Goal: Information Seeking & Learning: Learn about a topic

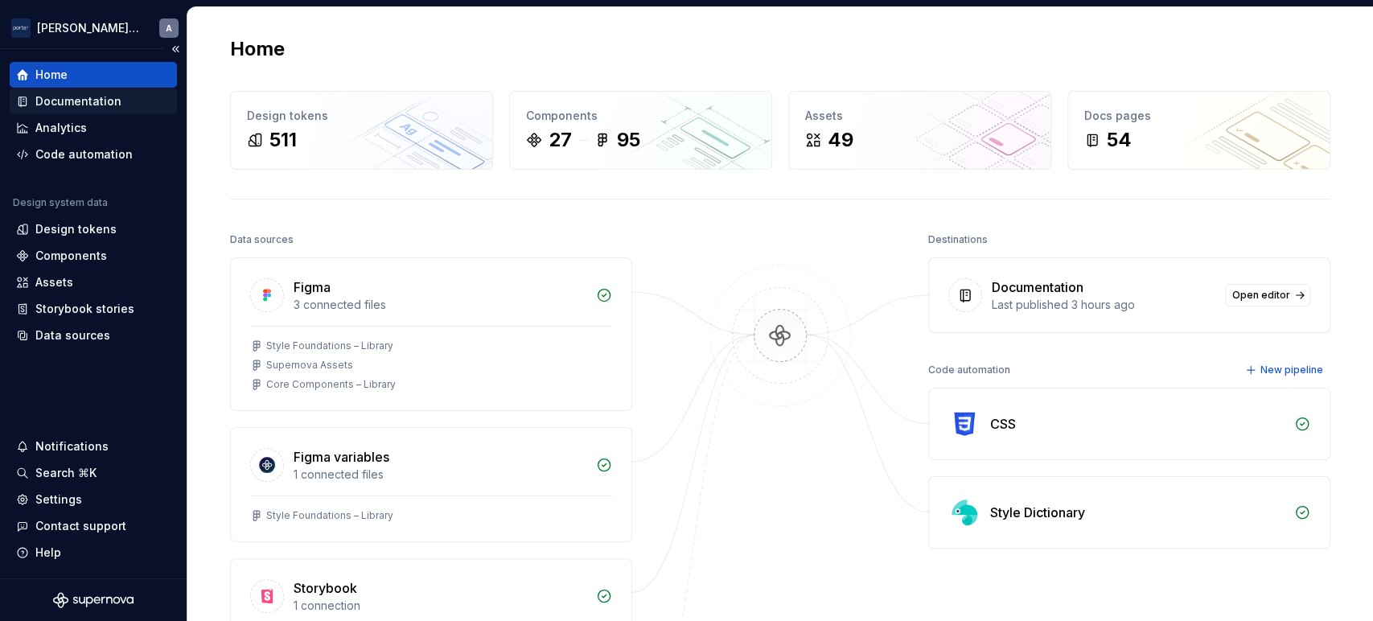
click at [118, 99] on div "Documentation" at bounding box center [93, 101] width 154 height 16
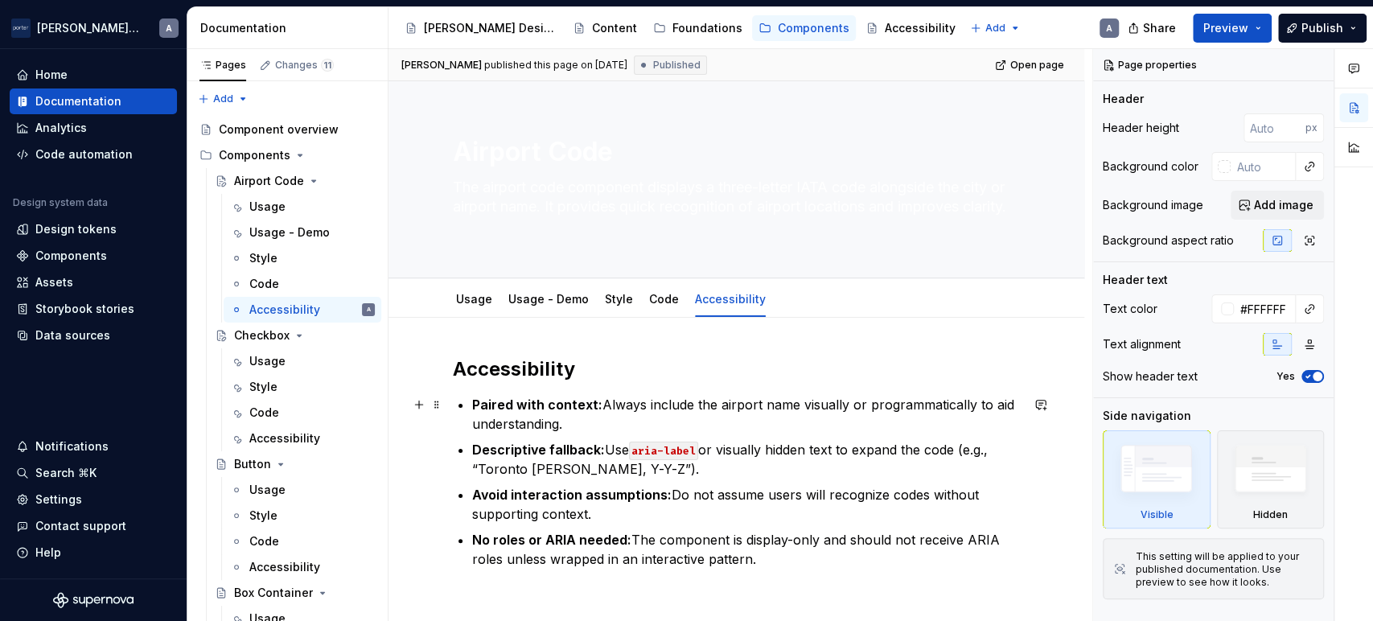
scroll to position [148, 0]
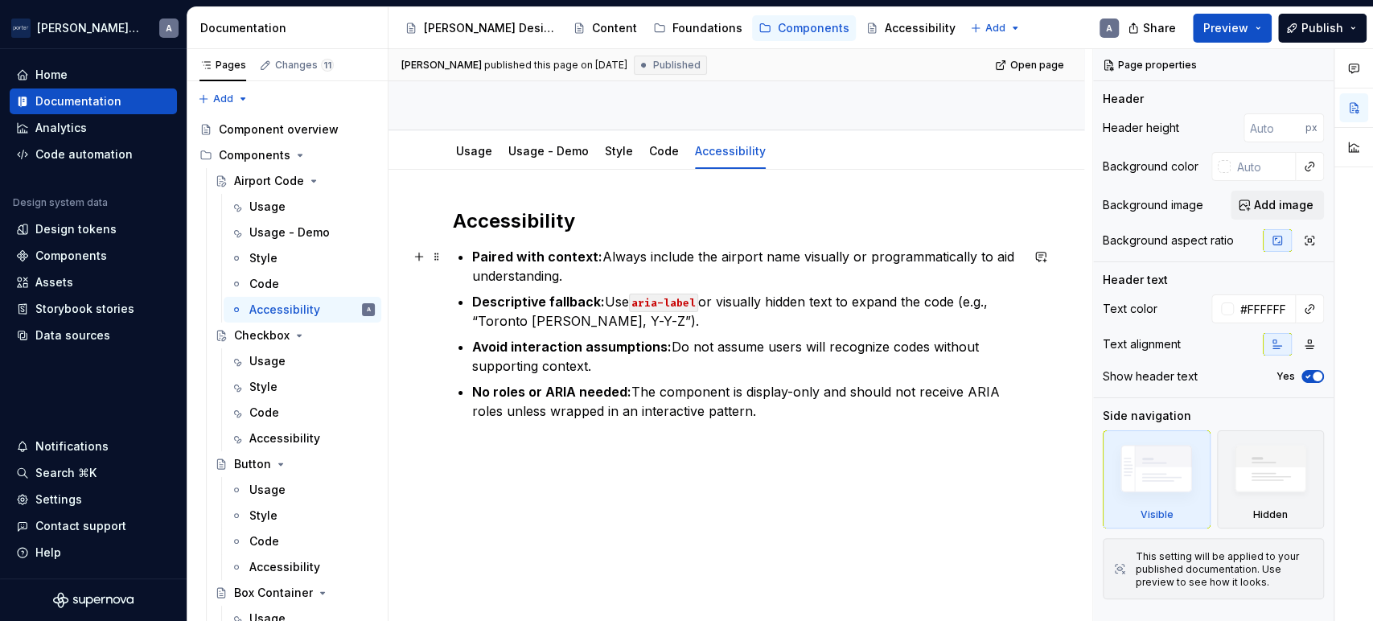
click at [727, 269] on p "Paired with context: Always include the airport name visually or programmatical…" at bounding box center [746, 266] width 548 height 39
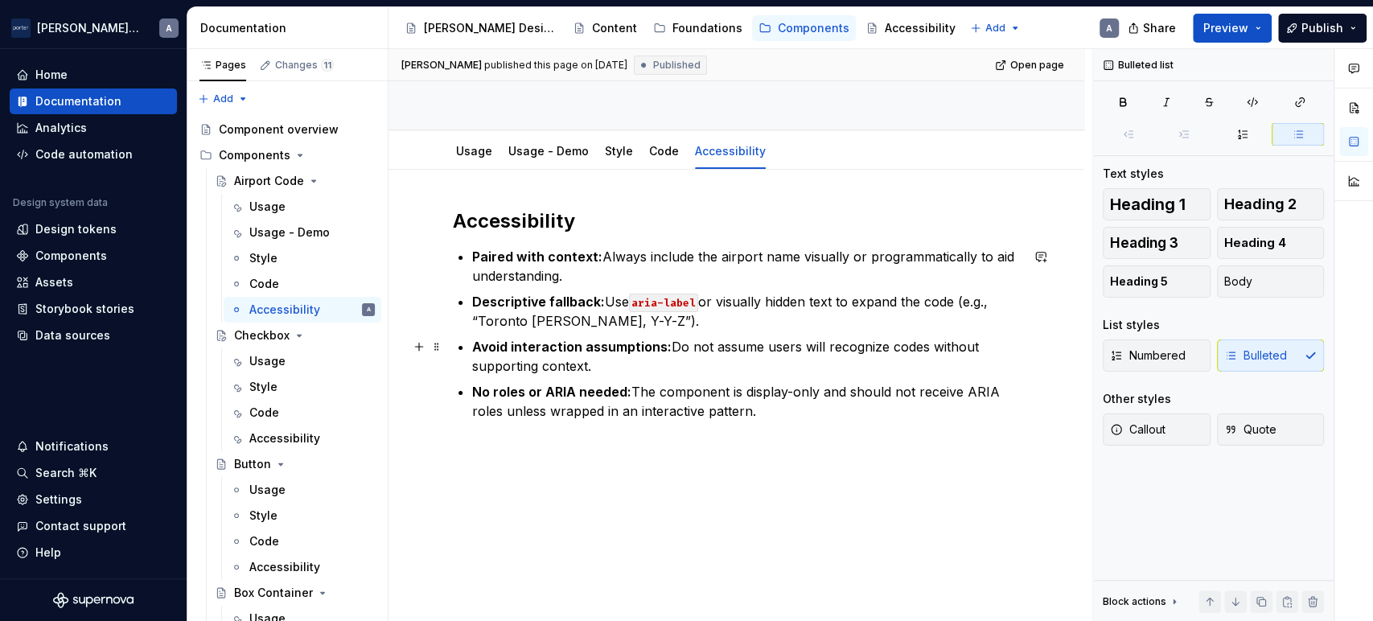
click at [790, 337] on p "Avoid interaction assumptions: Do not assume users will recognize codes without…" at bounding box center [746, 356] width 548 height 39
click at [830, 318] on p "Descriptive fallback: Use aria-label or visually hidden text to expand the code…" at bounding box center [746, 311] width 548 height 39
click at [679, 273] on p "Paired with context: Always include the airport name visually or programmatical…" at bounding box center [746, 266] width 548 height 39
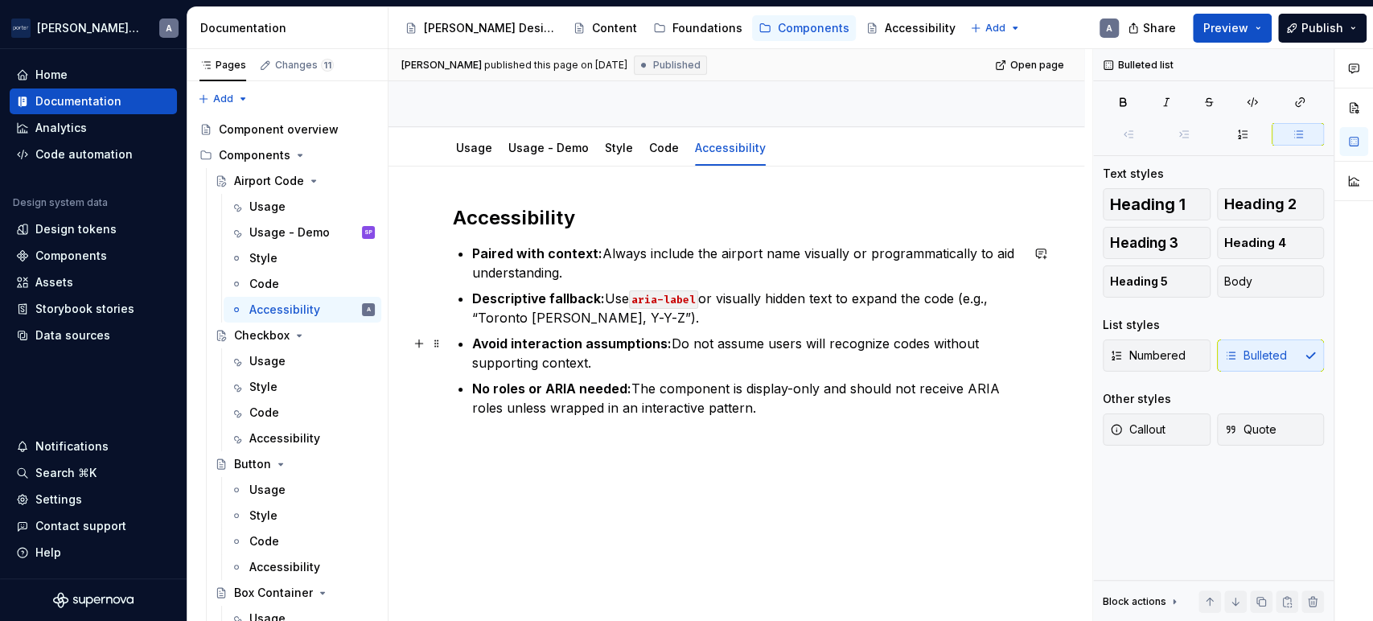
scroll to position [3, 0]
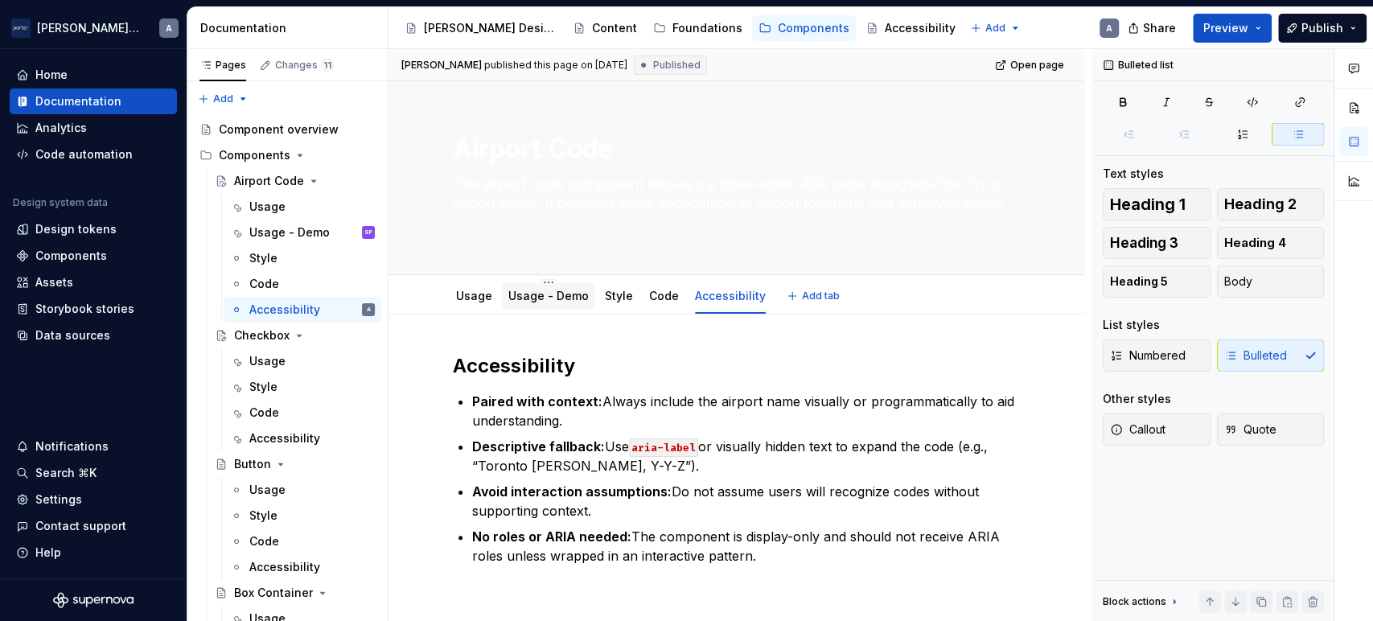
click at [561, 302] on div "Usage - Demo" at bounding box center [548, 296] width 80 height 16
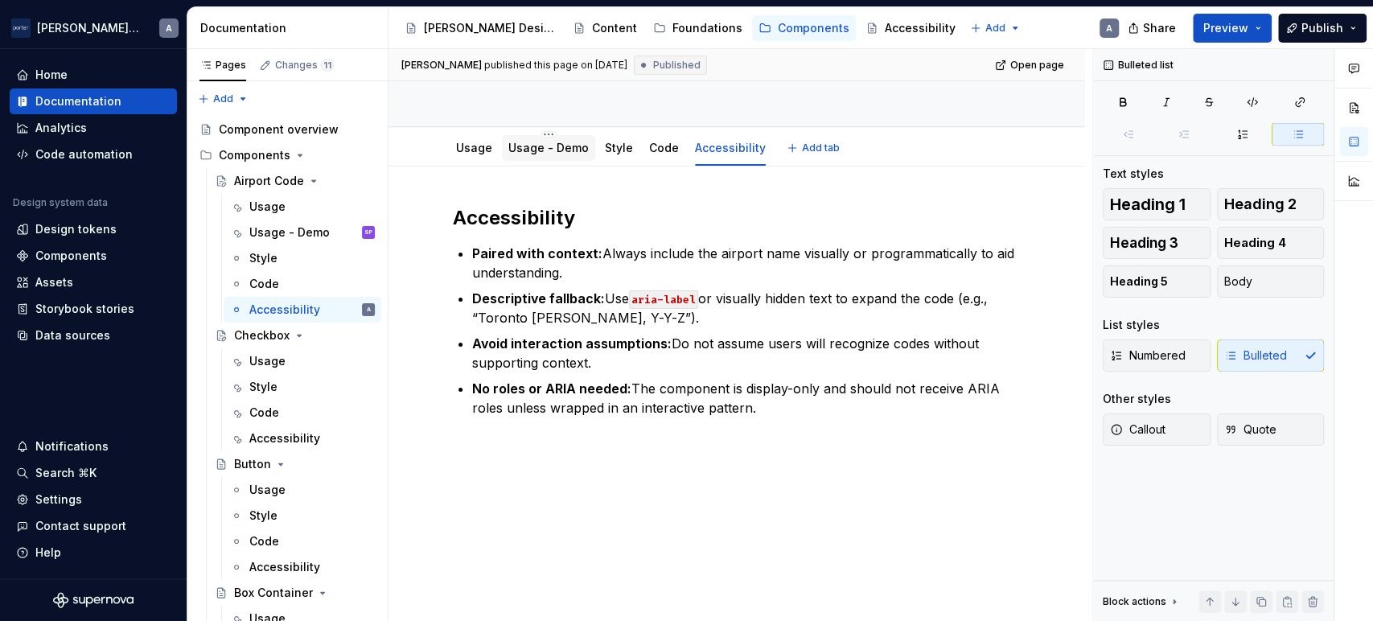
click at [560, 144] on link "Usage - Demo" at bounding box center [548, 148] width 80 height 14
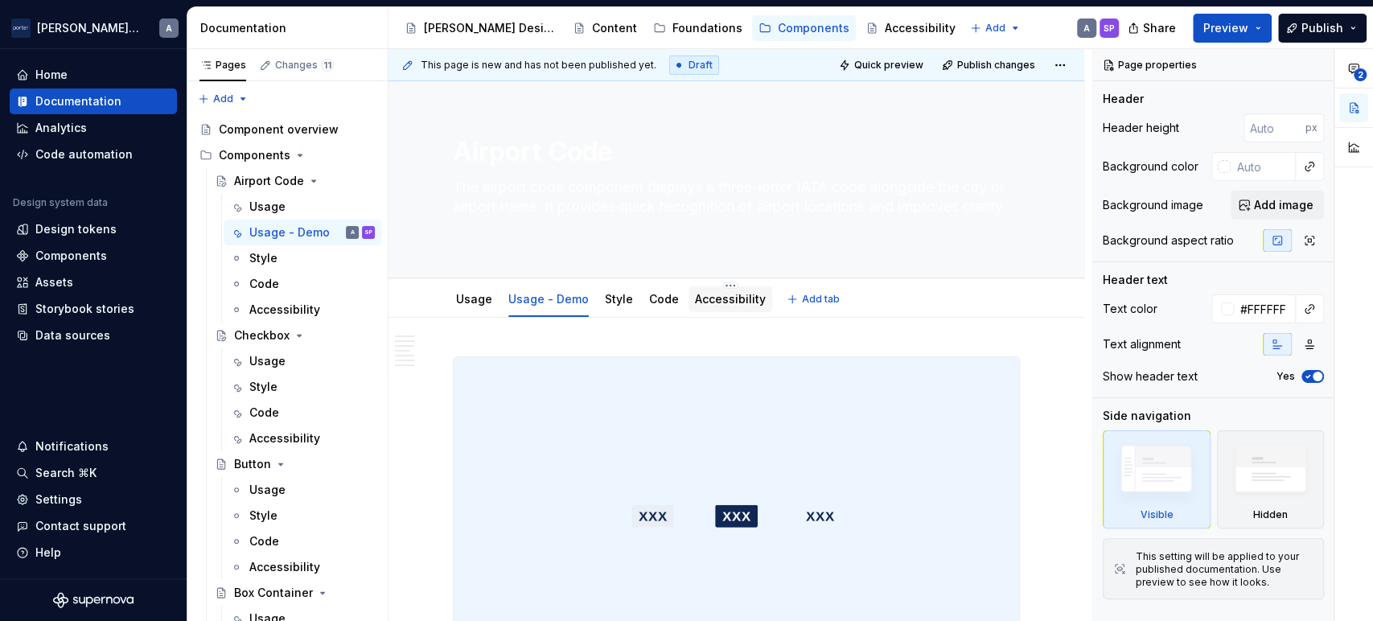
click at [738, 311] on div "Accessibility" at bounding box center [730, 299] width 84 height 26
click at [696, 302] on link "Accessibility" at bounding box center [730, 299] width 71 height 14
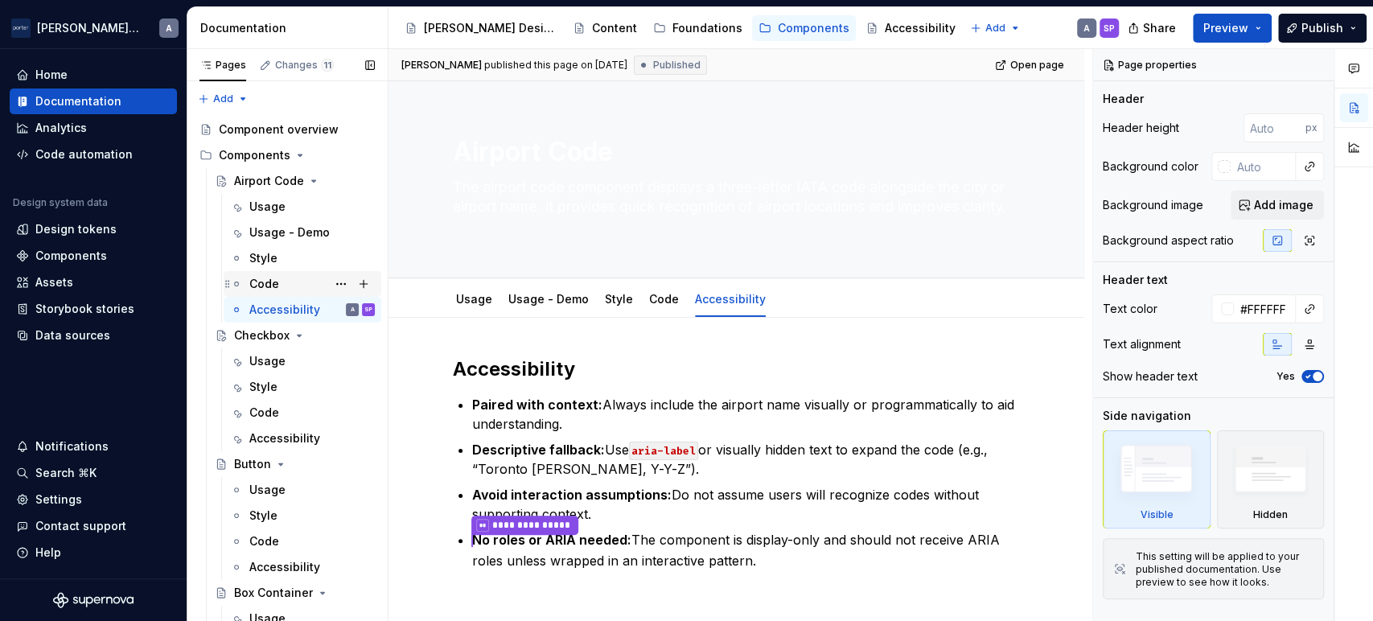
click at [258, 293] on div "Code" at bounding box center [311, 284] width 125 height 23
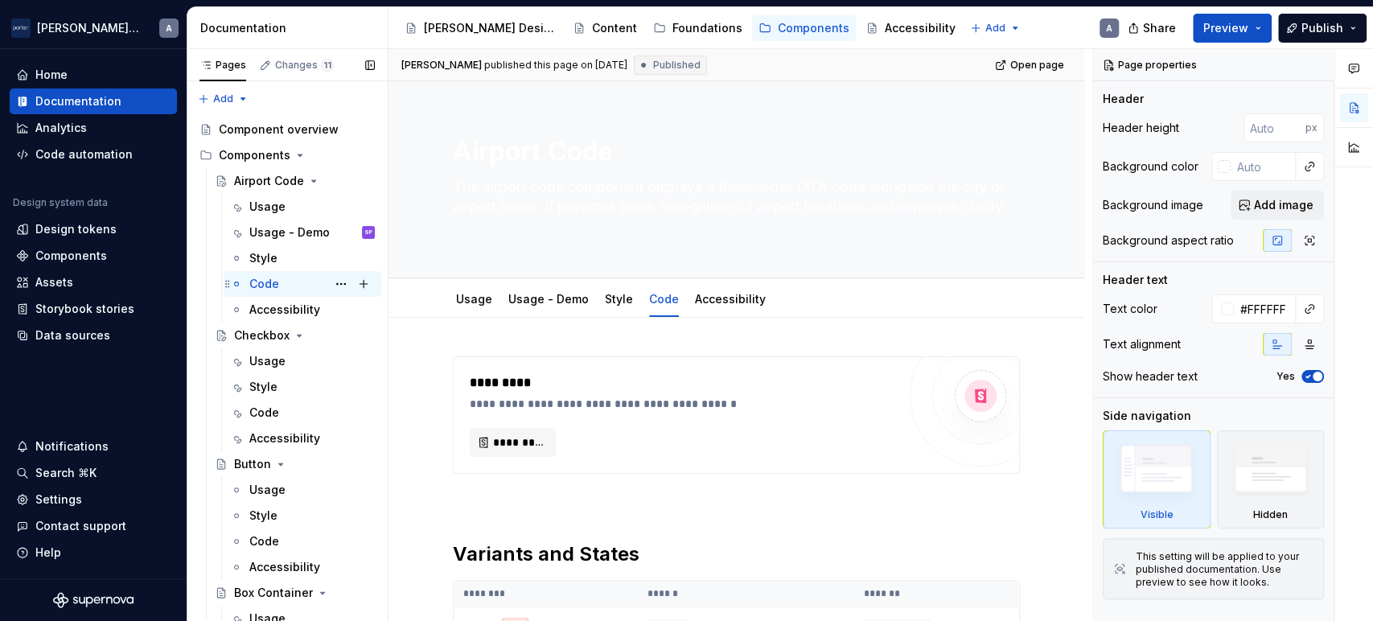
type textarea "*"
type textarea "The airport code component displays a three-letter IATA code. It provides quick…"
type textarea "*"
type textarea "The airport code component displays a three-letter IATA coderecognition of airp…"
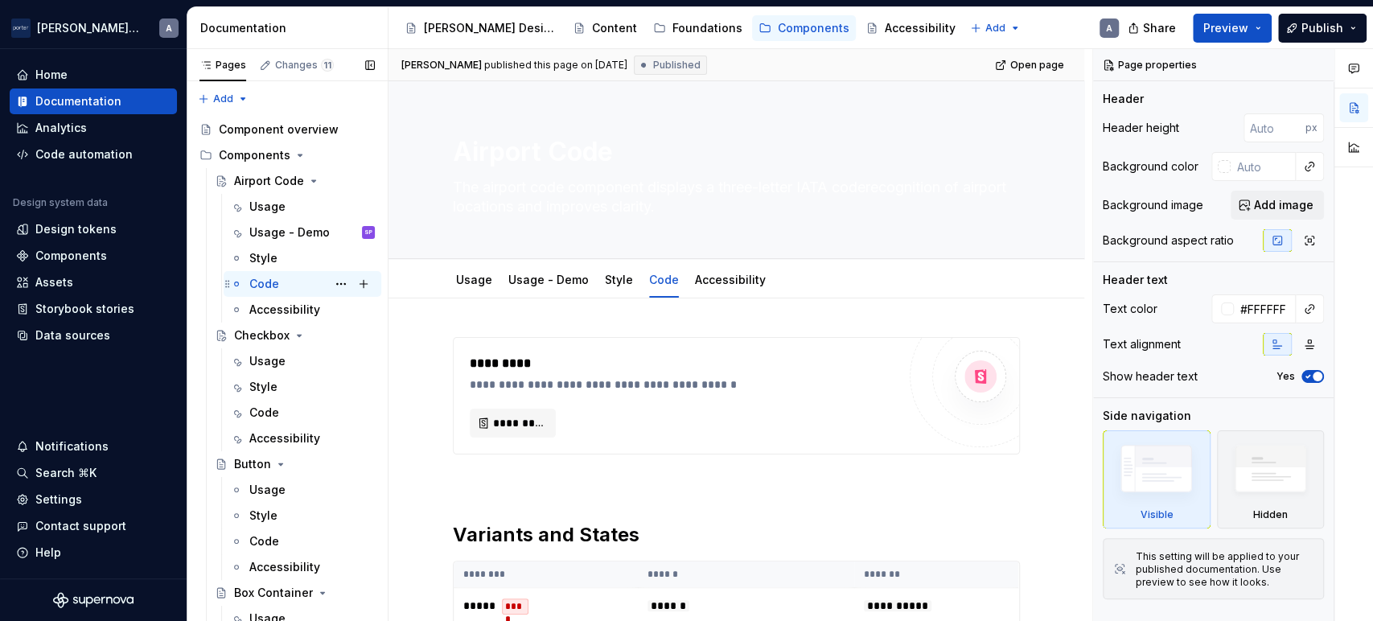
type textarea "*"
type textarea "The airport code component displays a three-letter IATA codethrecognition of ai…"
type textarea "*"
type textarea "The airport code component displays a three-letter IATA codetrecognition of air…"
type textarea "*"
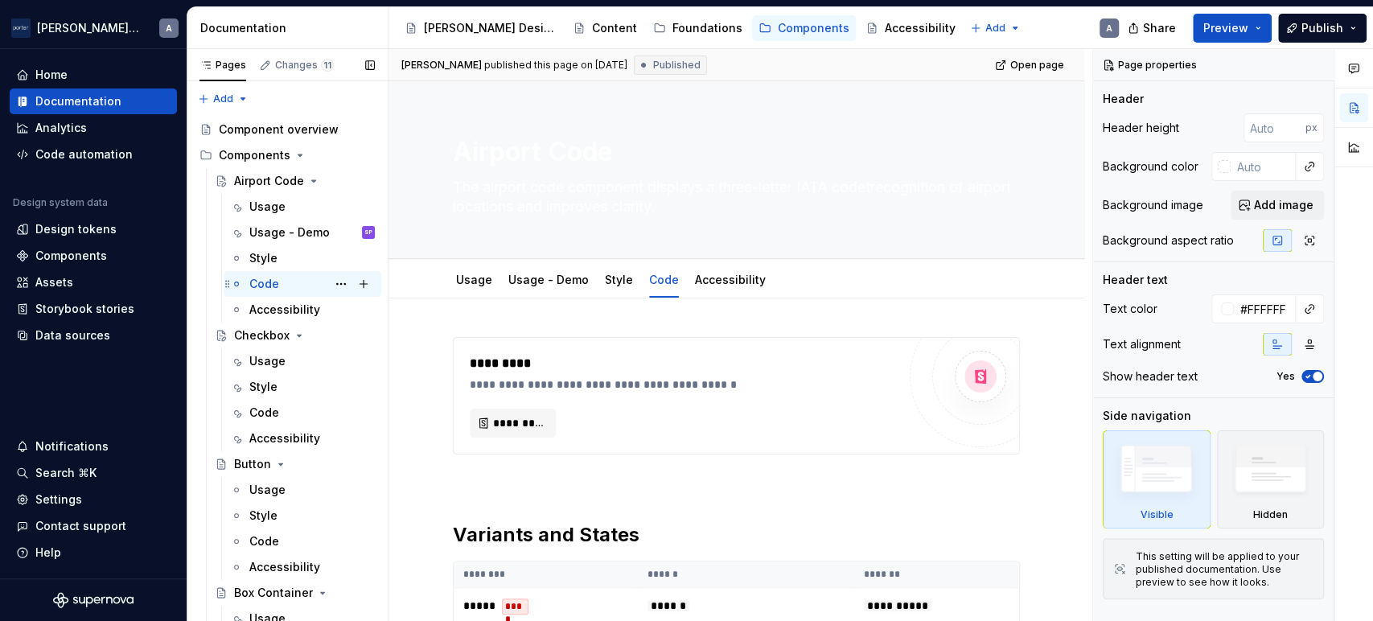
type textarea "The airport code component displays a three-letter IATA coderecognition of airp…"
type textarea "*"
type textarea "The airport code component displays a three-letter IATA code trecognition of ai…"
type textarea "*"
type textarea "The airport code component displays a three-letter IATA code thtarecognition of…"
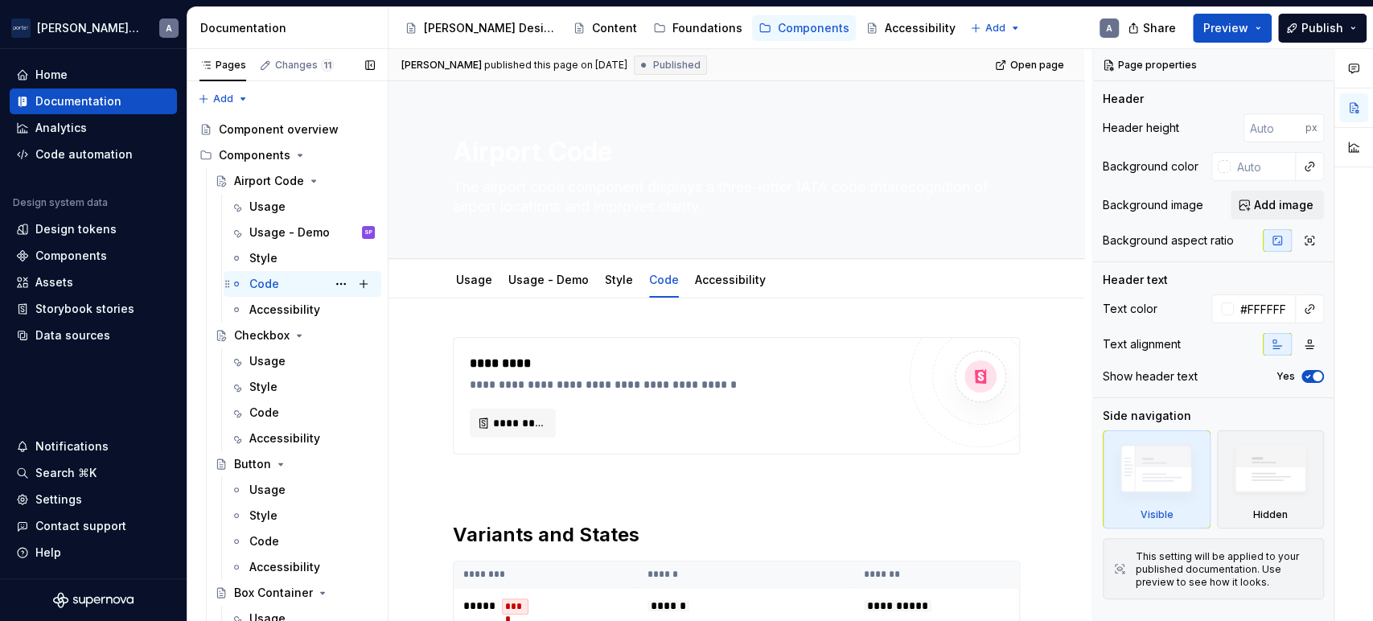
type textarea "*"
type textarea "The airport code component displays a three-letter IATA code tof airport locati…"
type textarea "*"
type textarea "The airport code component displays a three-letter IATA code that of airport lo…"
type textarea "*"
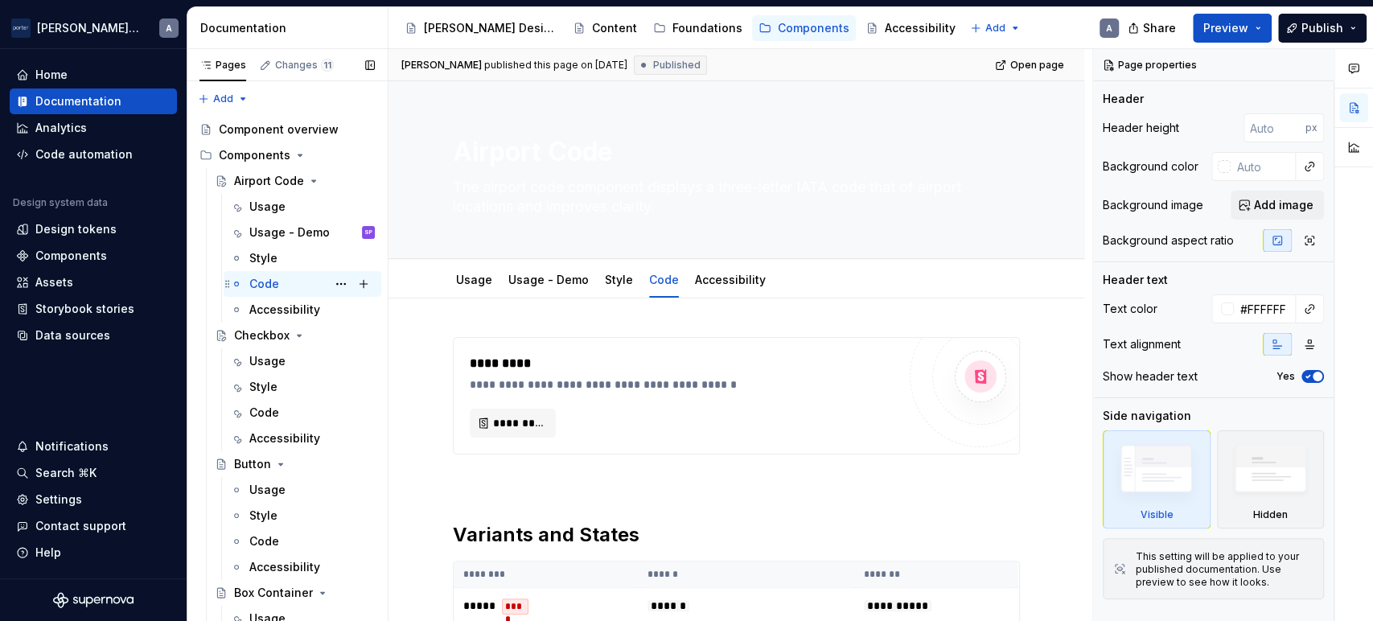
type textarea "The airport code component displays a three-letter IATA code that providof airp…"
type textarea "*"
type textarea "The airport code component displays a three-letter IATA code that providesof ai…"
type textarea "*"
type textarea "The airport code component displays a three-letter IATA code that provides of a…"
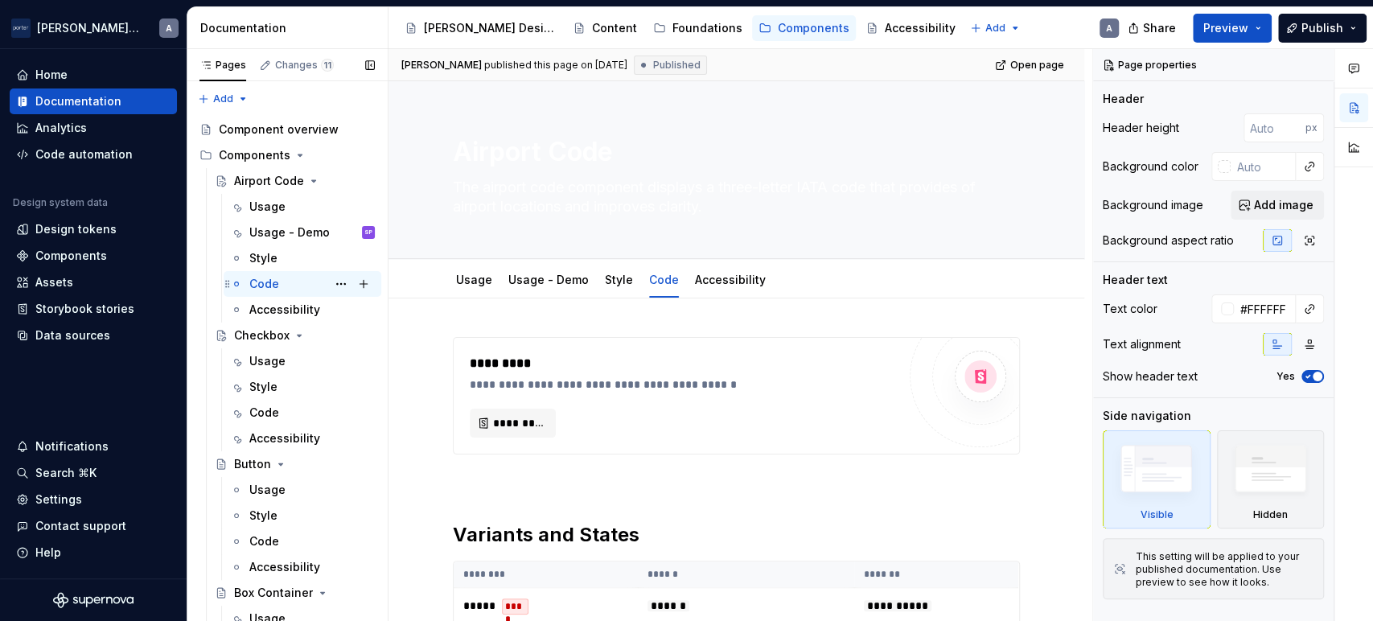
type textarea "*"
type textarea "The airport code component displays a three-letter IATA code that provides of a…"
type textarea "*"
type textarea "The airport code component displays a three-letter IATA code that provides r of…"
type textarea "*"
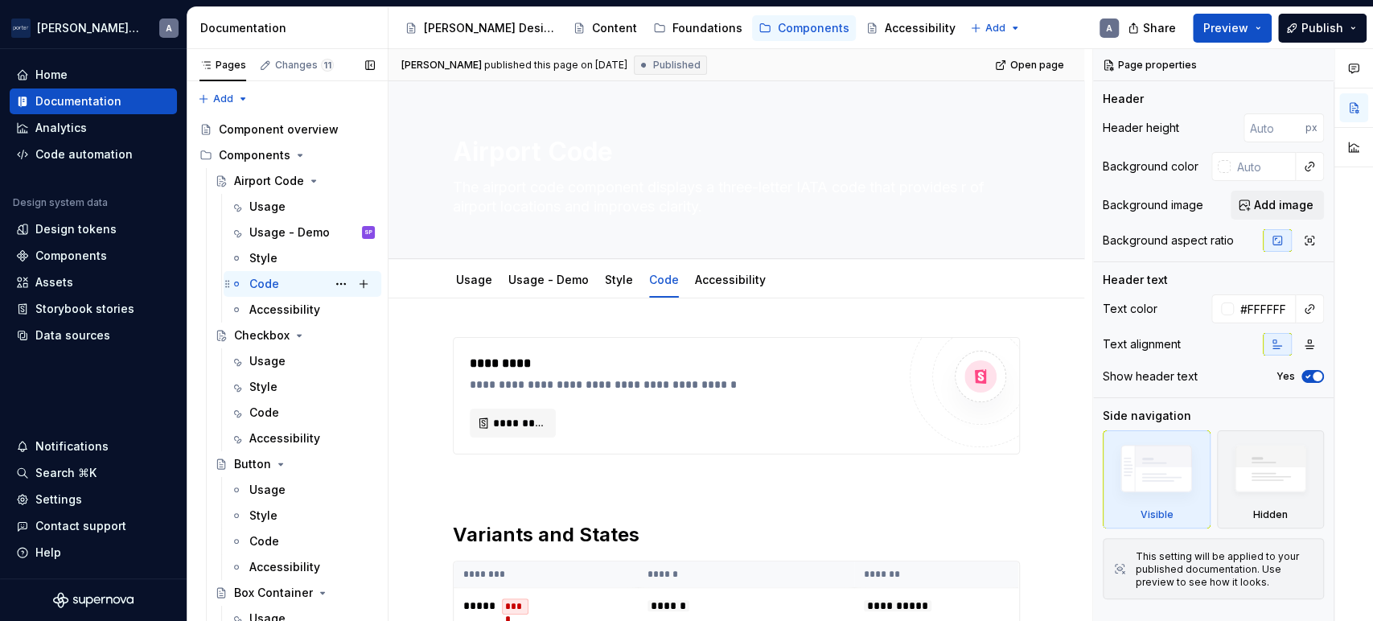
type textarea "The airport code component displays a three-letter IATA code that provides re o…"
type textarea "*"
type textarea "The airport code component displays a three-letter IATA code that provides reco…"
type textarea "*"
type textarea "The airport code component displays a three-letter IATA code that provides reco…"
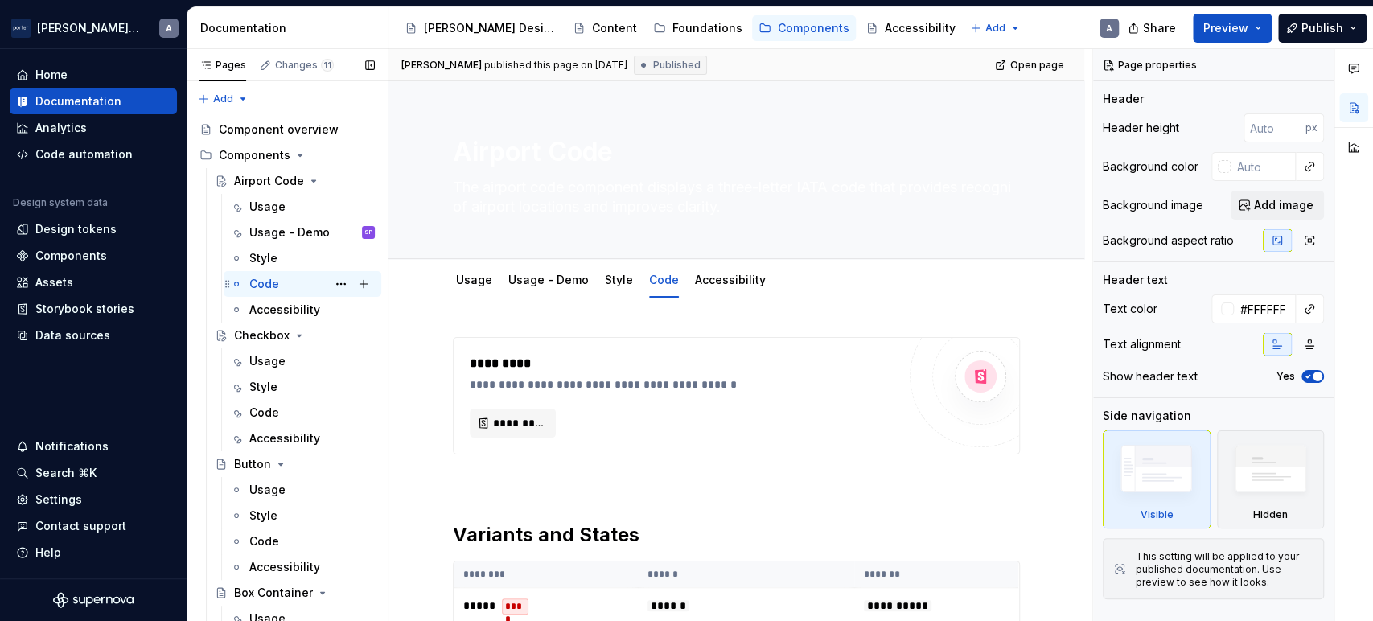
type textarea "*"
type textarea "The airport code component displays a three-letter IATA code that provides reco…"
type textarea "*"
type textarea "The airport code component displays a three-letter IATA code that provides reco…"
type textarea "*"
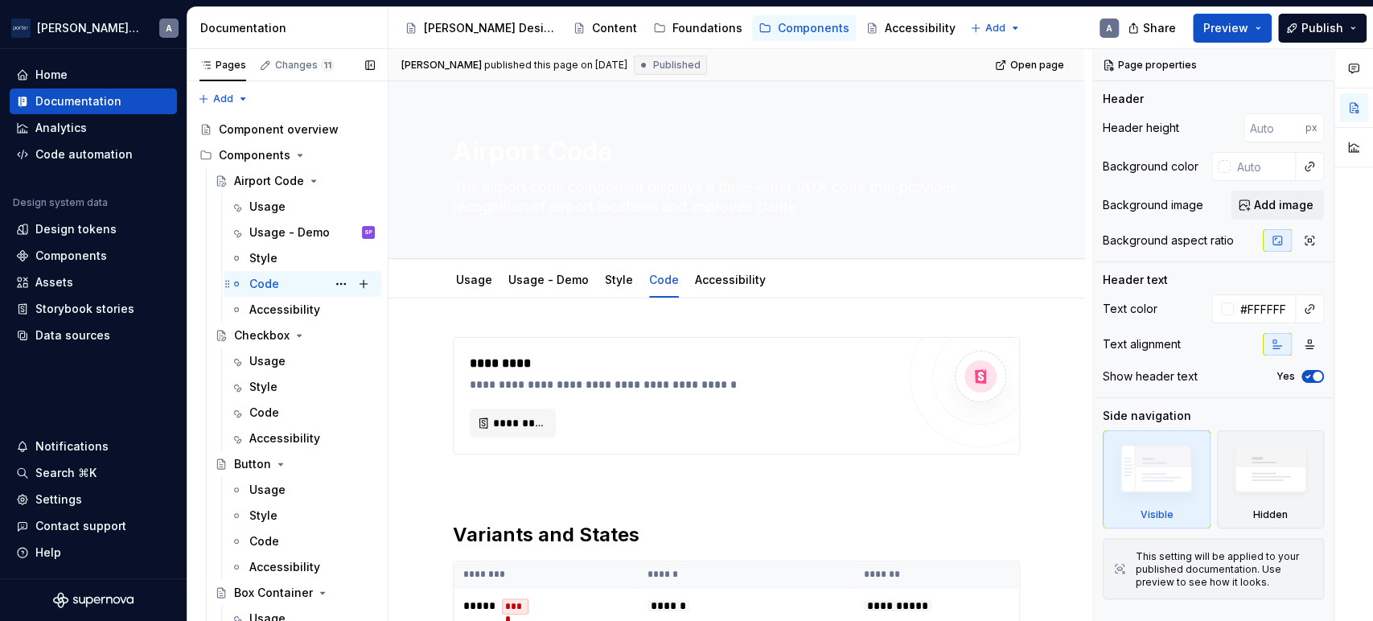
type textarea "The airport code component displays a three-letter IATA code that provides reco…"
type textarea "*"
type textarea "The airport code component displays a three-letter IATA code that provides reco…"
type textarea "*"
type textarea "A"
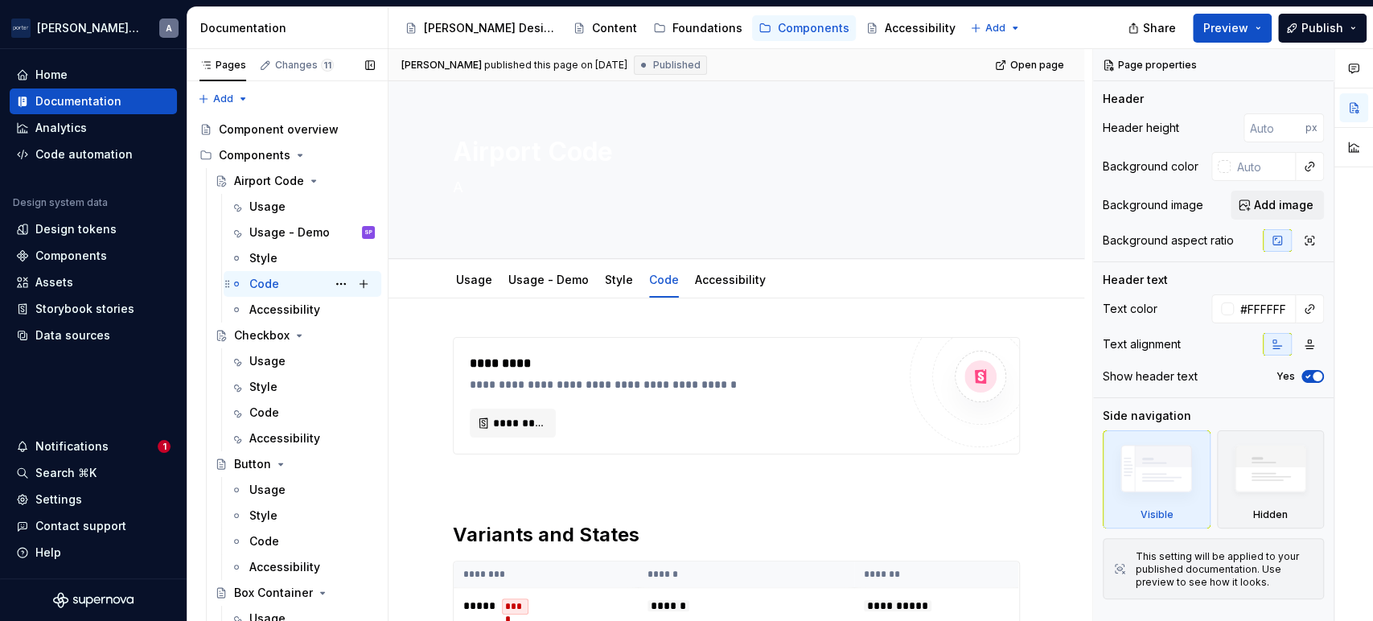
type textarea "*"
type textarea "An"
type textarea "*"
type textarea "[PERSON_NAME]"
type textarea "*"
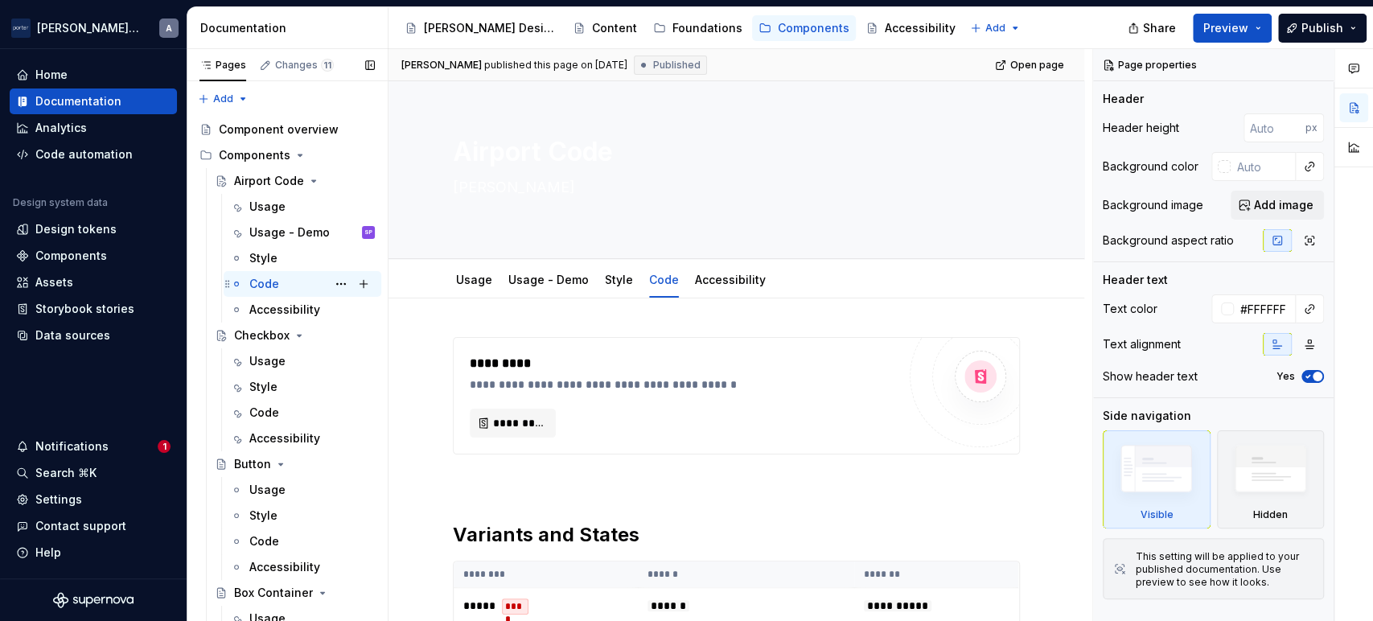
type textarea "A"
type textarea "*"
type textarea "An"
type textarea "*"
type textarea "An a"
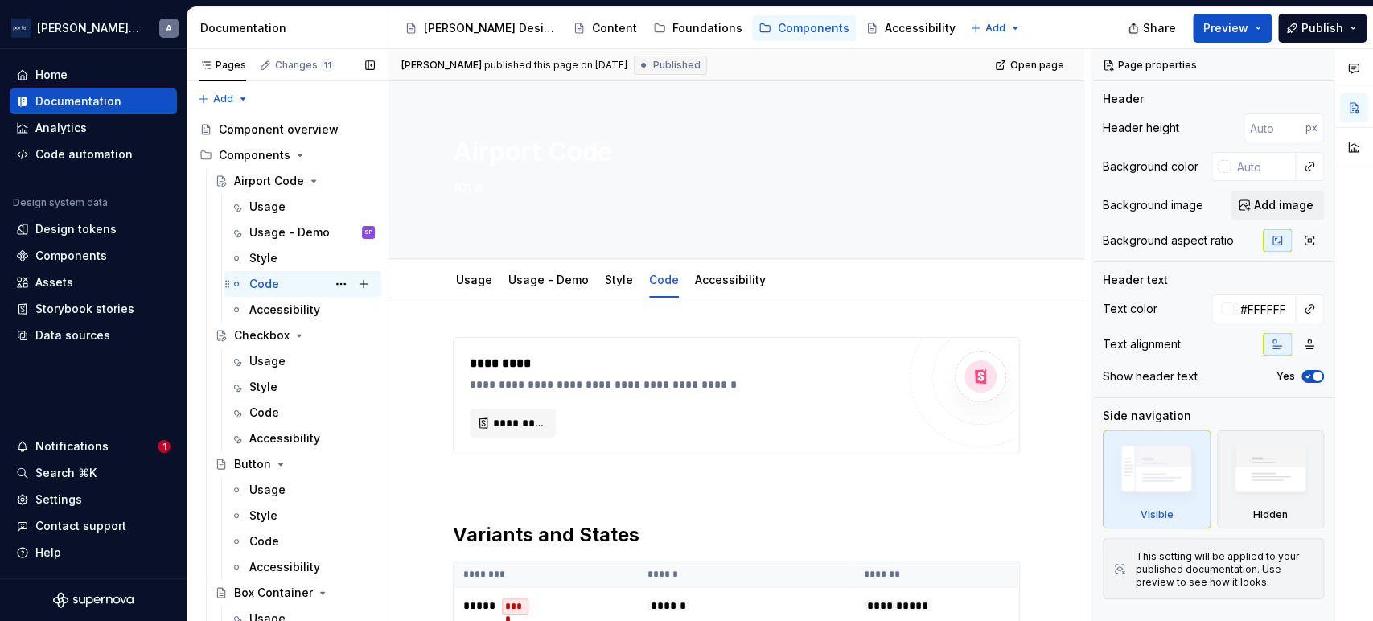
type textarea "*"
type textarea "An airp"
type textarea "*"
type textarea "An airpor"
type textarea "*"
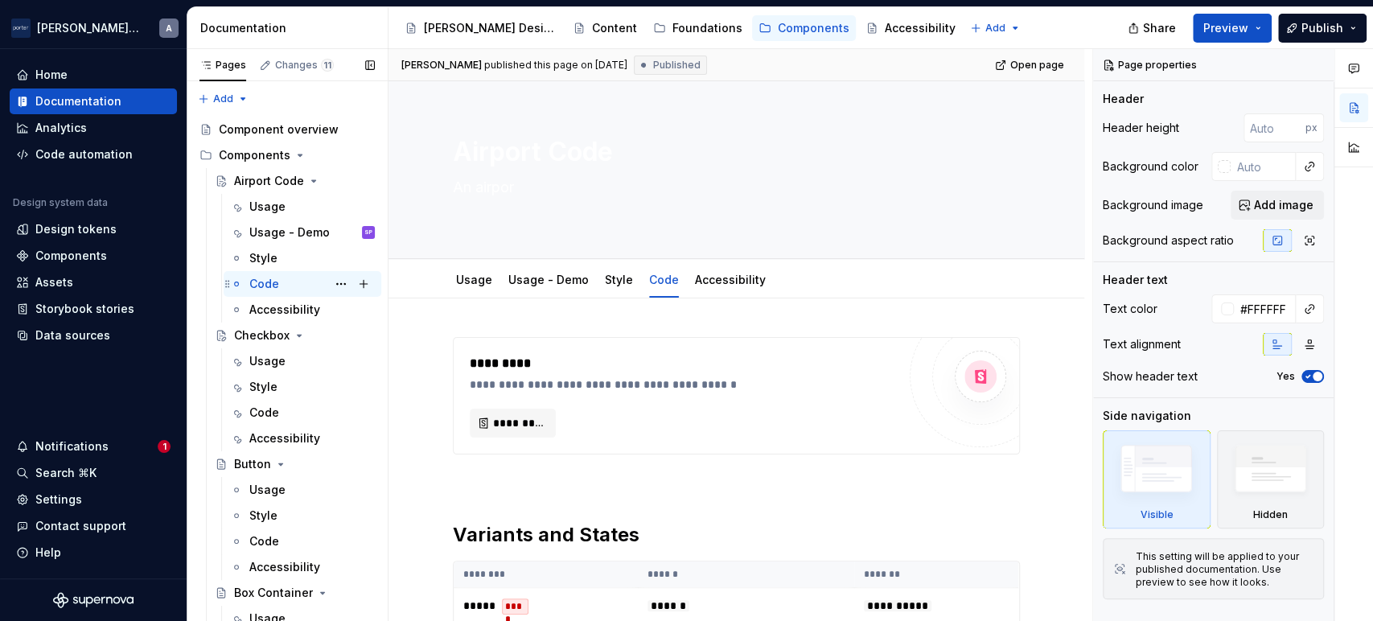
type textarea "An airport c"
type textarea "*"
type textarea "An airport cod"
type textarea "*"
type textarea "An airport code"
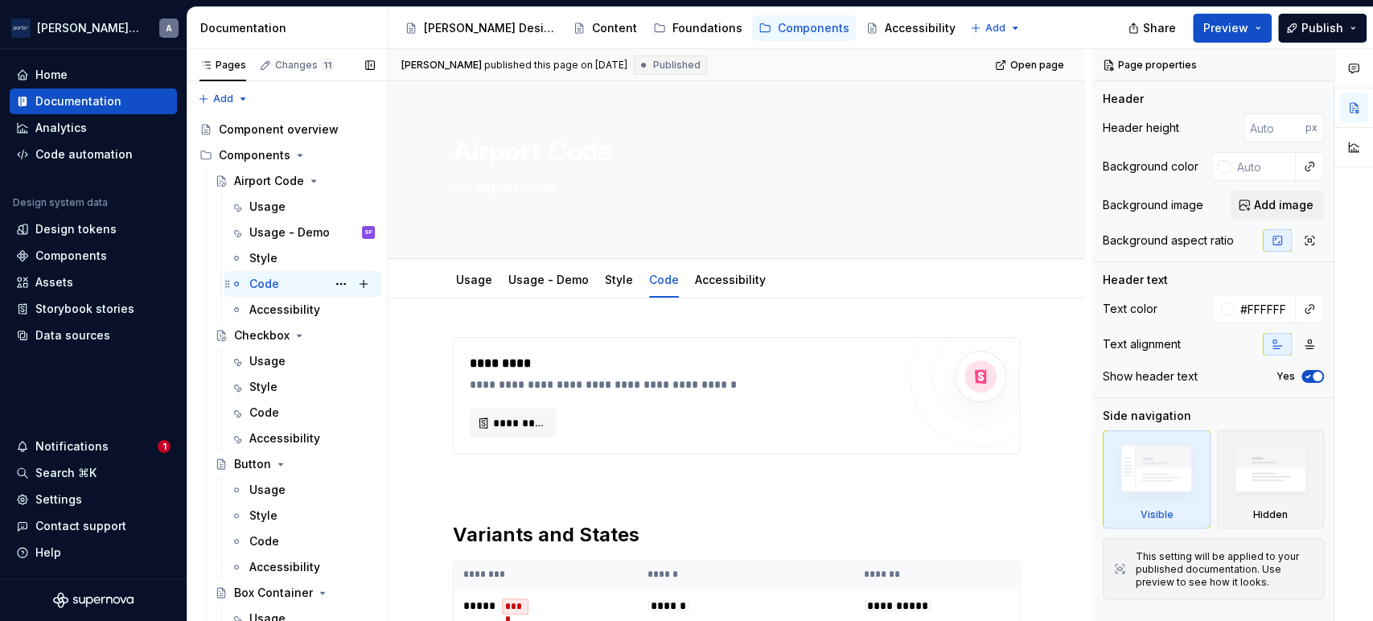
type textarea "*"
type textarea "An airport code"
type textarea "*"
type textarea "An airport code ap"
type textarea "*"
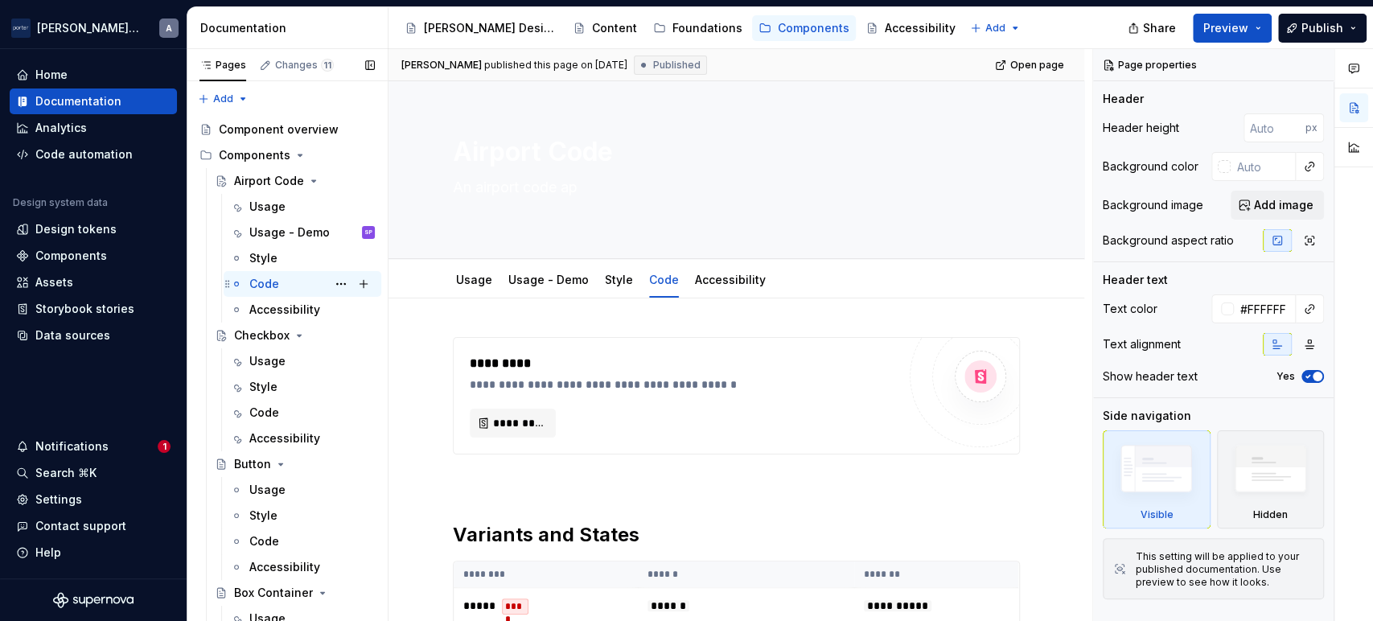
type textarea "An airport code appear"
type textarea "*"
type textarea "An airport code appears"
type textarea "*"
type textarea "An airport code appears in"
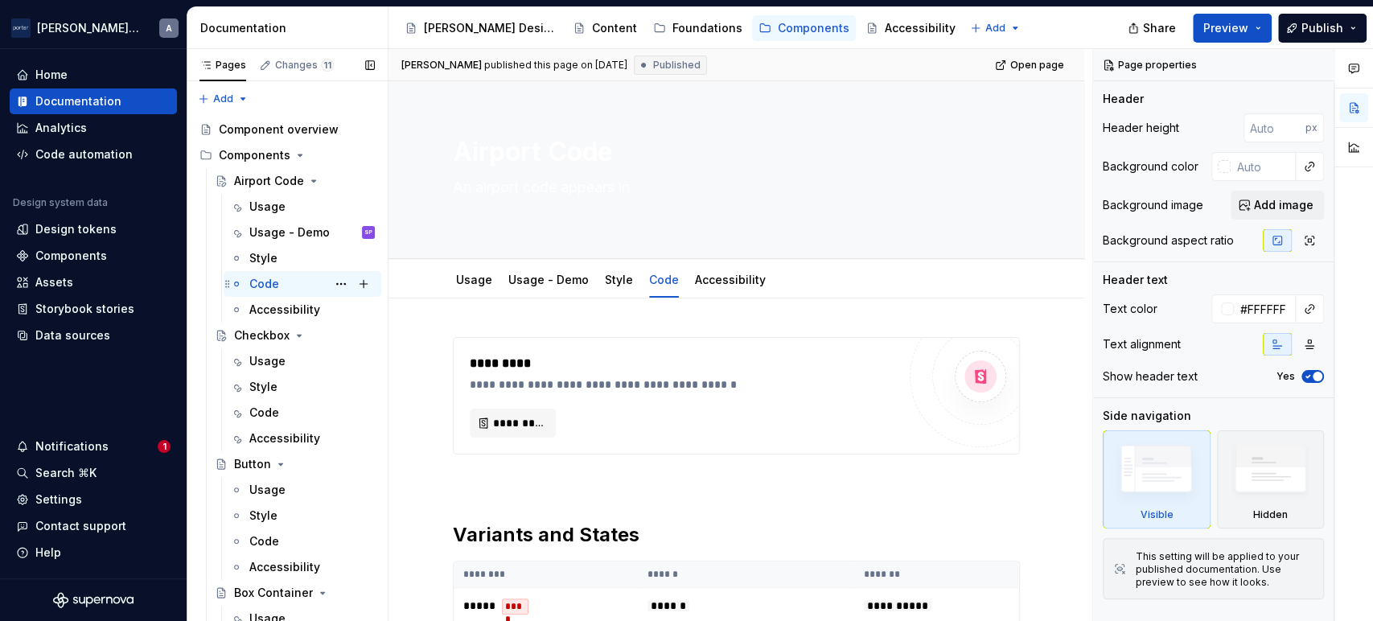
type textarea "*"
type textarea "An airport code appears in the thre"
type textarea "*"
type textarea "An airport code appears in the three-"
type textarea "*"
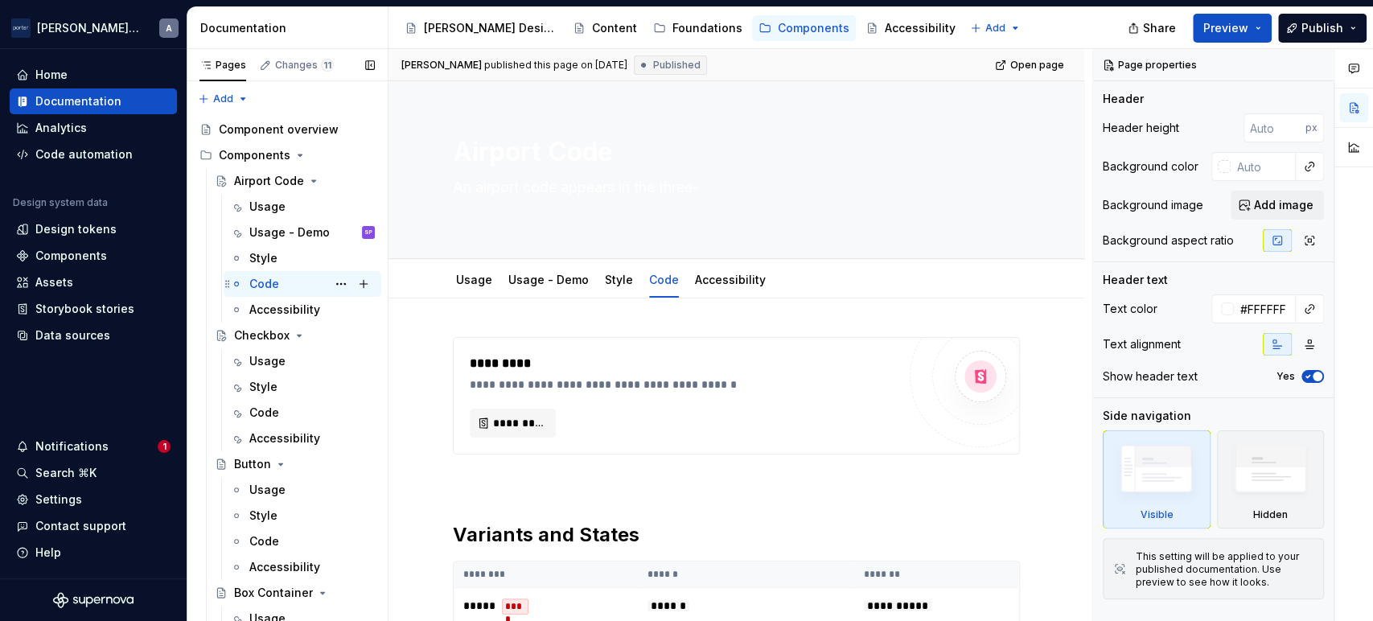
type textarea "An airport code appears in the three-l"
type textarea "*"
type textarea "An airport code appears in the three-let"
type textarea "*"
type textarea "An airport code appears in the three-letter"
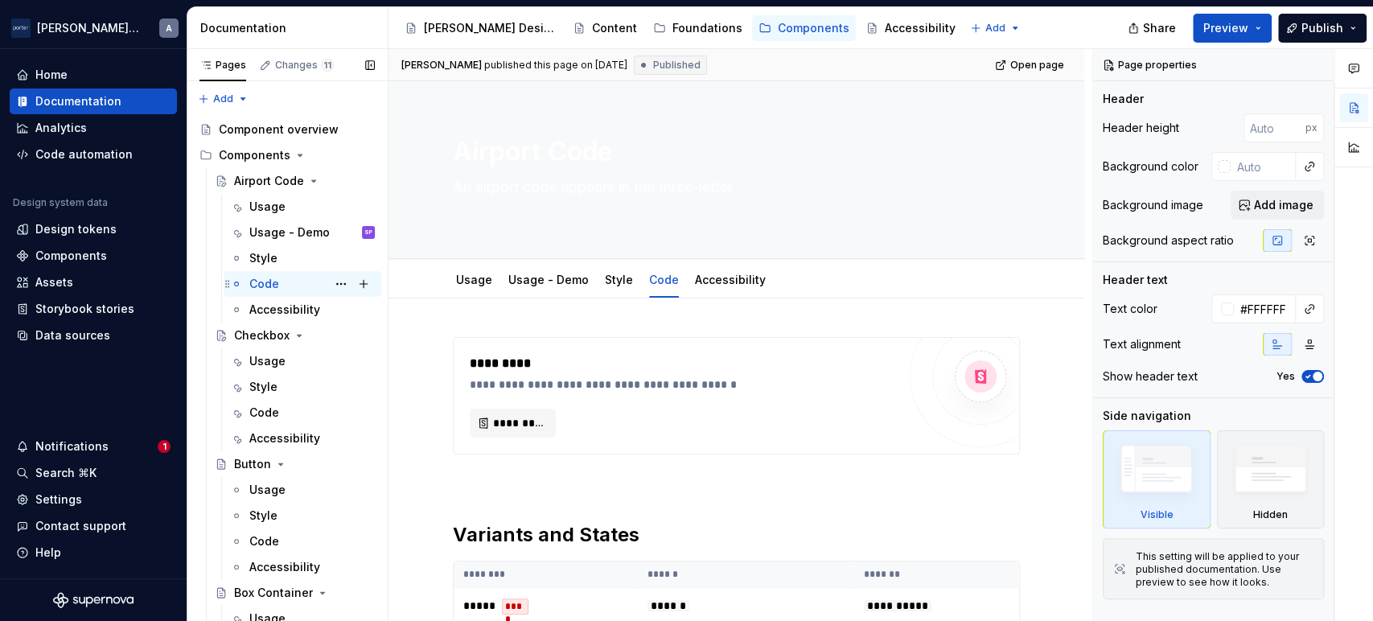
type textarea "*"
type textarea "An airport code appears in the three-letter I"
type textarea "*"
type textarea "An airport code appears in the three-letter IA"
type textarea "*"
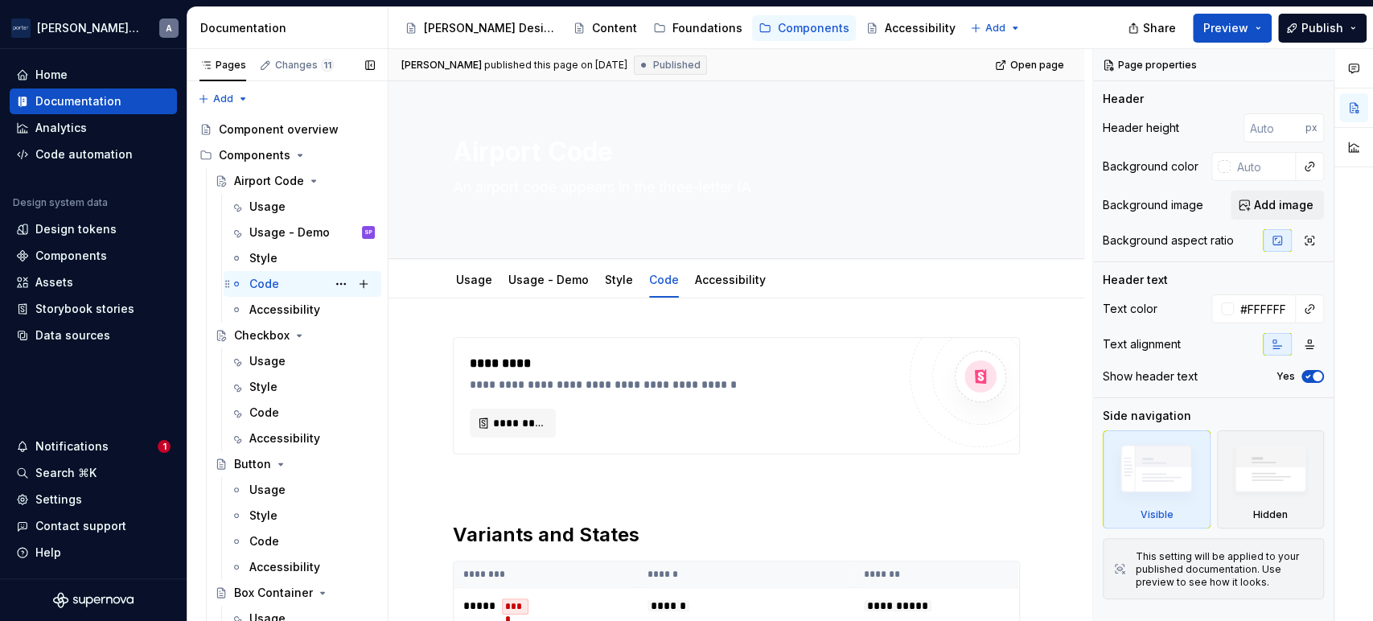
type textarea "An airport code appears in the three-letter IATA"
type textarea "*"
type textarea "An airport code appears in the three-letter IATA"
type textarea "*"
type textarea "An airport code appears in the three-letter IATA f"
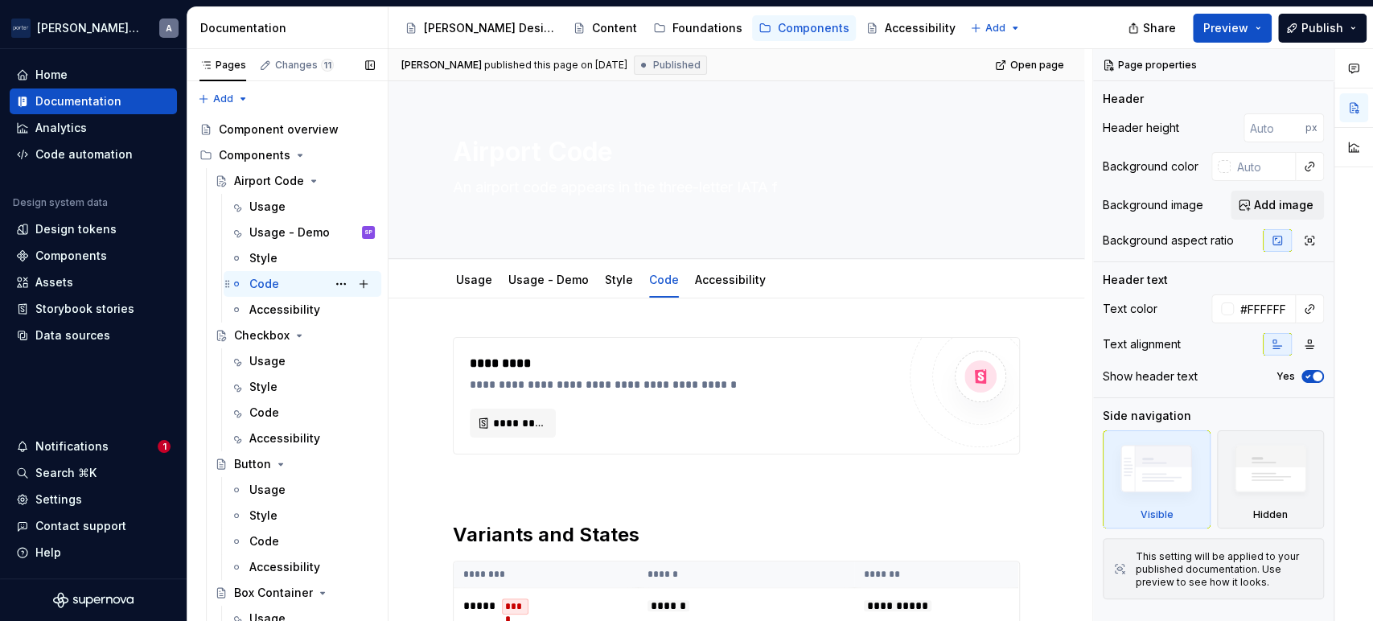
type textarea "*"
type textarea "An airport code appears in the three-letter IATA format,"
type textarea "*"
type textarea "An airport code appears in the three-letter IATA format,"
type textarea "*"
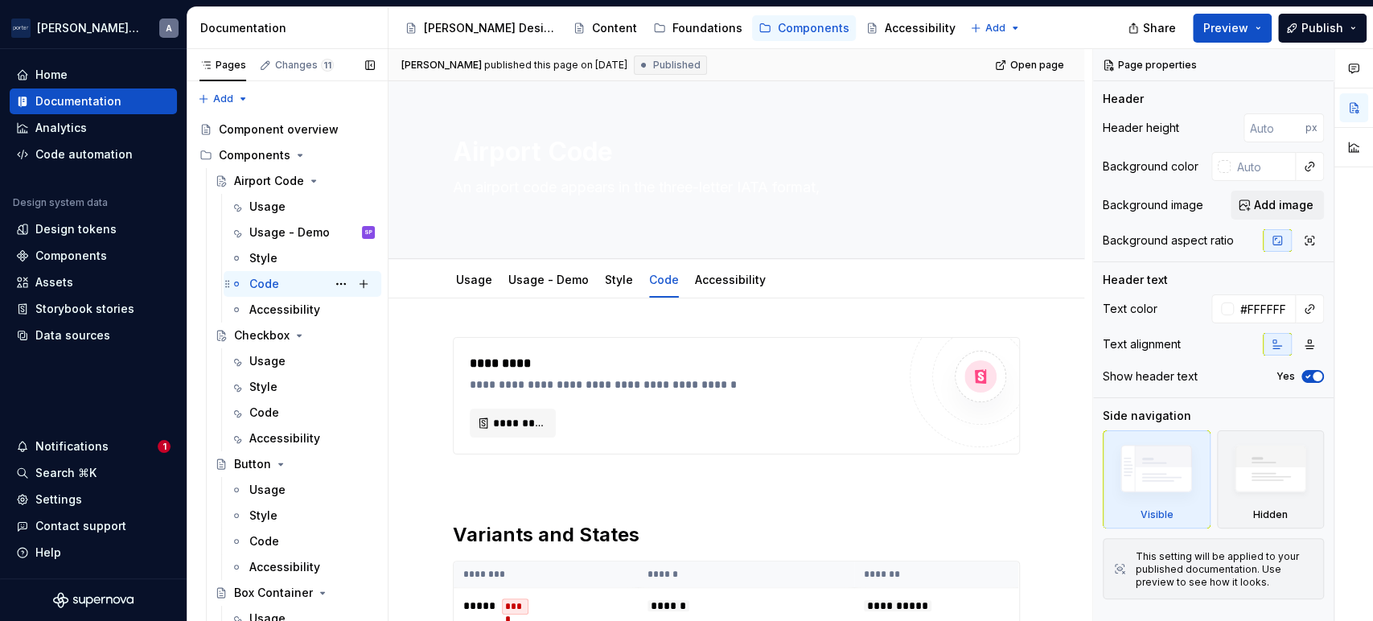
type textarea "An airport code appears in the three-letter IATA format, ma"
type textarea "*"
type textarea "An airport code appears in the three-letter IATA format, mak"
type textarea "*"
type textarea "An airport code appears in the three-letter IATA format, making"
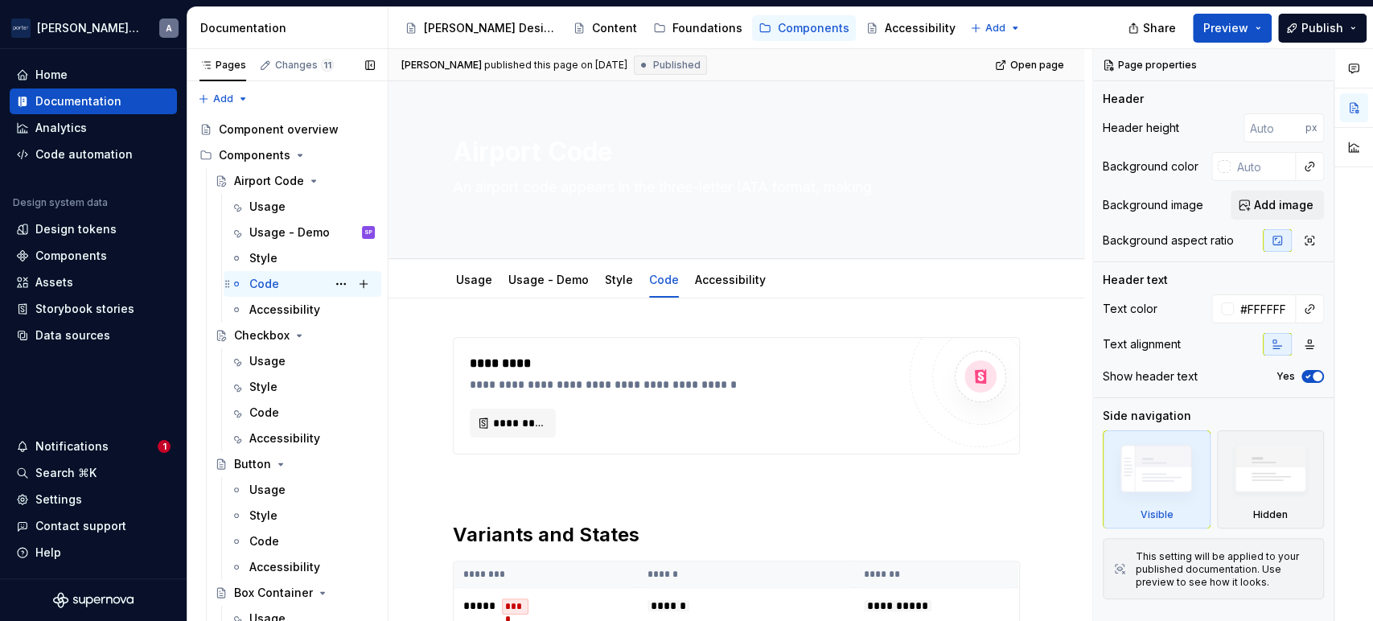
type textarea "*"
type textarea "An airport code appears in the three-letter IATA format, making"
type textarea "*"
type textarea "An airport code appears in the three-letter IATA format, making a"
type textarea "*"
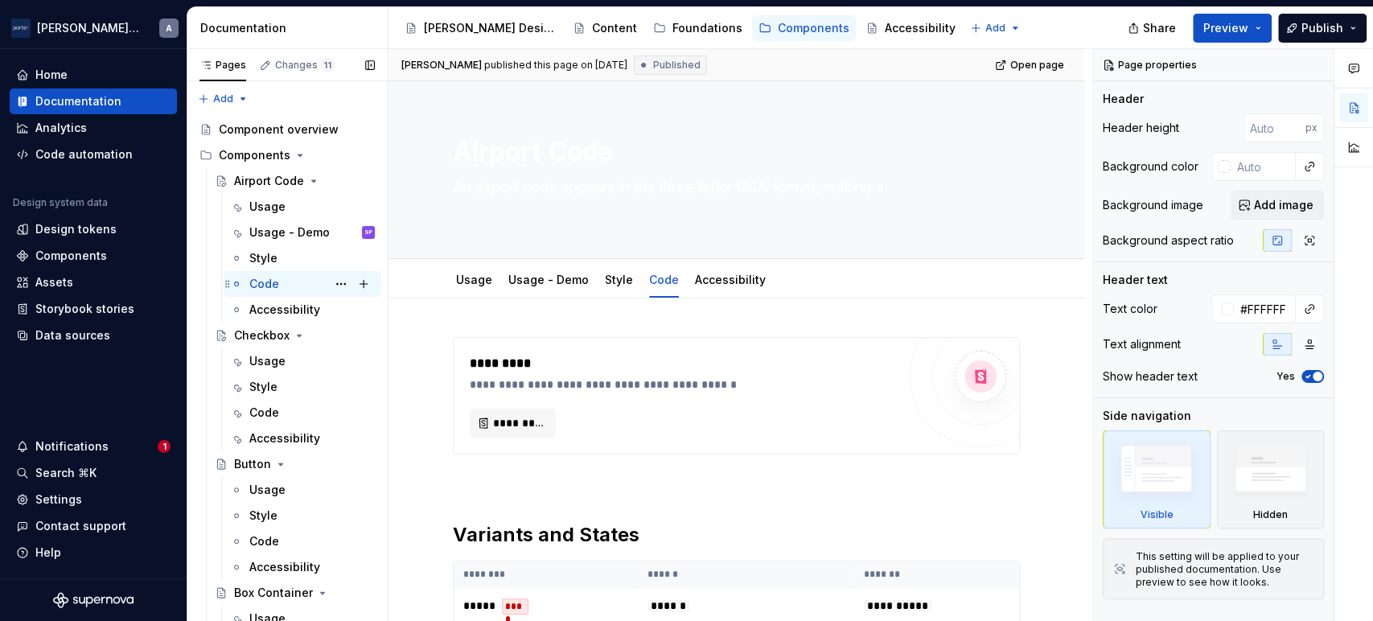
type textarea "An airport code appears in the three-letter IATA format, making air"
type textarea "*"
type textarea "An airport code appears in the three-letter IATA format, making airp"
type textarea "*"
type textarea "An airport code appears in the three-letter IATA format, making airpor"
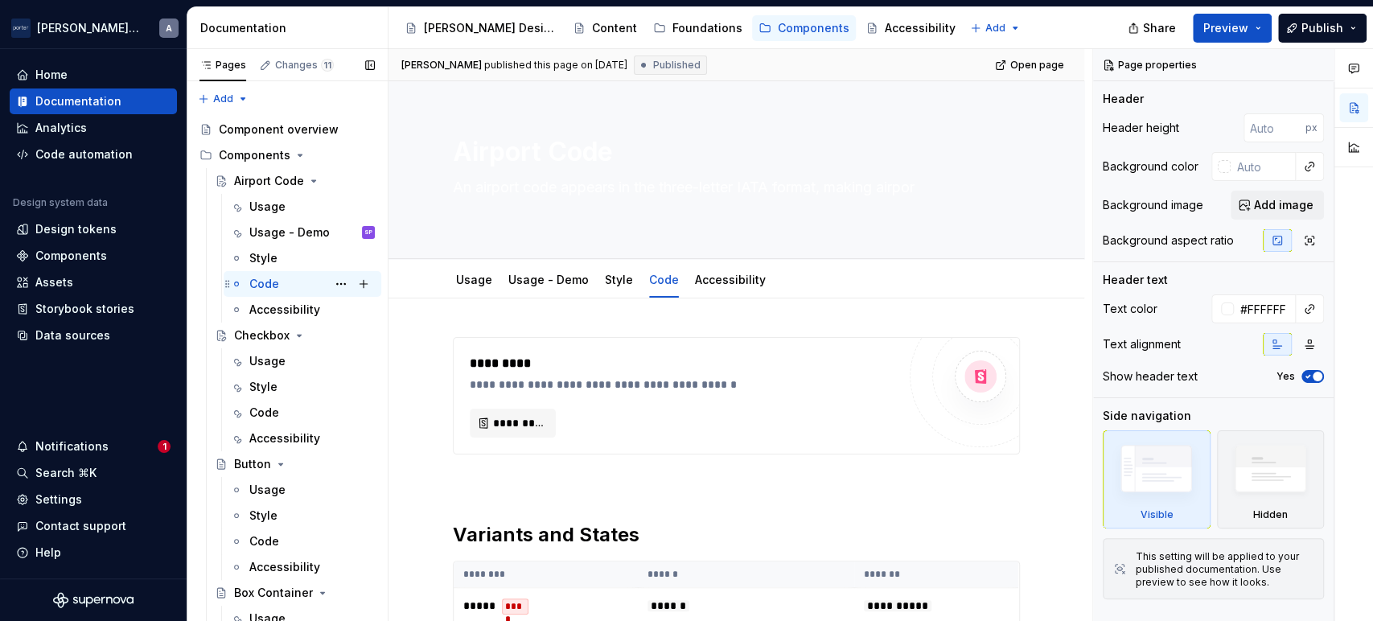
type textarea "*"
type textarea "An airport code appears in the three-letter IATA format, making airport"
type textarea "*"
type textarea "An airport code appears in the three-letter IATA format, making airport locati"
type textarea "*"
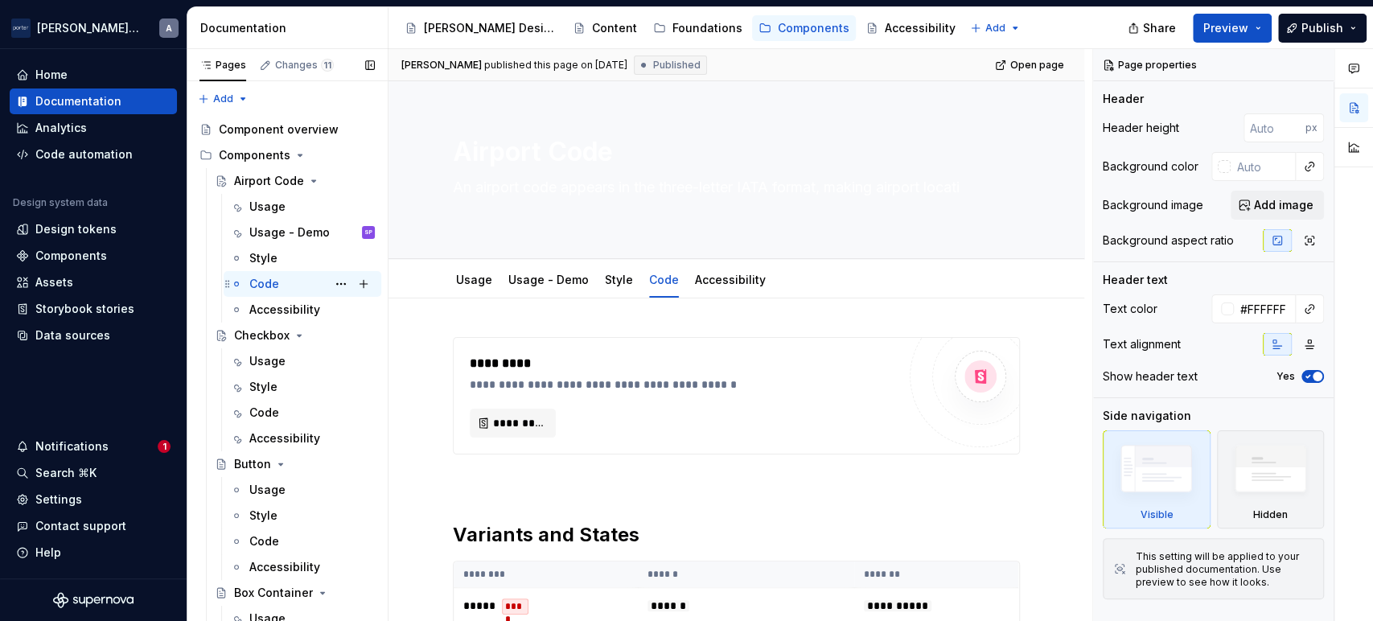
type textarea "An airport code appears in the three-letter IATA format, making airport locatio…"
type textarea "*"
type textarea "An airport code appears in the three-letter IATA format, making airport locatio…"
type textarea "*"
type textarea "An airport code appears in the three-letter IATA format, making airport locatio…"
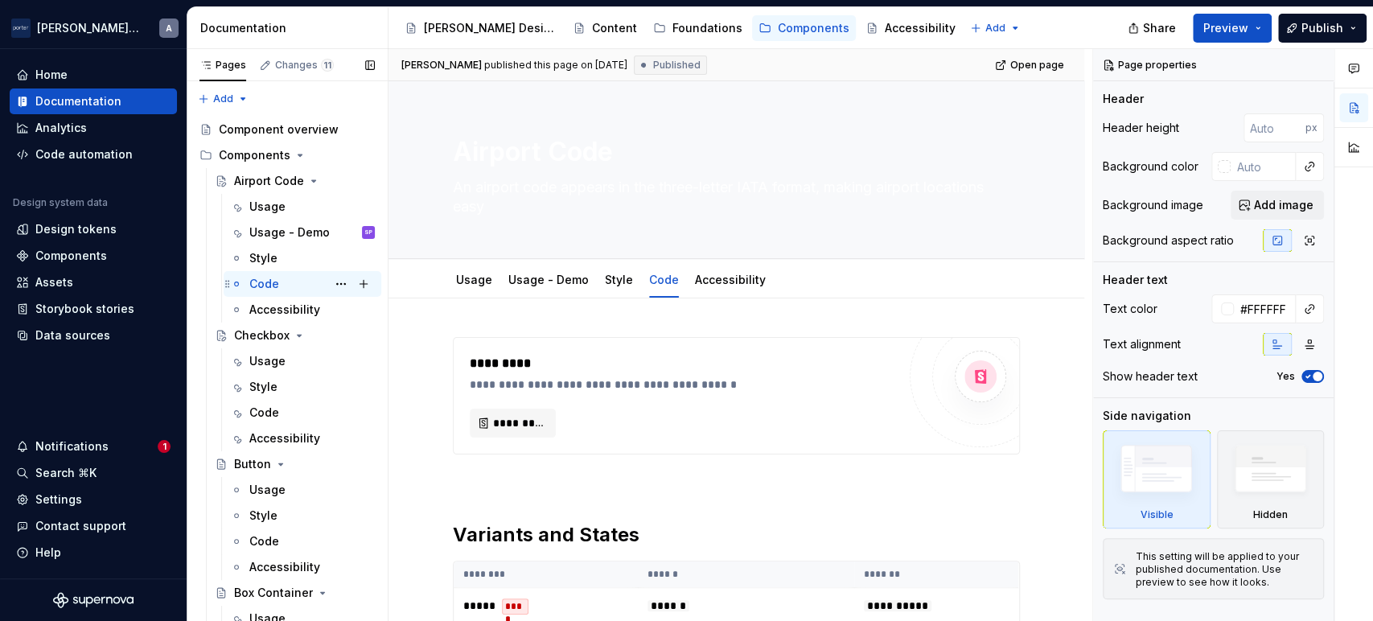
type textarea "*"
type textarea "An airport code appears in the three-letter IATA format, making airport locatio…"
type textarea "*"
type textarea "An airport code appears in the three-letter IATA format, making airport locatio…"
type textarea "*"
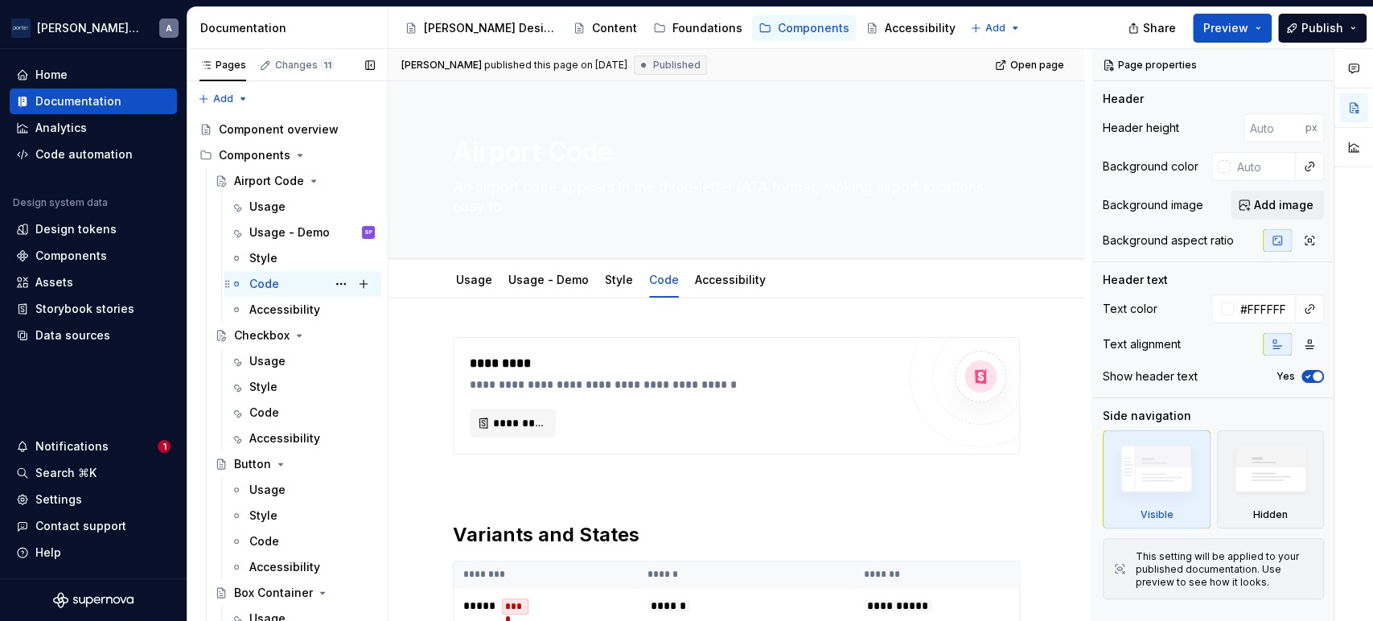
type textarea "An airport code appears in the three-letter IATA format, making airport locatio…"
type textarea "*"
type textarea "An airport code appears in the three-letter IATA format, making airport locatio…"
type textarea "*"
type textarea "An airport code appears in the three-letter IATA format, making airport locatio…"
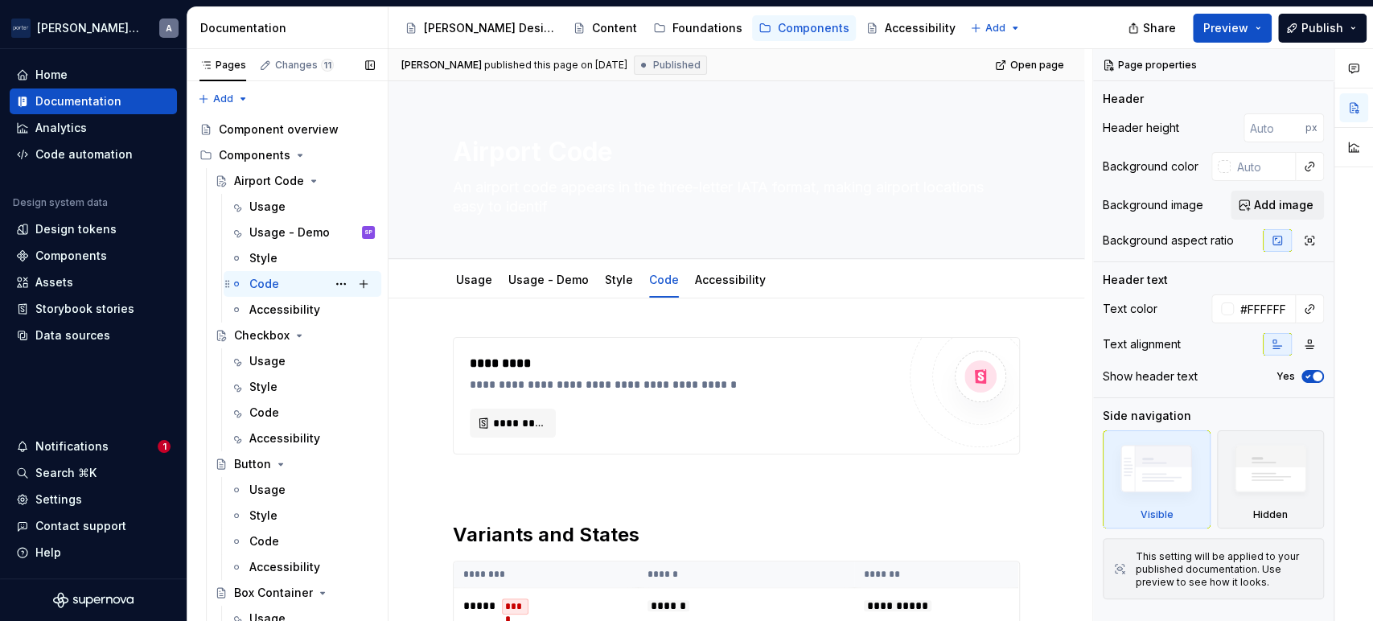
type textarea "*"
type textarea "An airport code appears in the three-letter IATA format, making airport locatio…"
type textarea "*"
type textarea "A"
type textarea "*"
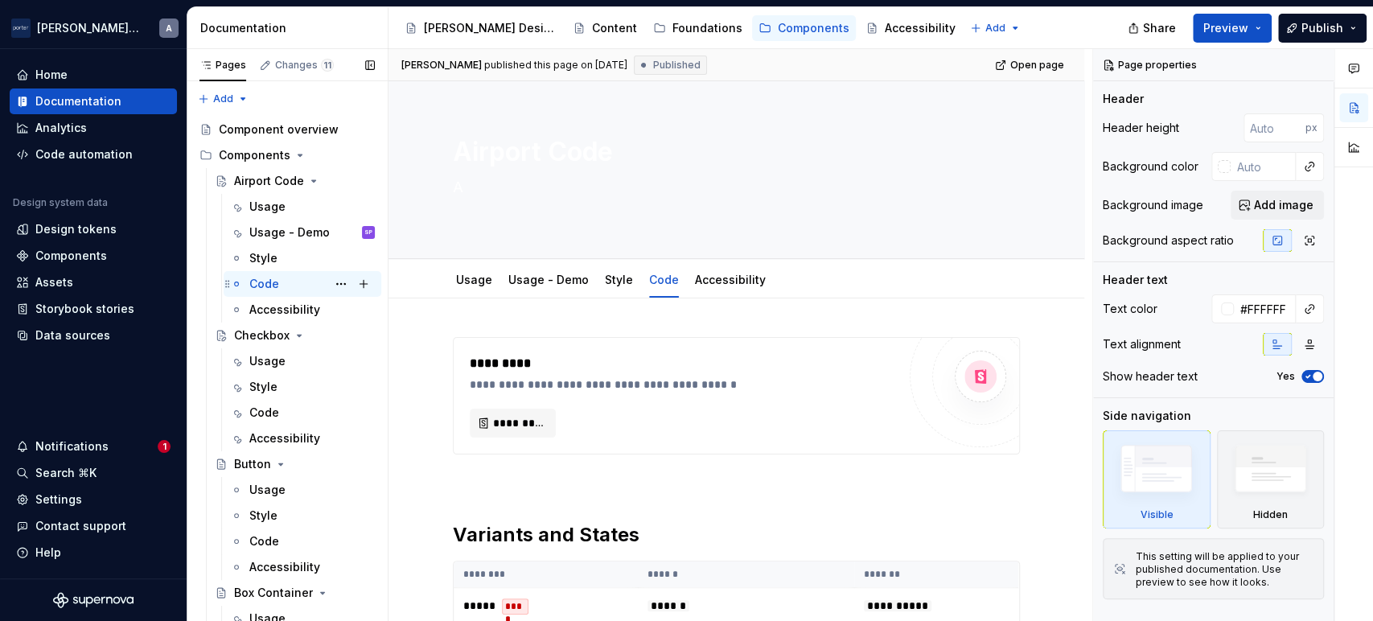
type textarea "An"
type textarea "*"
type textarea "An"
type textarea "*"
type textarea "An air"
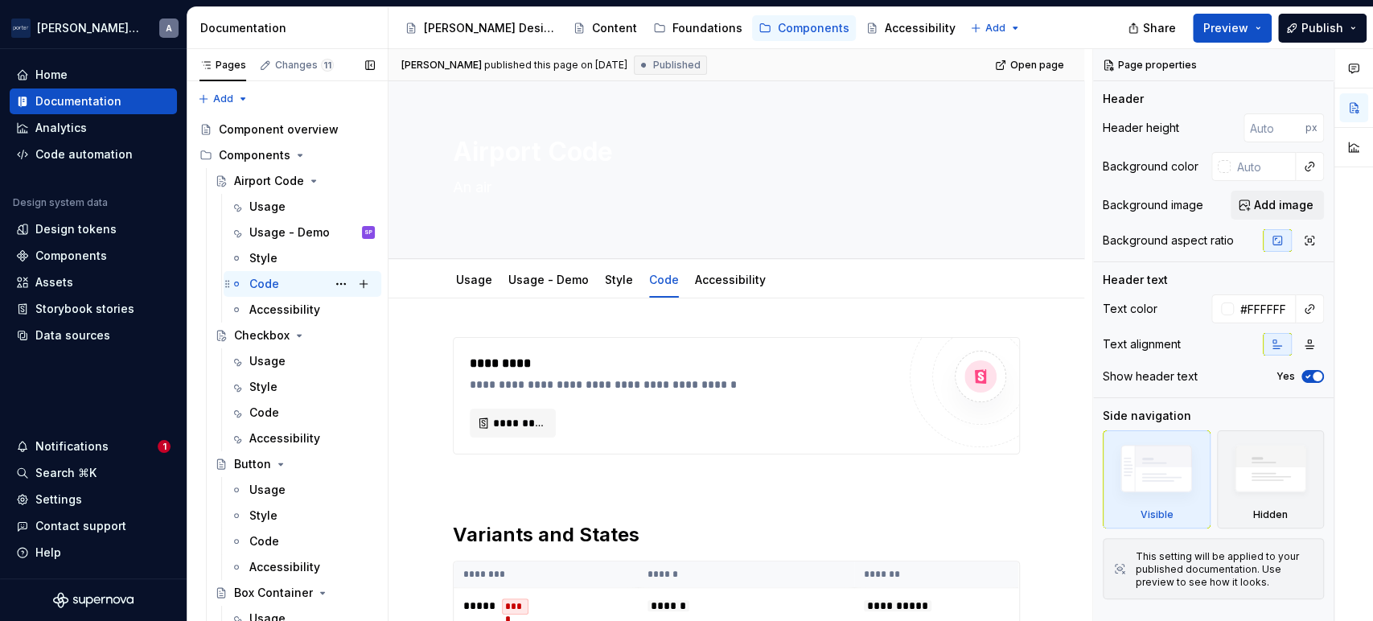
type textarea "*"
type textarea "An airp"
type textarea "*"
type textarea "An airpor"
type textarea "*"
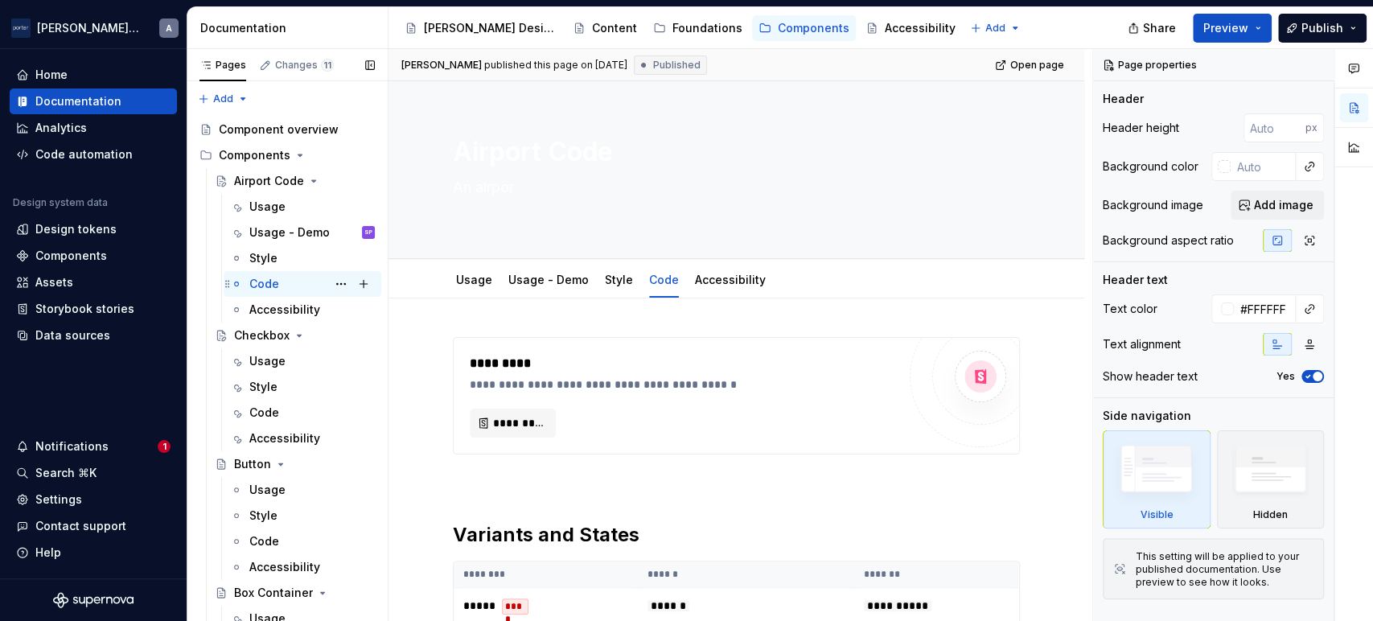
type textarea "An airport"
type textarea "*"
type textarea "An airport cod"
type textarea "*"
type textarea "An airport code,"
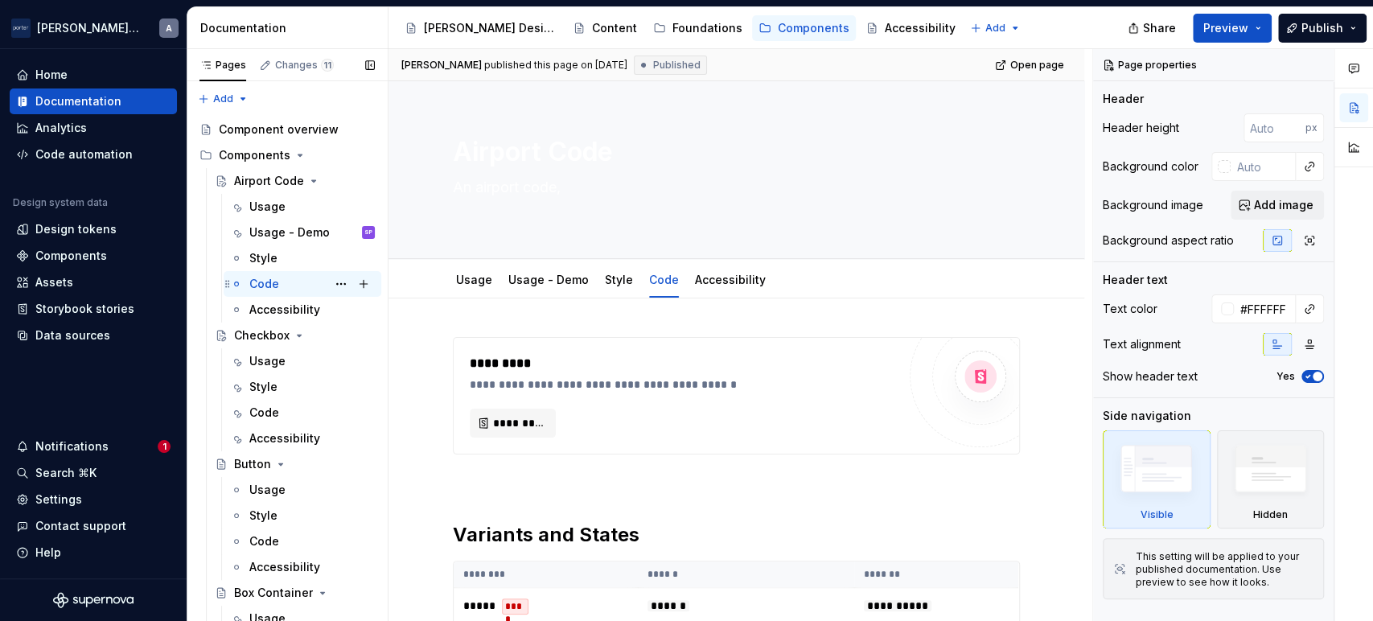
type textarea "*"
type textarea "An airport code, shown"
type textarea "*"
type textarea "An airport code, shown as"
type textarea "*"
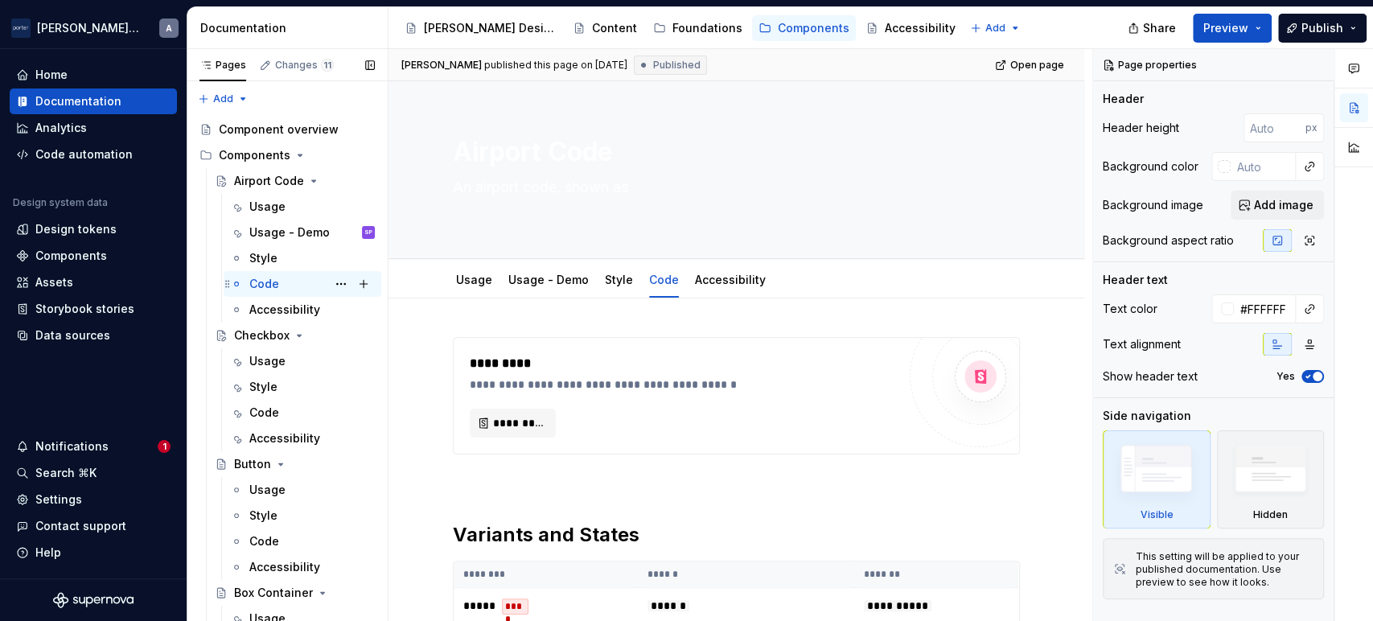
type textarea "An airport code, shown as a"
type textarea "*"
type textarea "An airport code, shown as a th"
type textarea "*"
type textarea "An airport code, shown as a thre"
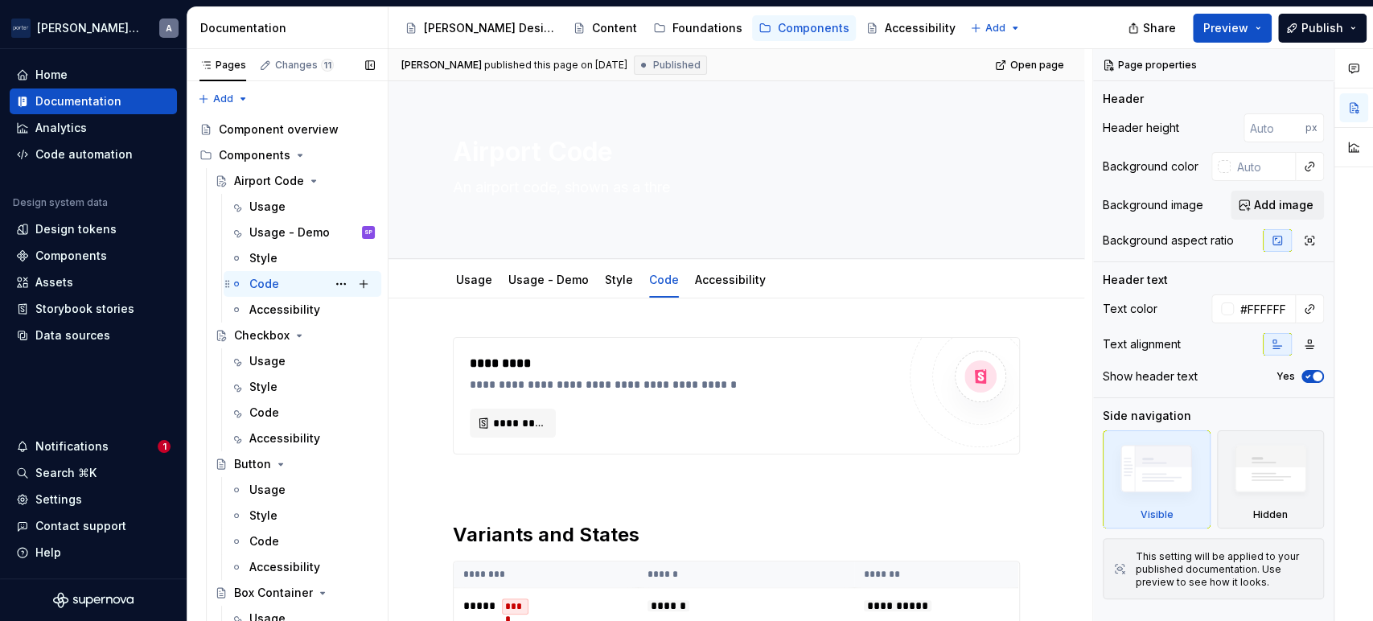
type textarea "*"
type textarea "An airport code, shown as a three-"
type textarea "*"
type textarea "An airport code, shown as a three-let"
type textarea "*"
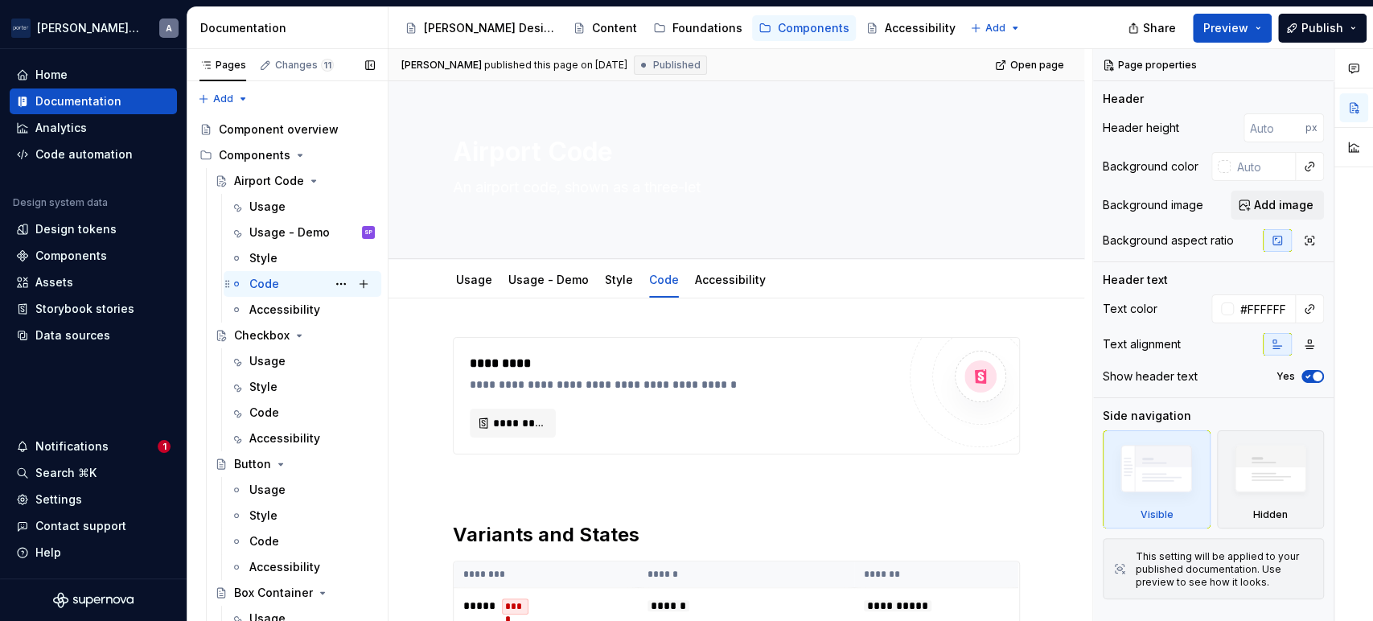
type textarea "An airport code, shown as a three-lette"
type textarea "*"
type textarea "An airport code, shown as a three-letter"
type textarea "*"
type textarea "An airport code, shown as a three-letter I"
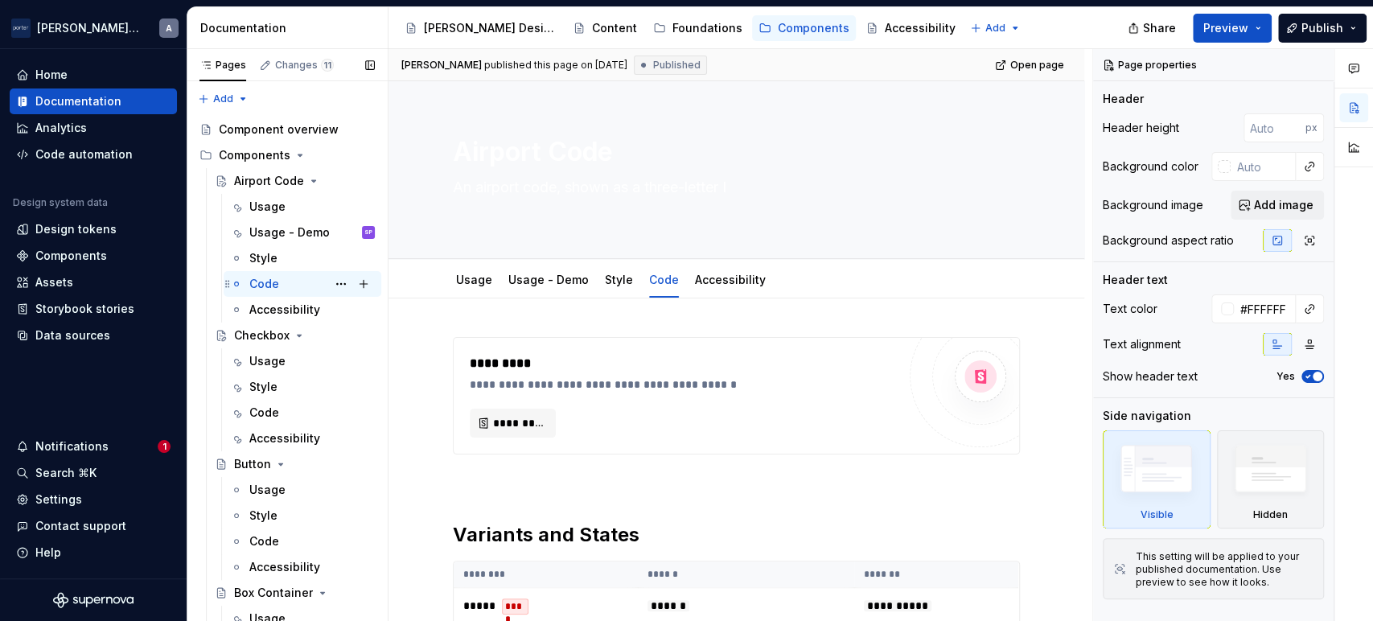
type textarea "*"
type textarea "An airport code, shown as a three-letter Internati"
type textarea "*"
type textarea "An airport code, shown as a three-letter International"
type textarea "*"
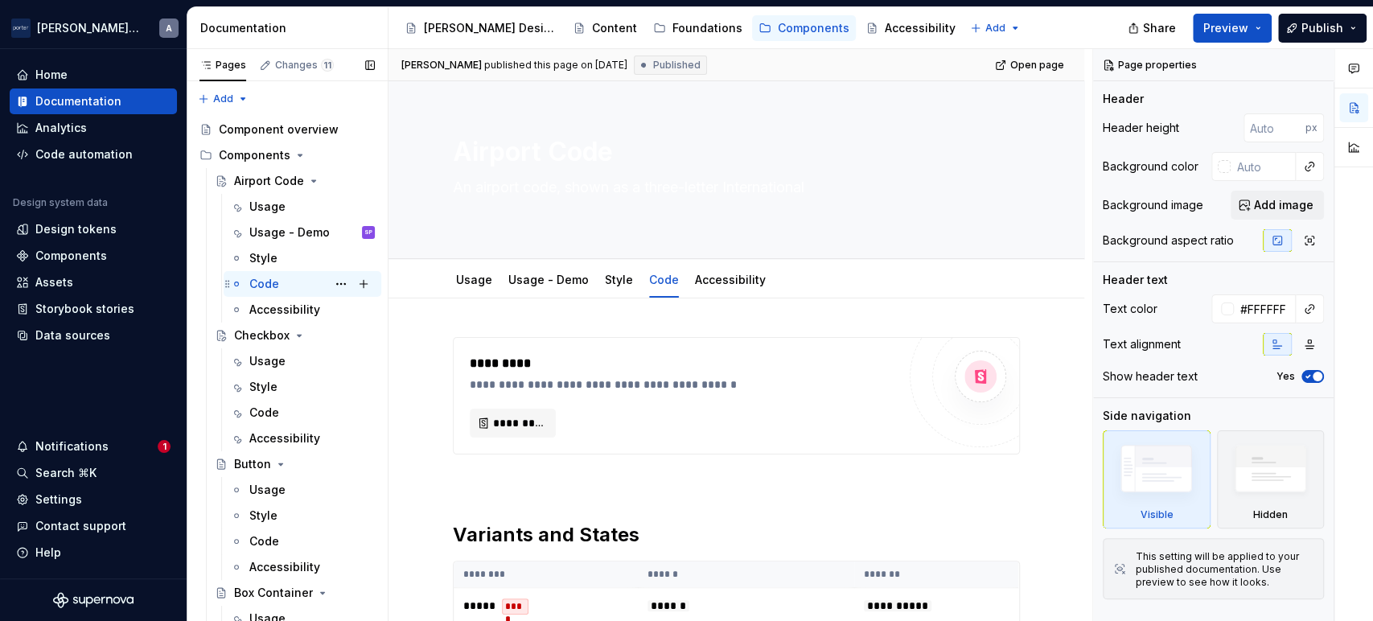
type textarea "An airport code, shown as a three-letter International"
type textarea "*"
type textarea "An airport code, shown as a three-letter International I"
type textarea "*"
type textarea "An airport code, shown as a three-letter International"
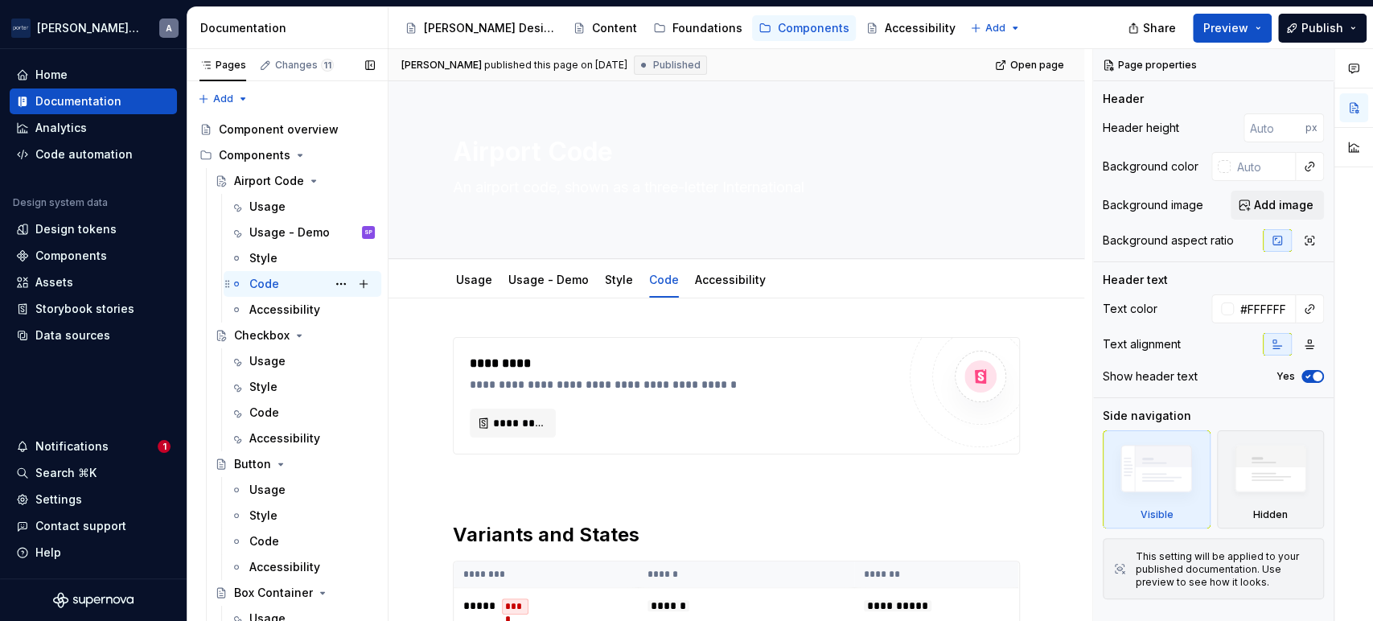
type textarea "*"
type textarea "An airport code, shown as a three-letter International a"
type textarea "*"
type textarea "An airport code, shown as a three-letter International ai"
type textarea "*"
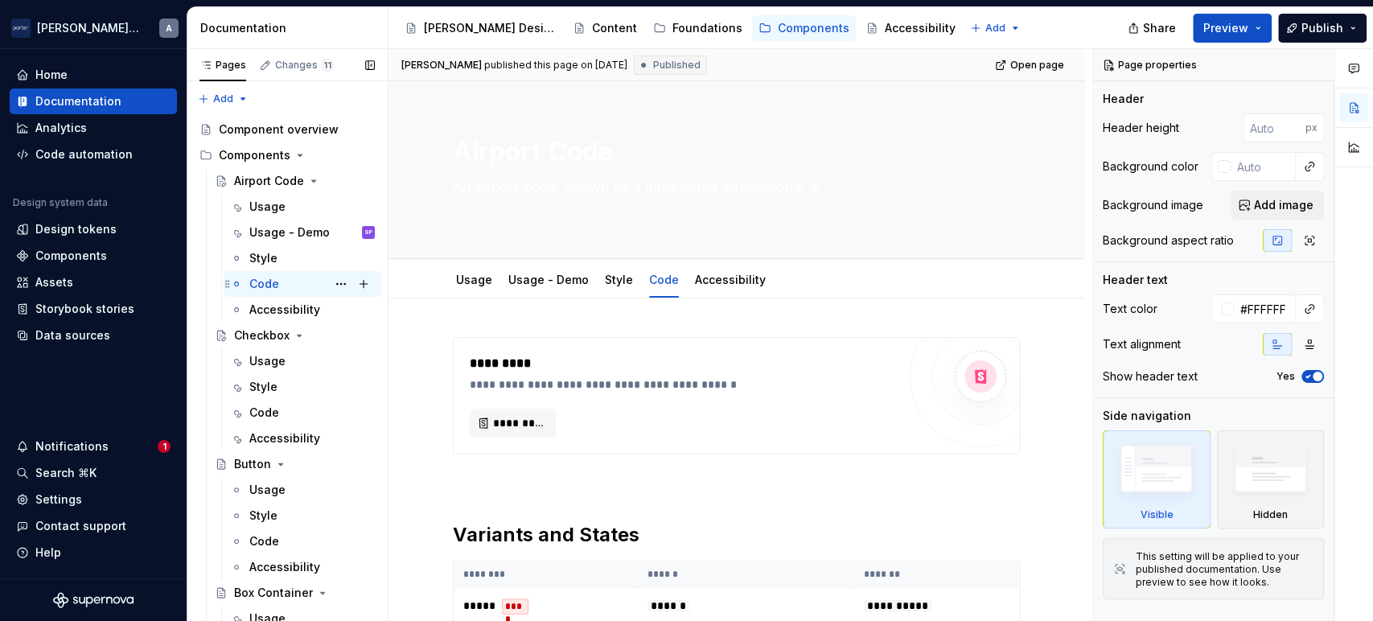
type textarea "An airport code, shown as a three-letter International air"
type textarea "*"
type textarea "An airport code, shown as a three-letter International air T"
type textarea "*"
type textarea "An airport code, shown as a three-letter International air Transp"
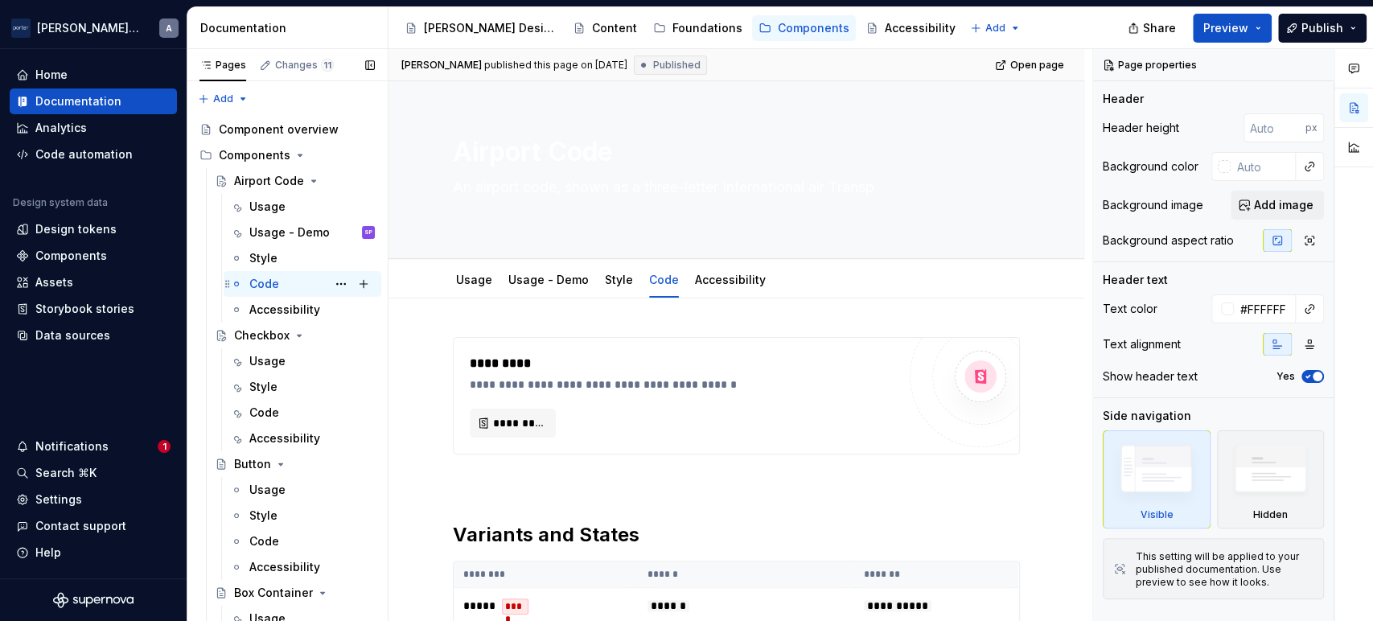
type textarea "*"
type textarea "An airport code, shown as a three-letter International air Transpor"
type textarea "*"
type textarea "An airport code, shown as a three-letter International air Transport"
type textarea "*"
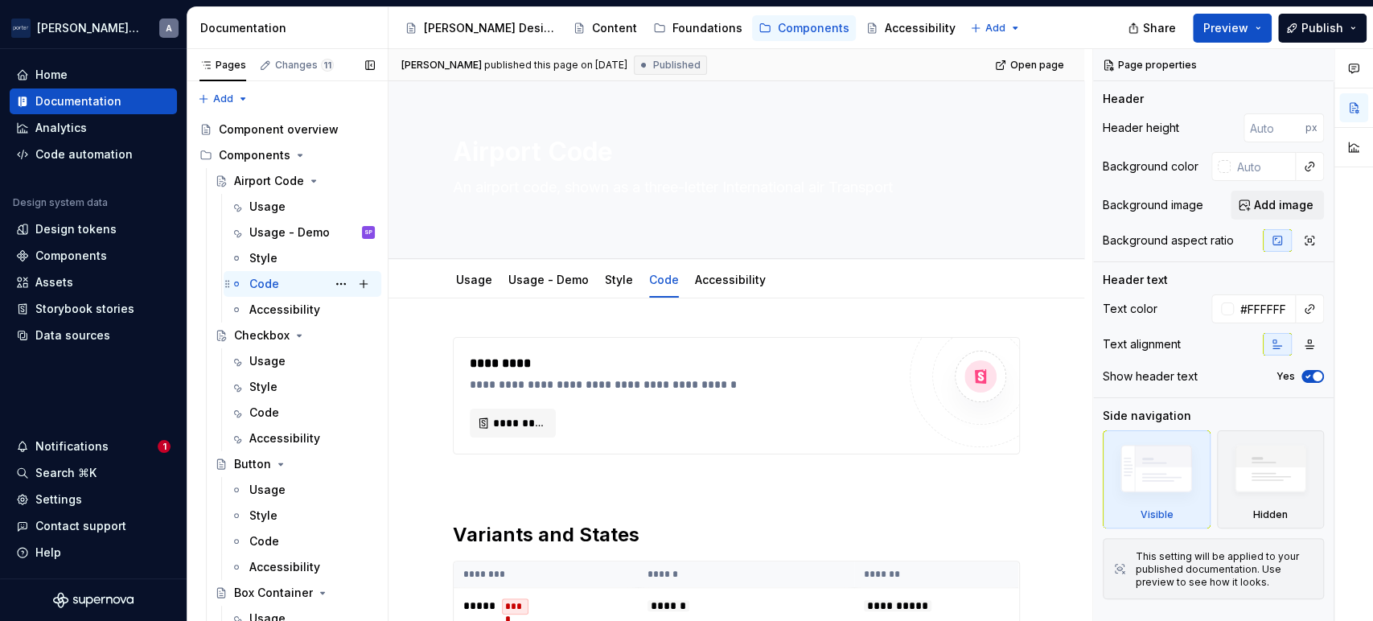
type textarea "An airport code, shown as a three-letter International air Transport A"
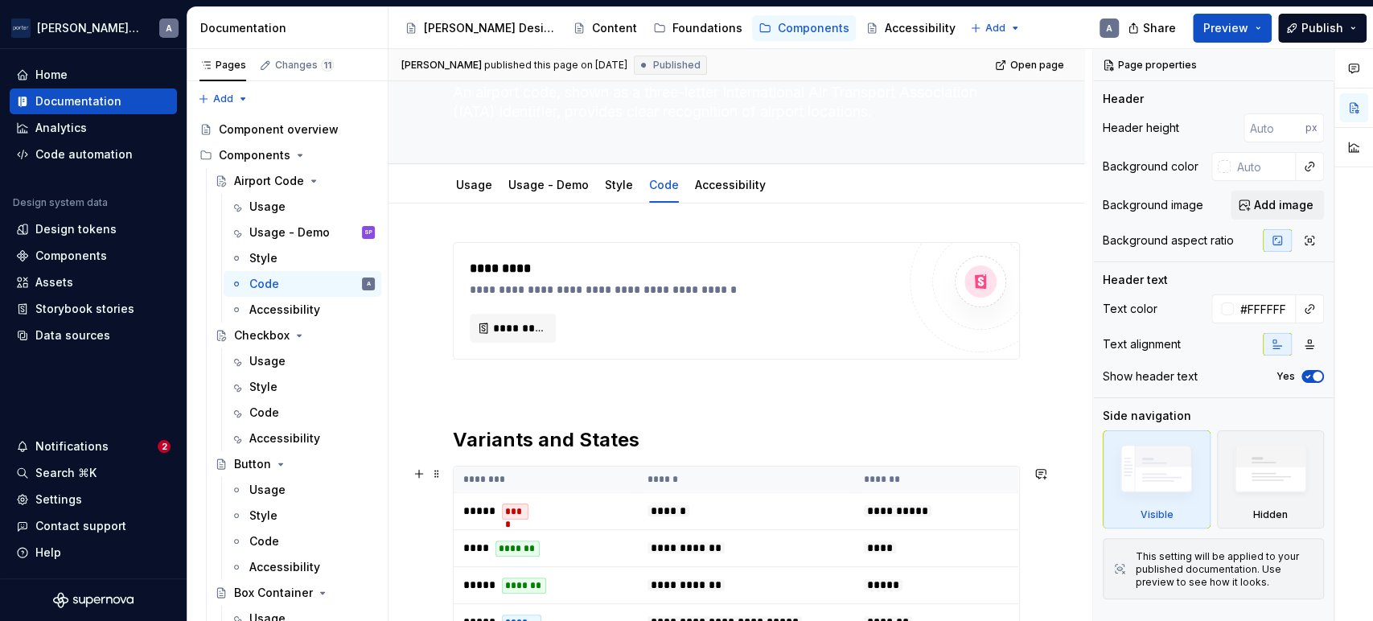
scroll to position [93, 0]
click at [721, 184] on link "Accessibility" at bounding box center [730, 186] width 71 height 14
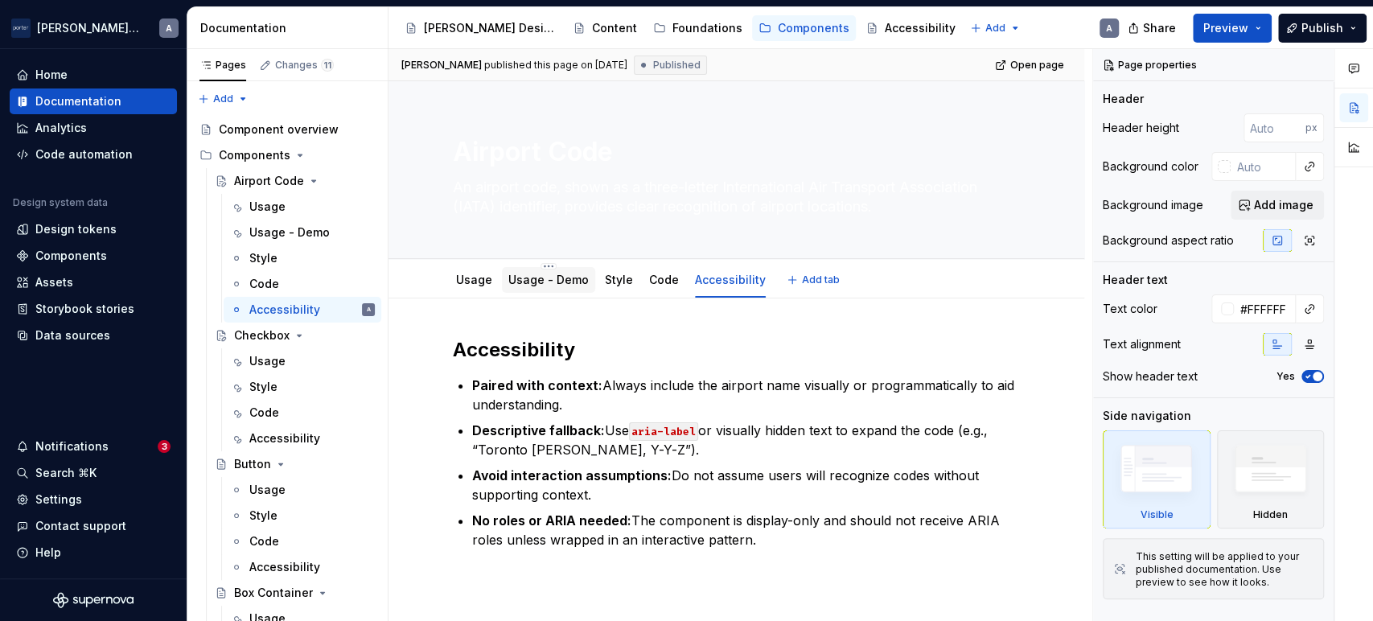
click at [581, 285] on link "Usage - Demo" at bounding box center [548, 280] width 80 height 14
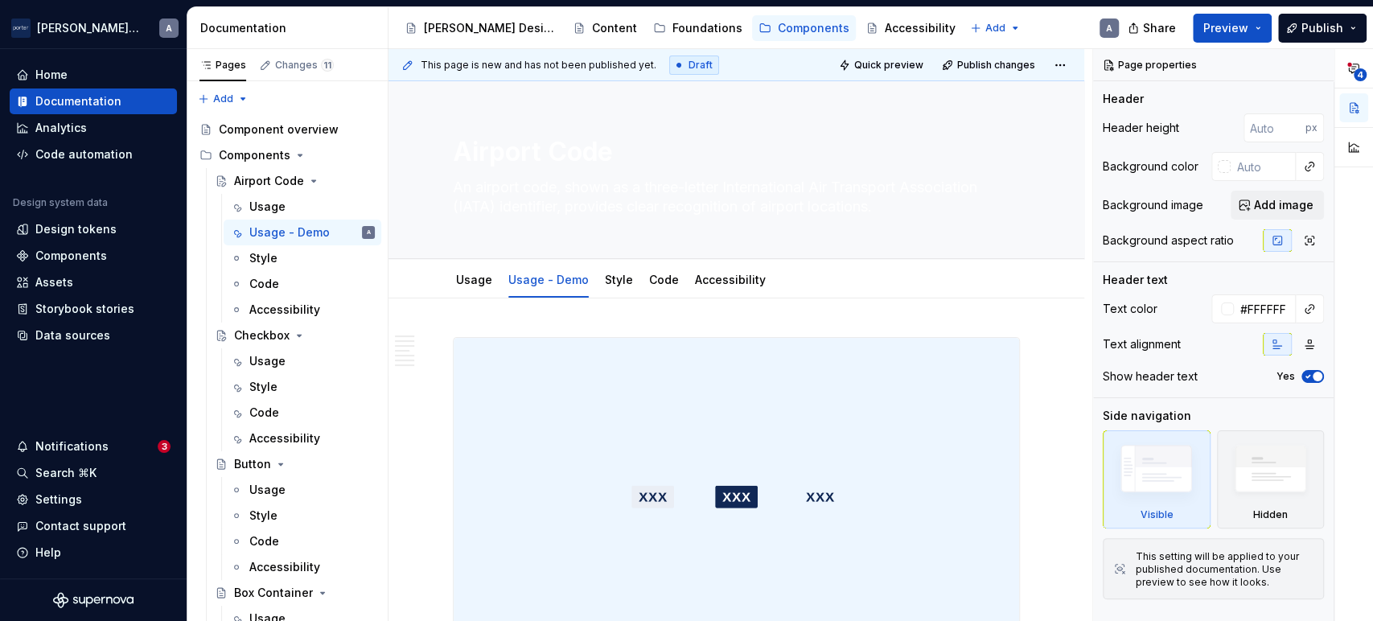
click at [109, 456] on div "Notifications 3" at bounding box center [93, 446] width 167 height 26
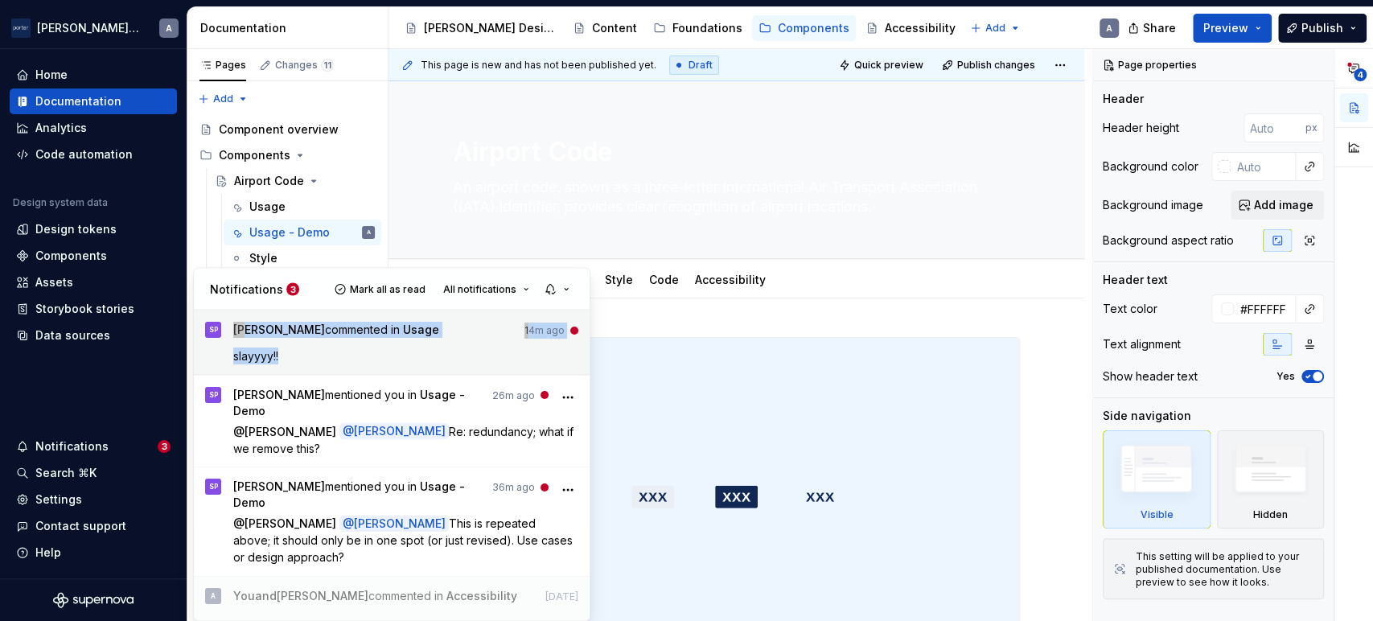
drag, startPoint x: 222, startPoint y: 361, endPoint x: 348, endPoint y: 360, distance: 126.3
click at [348, 360] on link "SP [PERSON_NAME] commented in Usage 14m ago slayyyy!!" at bounding box center [392, 342] width 396 height 64
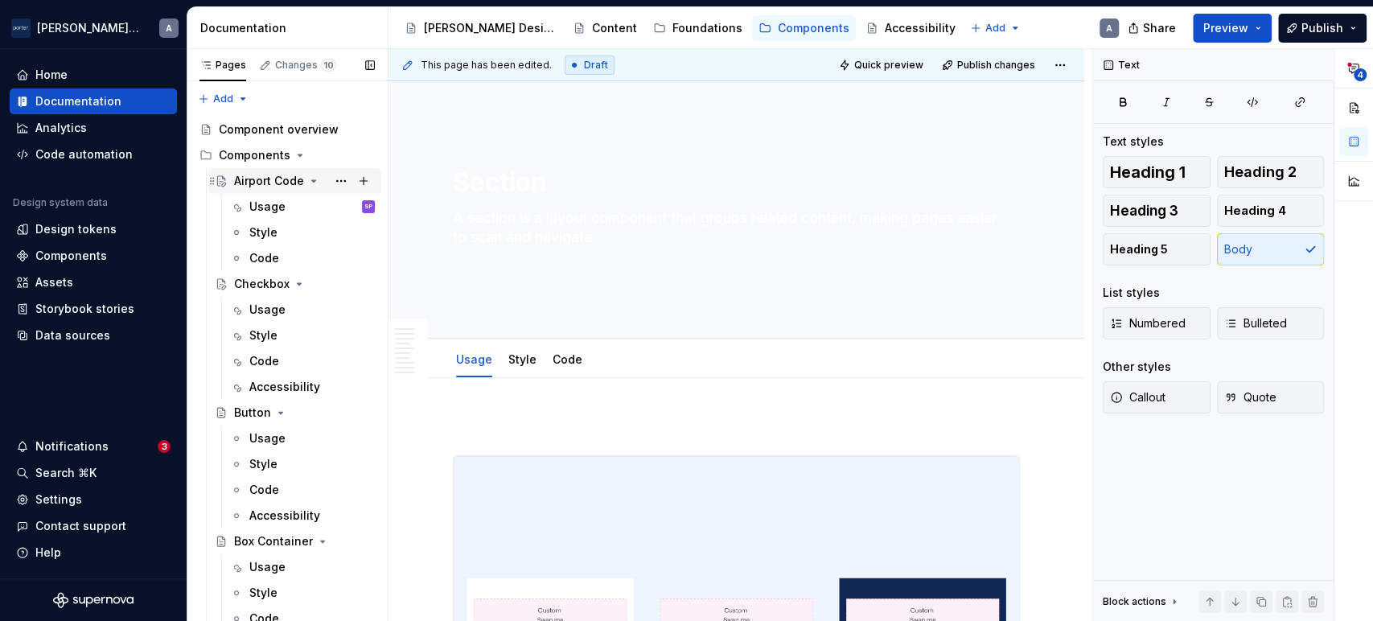
click at [270, 186] on div "Airport Code" at bounding box center [269, 181] width 70 height 16
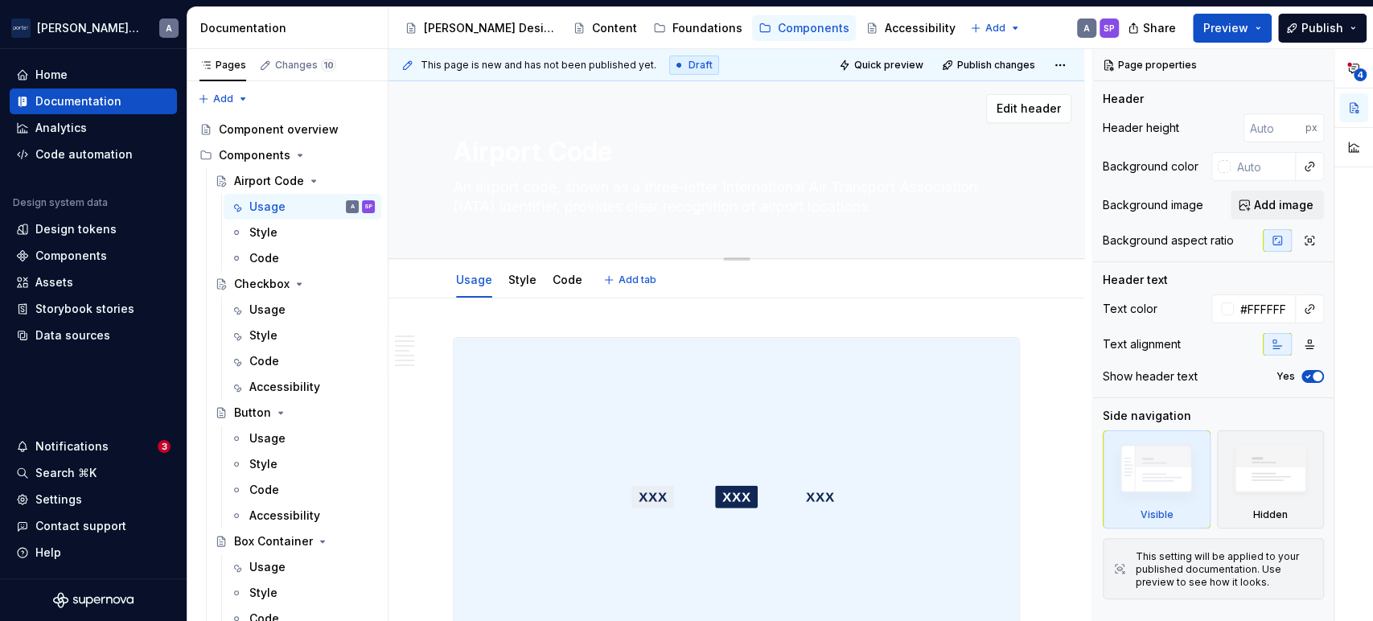
drag, startPoint x: 454, startPoint y: 189, endPoint x: 978, endPoint y: 231, distance: 525.2
click at [978, 231] on div "Airport Code An airport code, shown as a three-letter International Air Transpo…" at bounding box center [736, 169] width 567 height 177
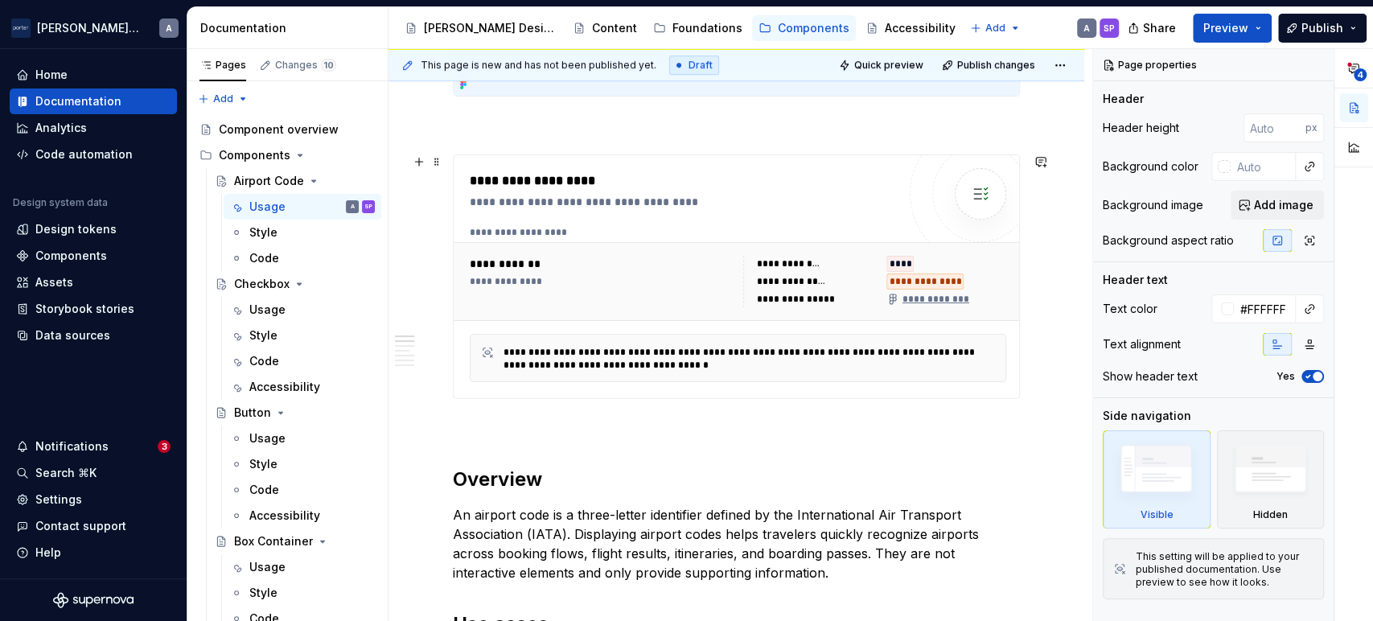
scroll to position [595, 0]
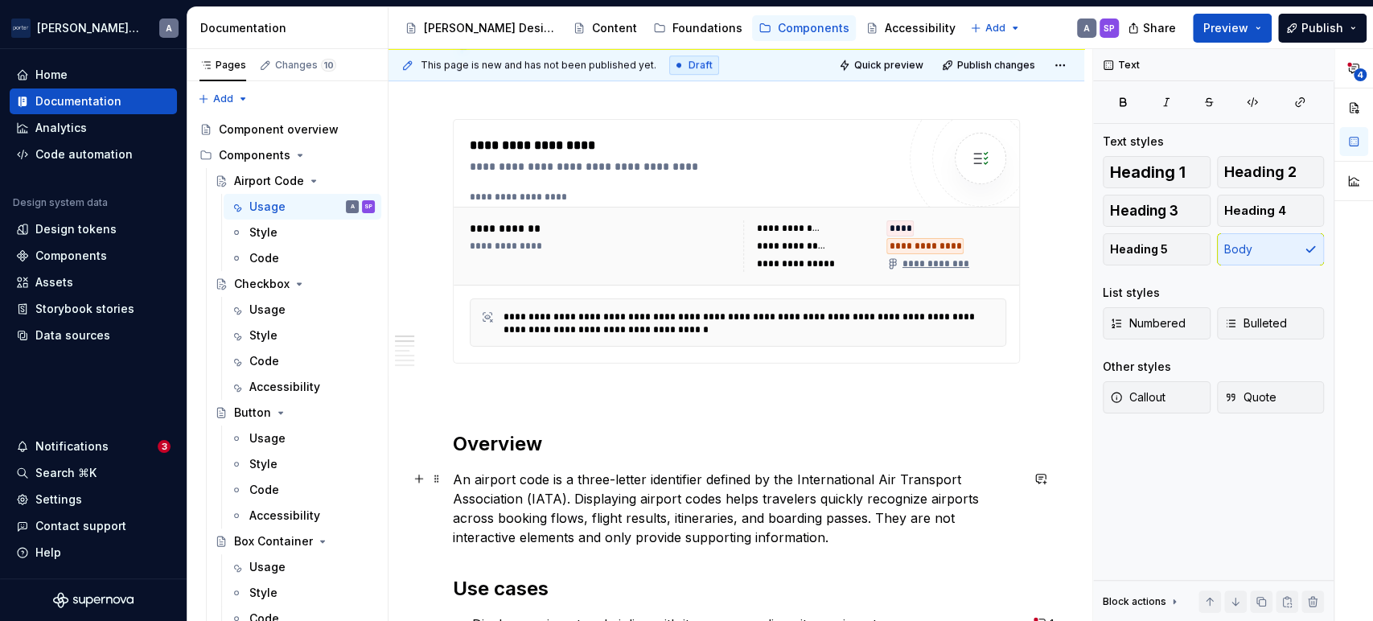
click at [897, 507] on p "An airport code is a three-letter identifier defined by the International Air T…" at bounding box center [736, 508] width 567 height 77
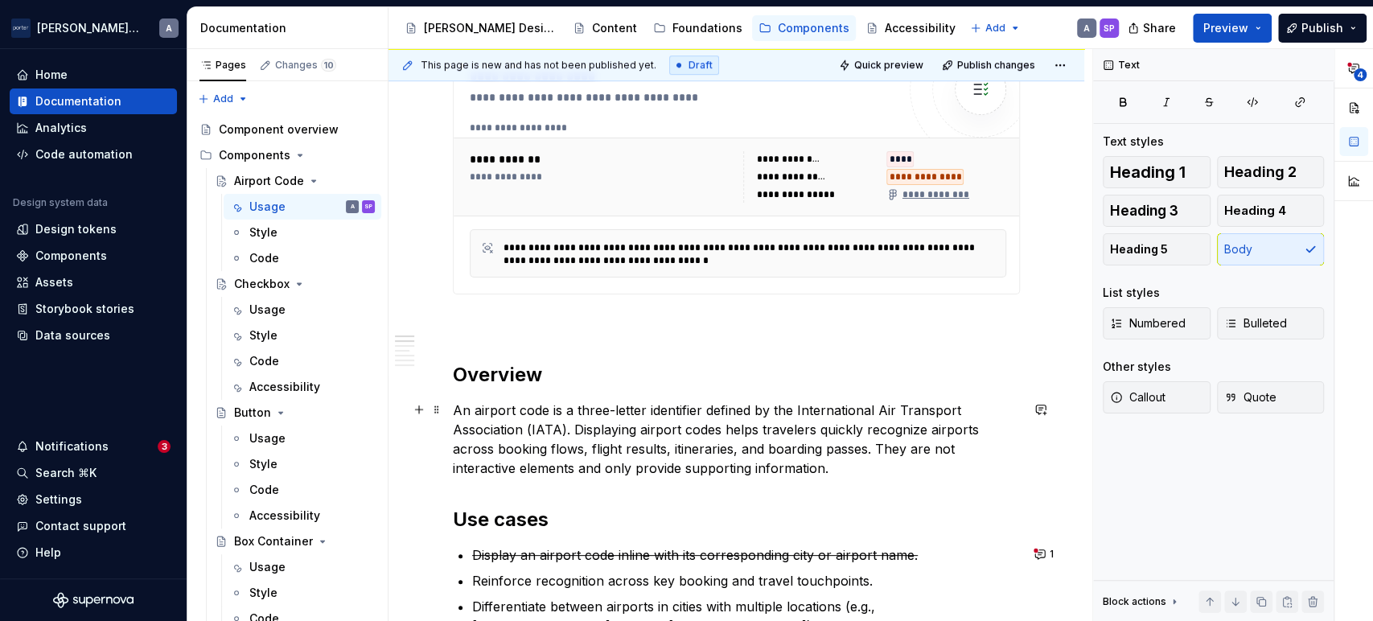
scroll to position [745, 0]
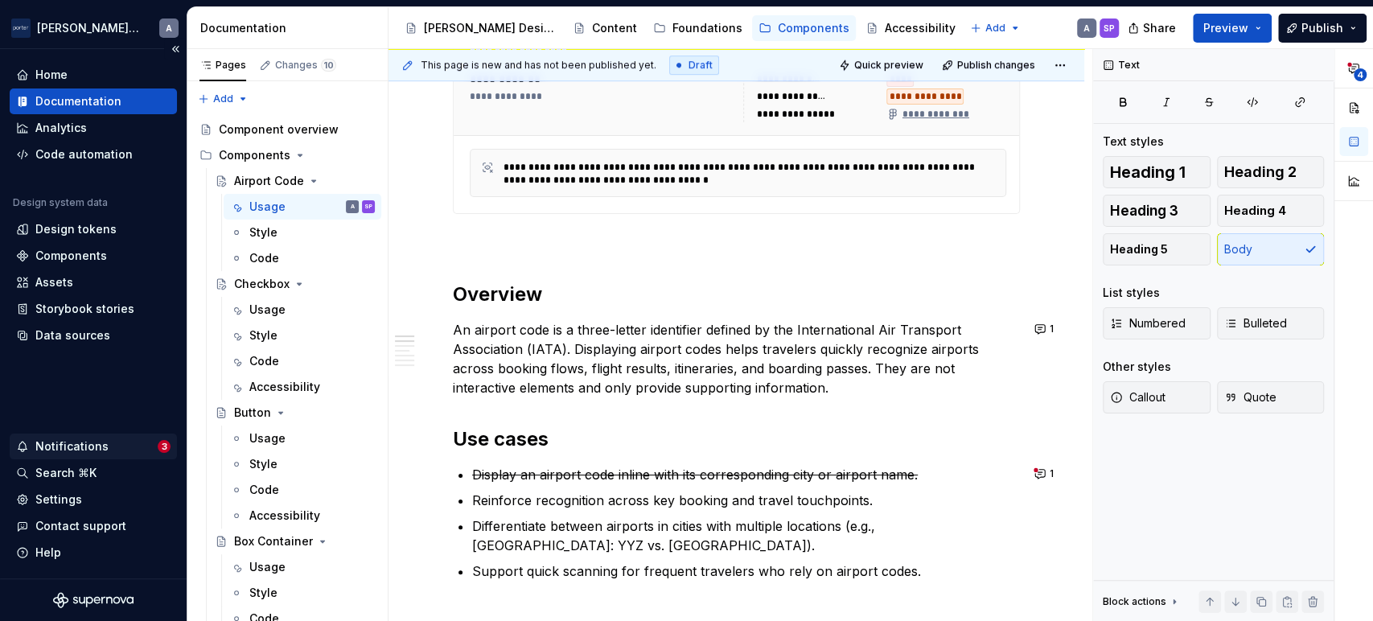
click at [80, 443] on div "Notifications" at bounding box center [71, 446] width 73 height 16
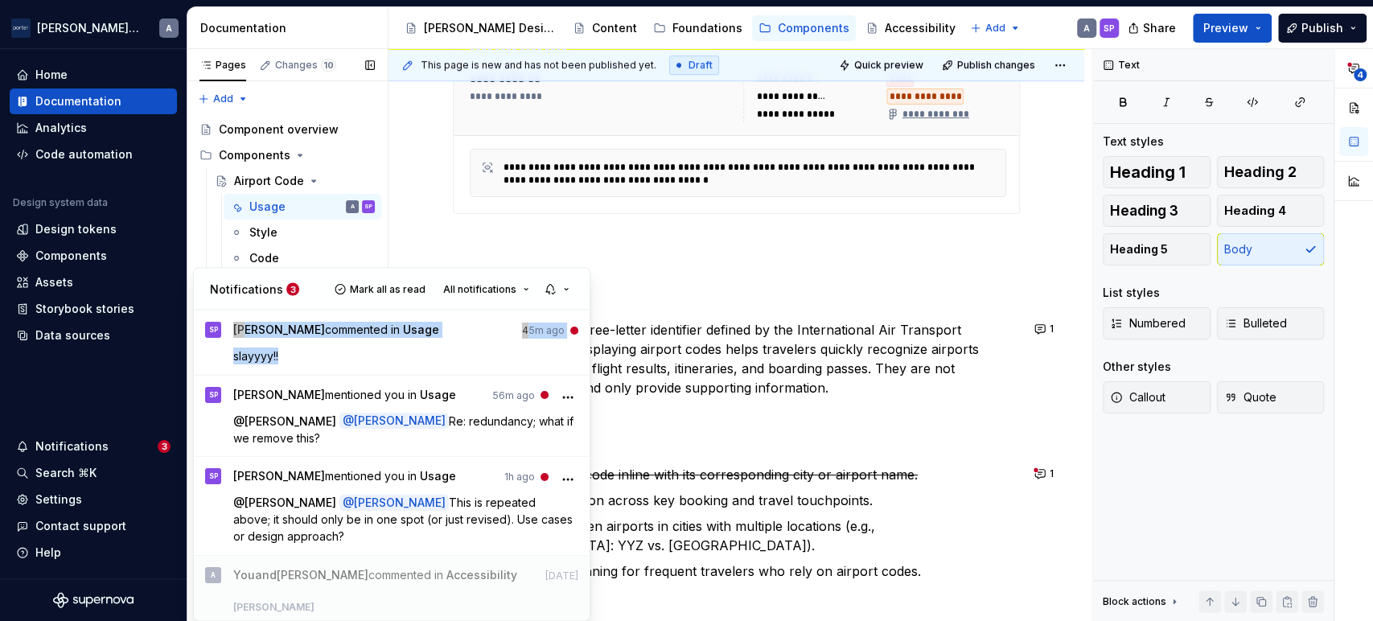
drag, startPoint x: 223, startPoint y: 359, endPoint x: 294, endPoint y: 352, distance: 71.9
click at [294, 352] on link "SP [PERSON_NAME] commented in Usage 45m ago slayyyy!!" at bounding box center [392, 342] width 396 height 64
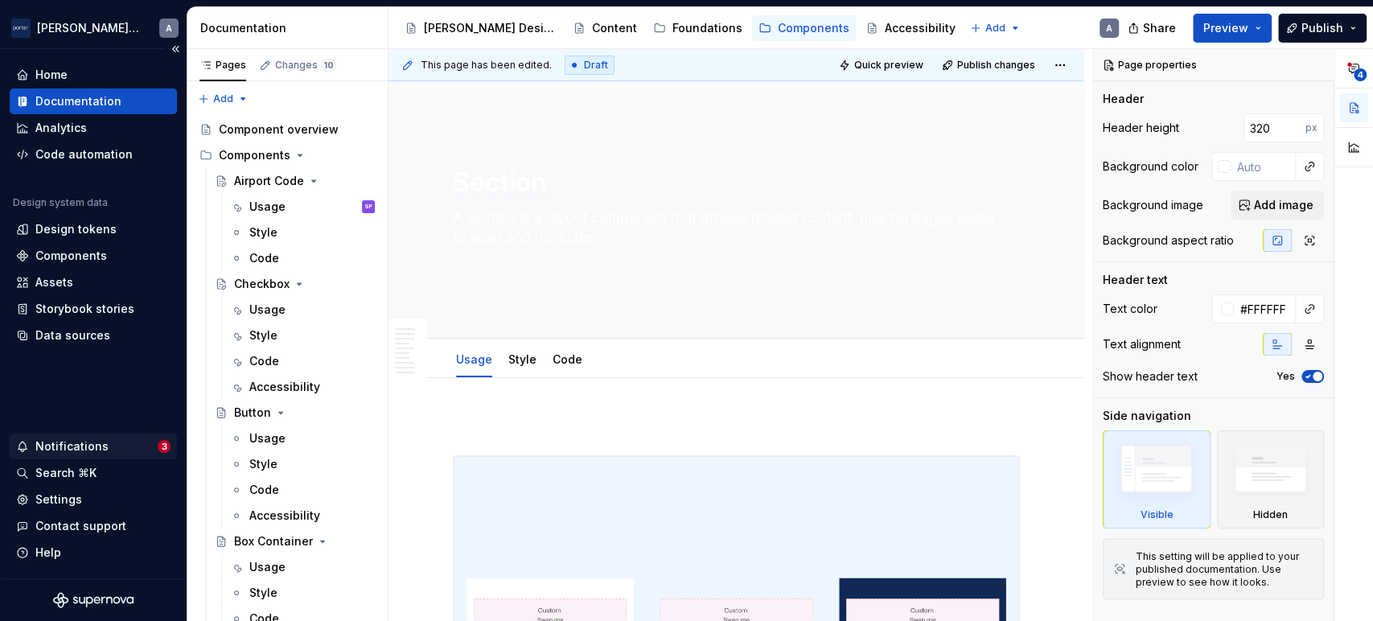
click at [142, 443] on div "Notifications" at bounding box center [87, 446] width 142 height 16
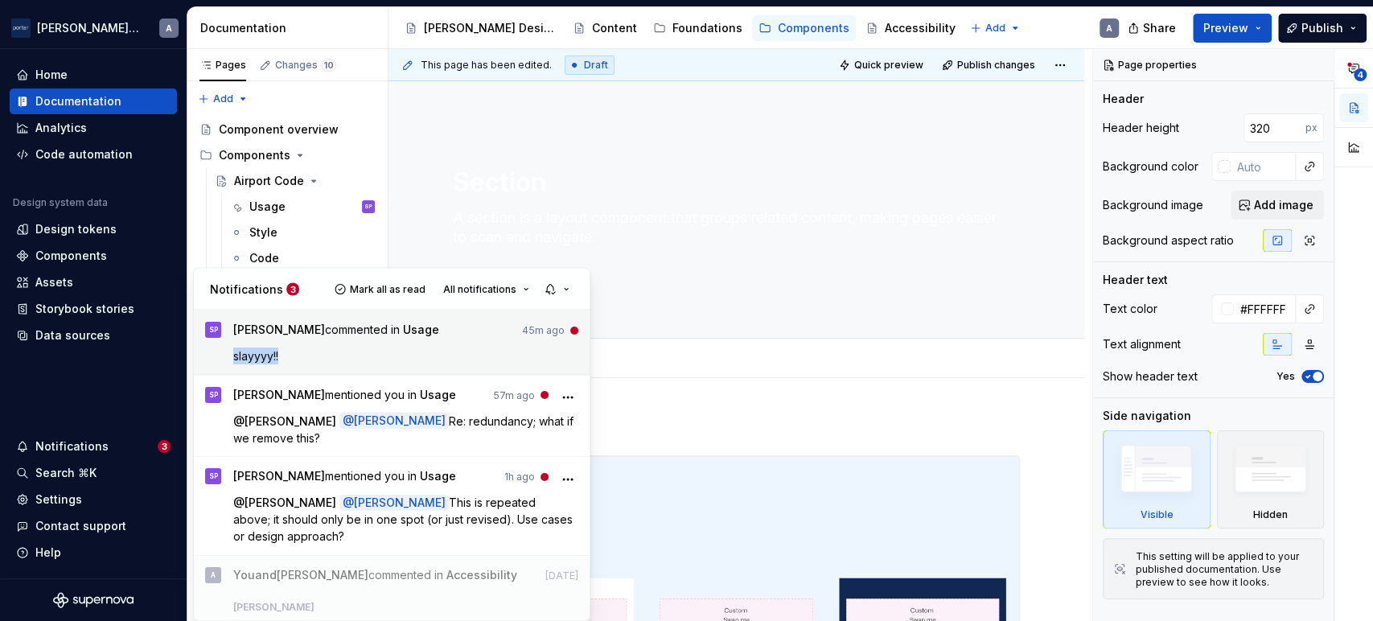
drag, startPoint x: 289, startPoint y: 352, endPoint x: 232, endPoint y: 360, distance: 56.9
click at [233, 360] on p "slayyyy!!" at bounding box center [406, 355] width 346 height 17
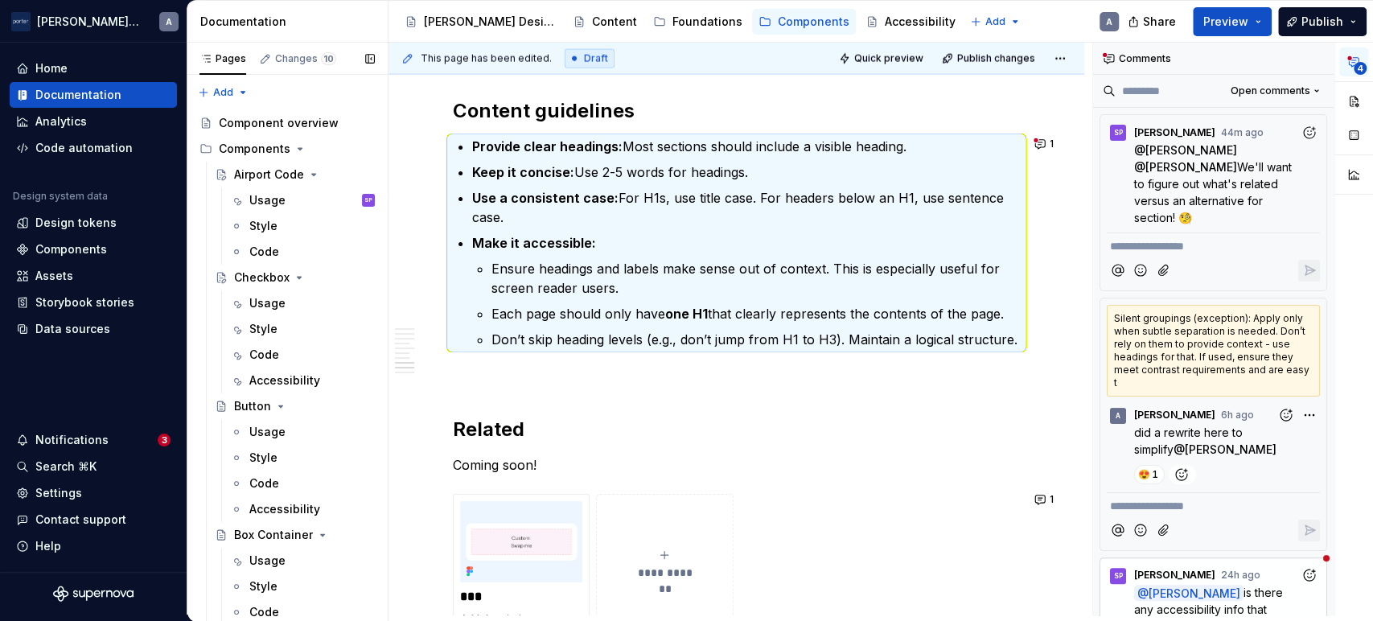
scroll to position [2486, 0]
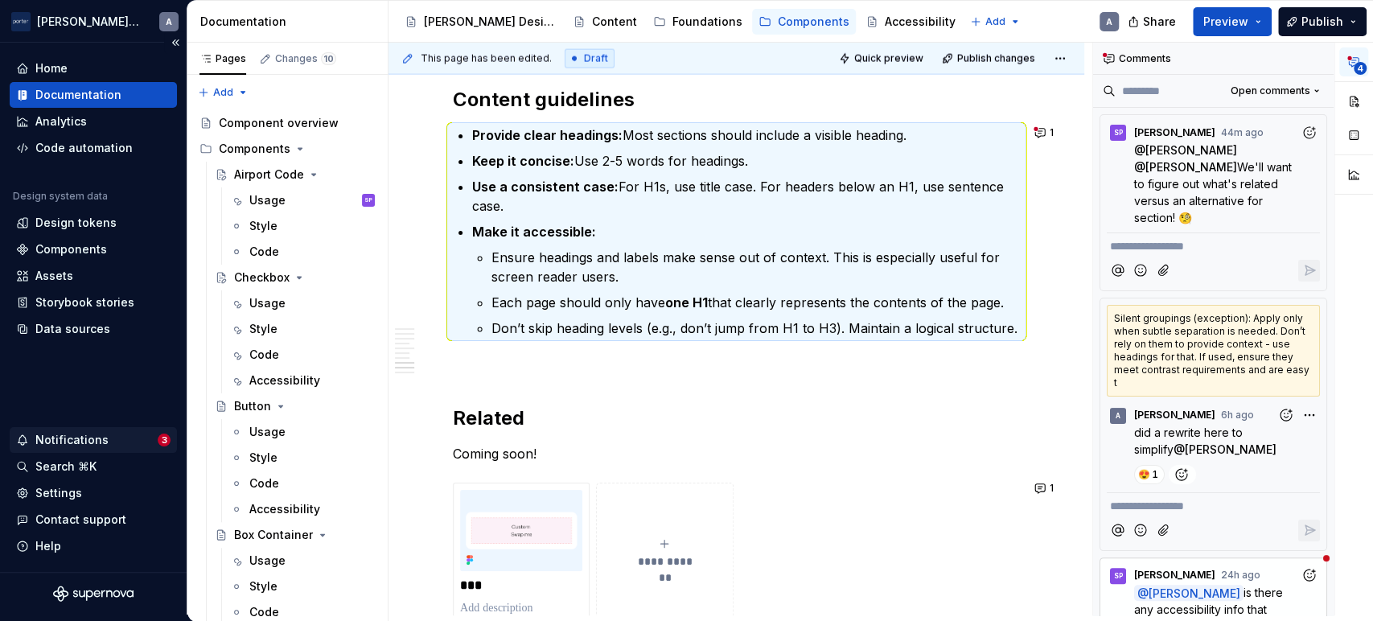
click at [120, 446] on div "Notifications" at bounding box center [87, 440] width 142 height 16
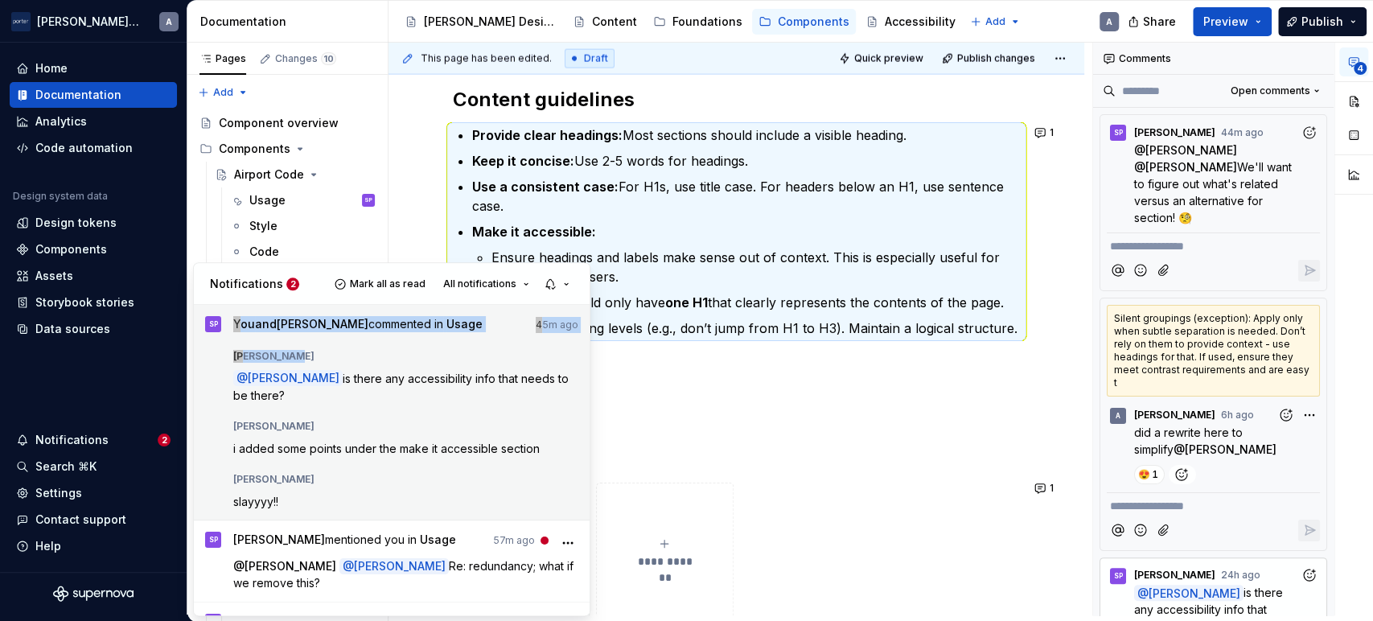
click at [203, 400] on link "A you and [PERSON_NAME] commented in Usage 45m ago [PERSON_NAME] @ [PERSON_NAME…" at bounding box center [392, 412] width 396 height 215
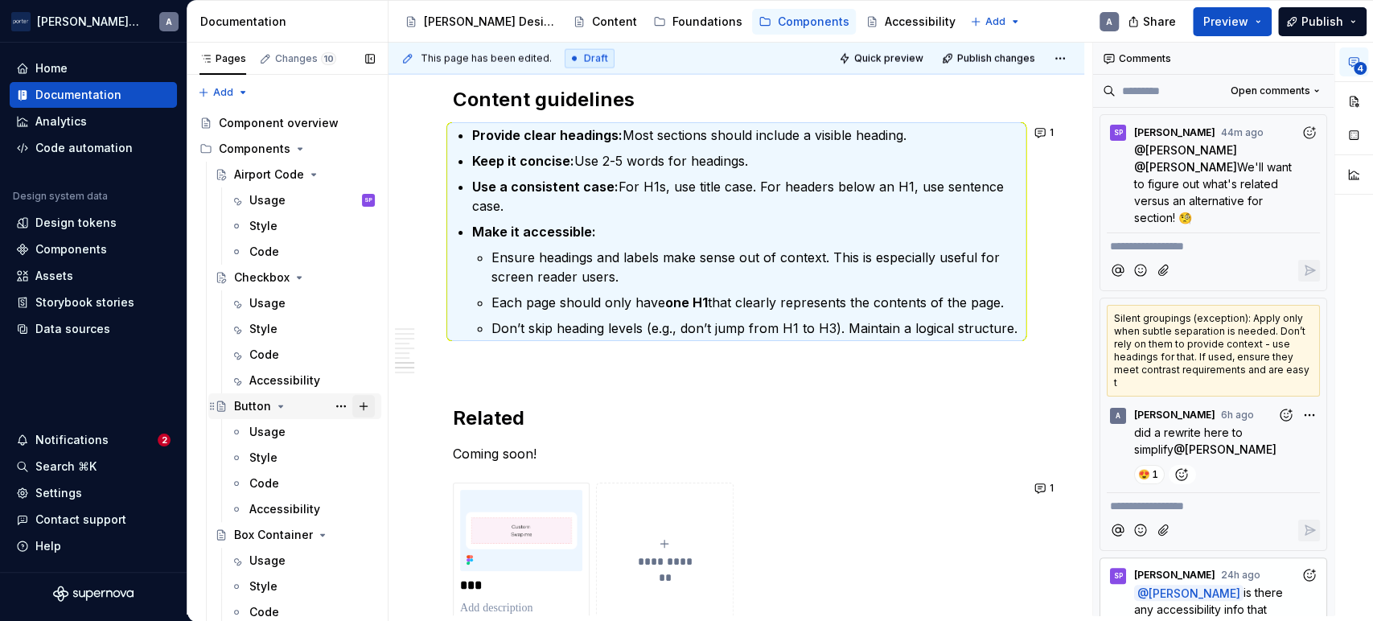
scroll to position [412, 0]
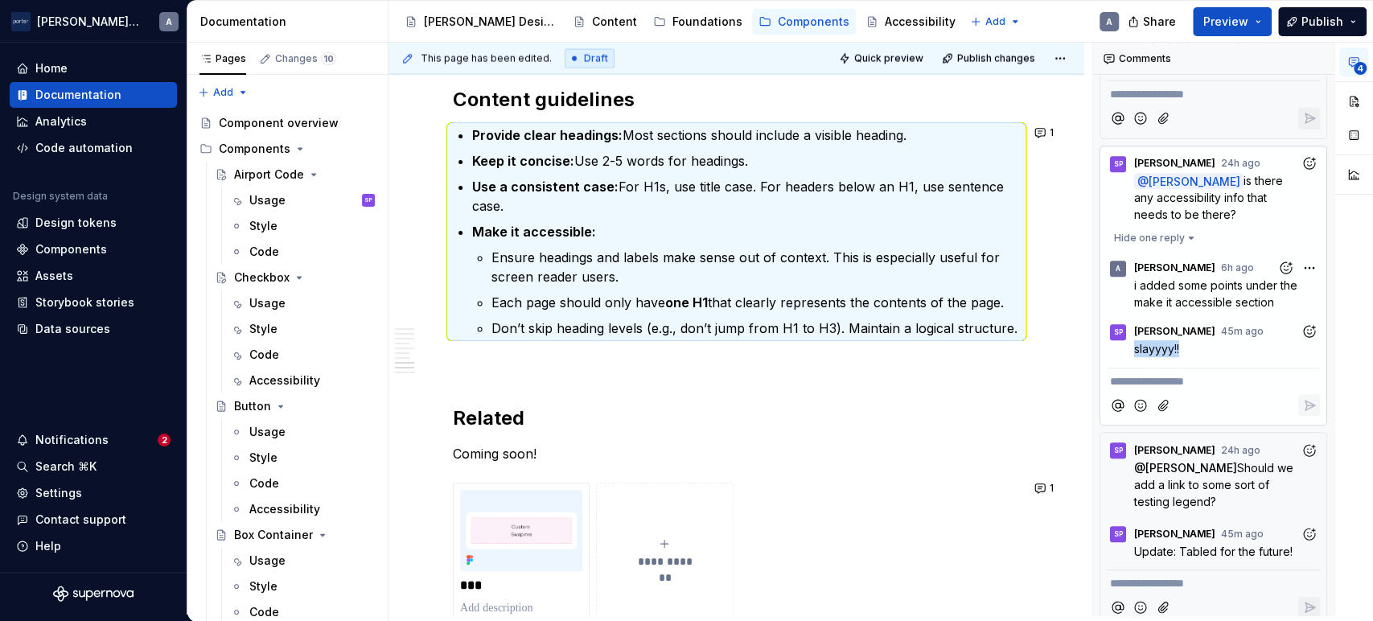
drag, startPoint x: 1123, startPoint y: 327, endPoint x: 1181, endPoint y: 328, distance: 58.7
click at [1181, 340] on div "slayyyy!!" at bounding box center [1213, 348] width 213 height 17
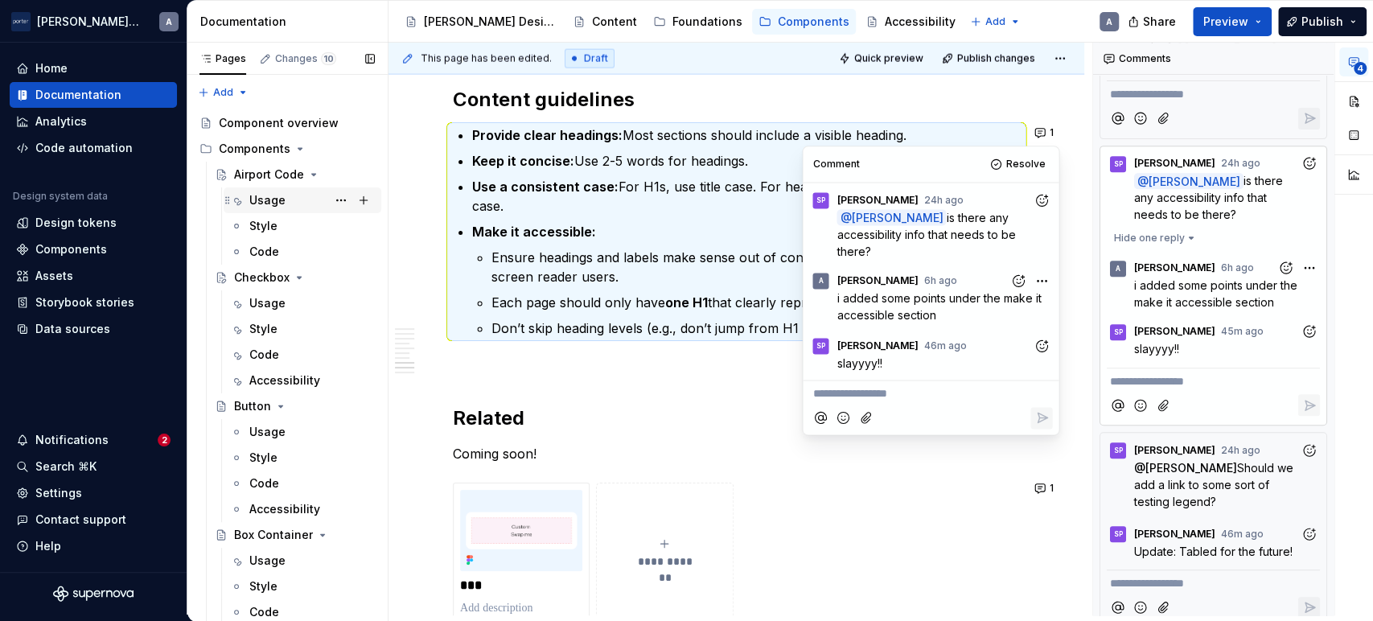
click at [254, 193] on div "Usage" at bounding box center [267, 200] width 36 height 16
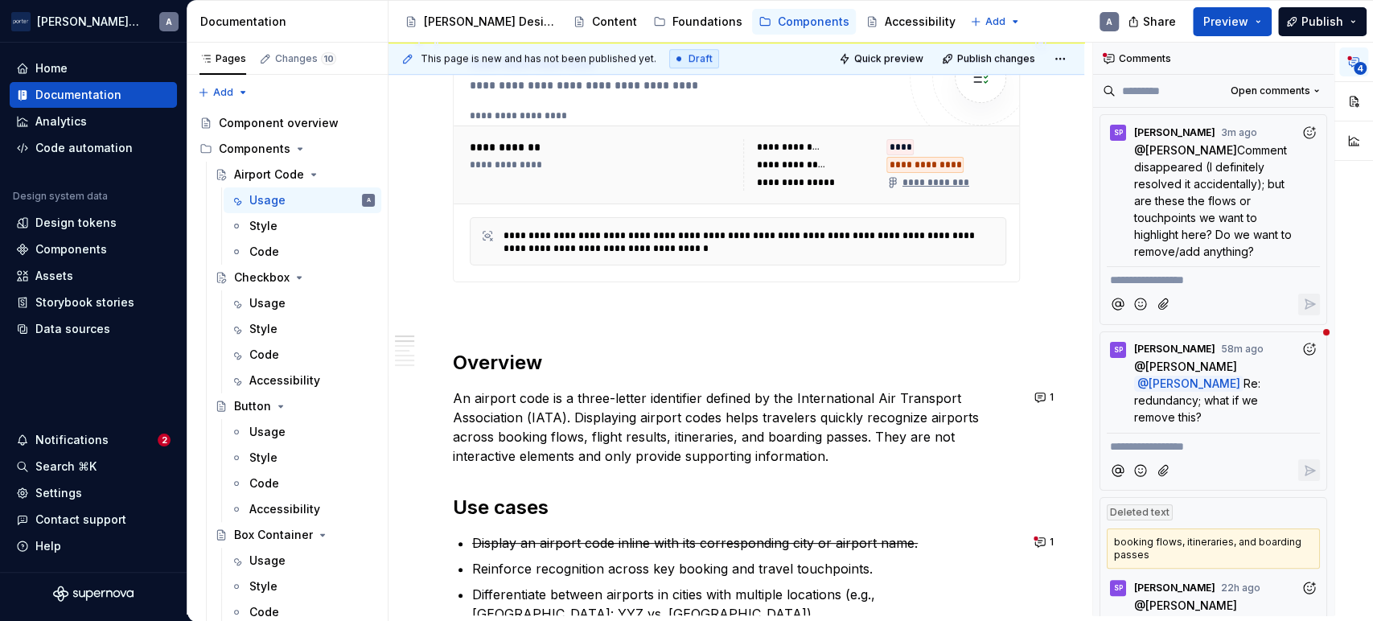
scroll to position [745, 0]
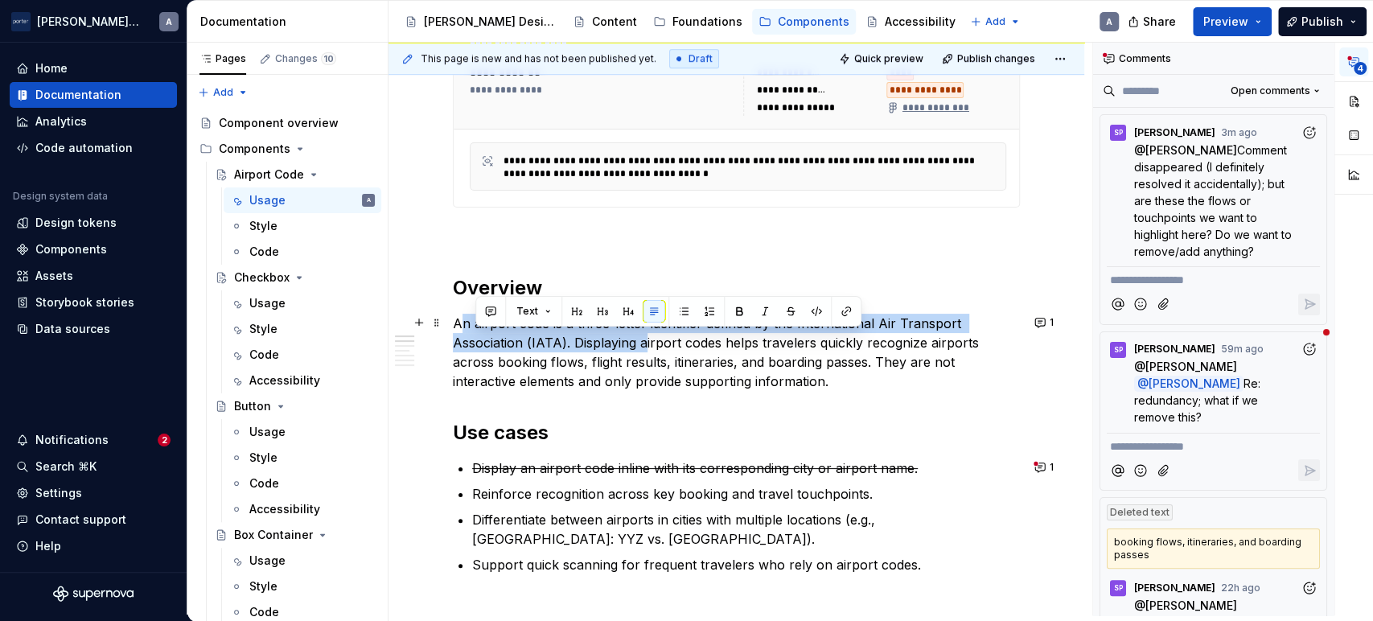
drag, startPoint x: 643, startPoint y: 345, endPoint x: 461, endPoint y: 322, distance: 184.1
click at [461, 322] on p "An airport code is a three-letter identifier defined by the International Air T…" at bounding box center [736, 352] width 567 height 77
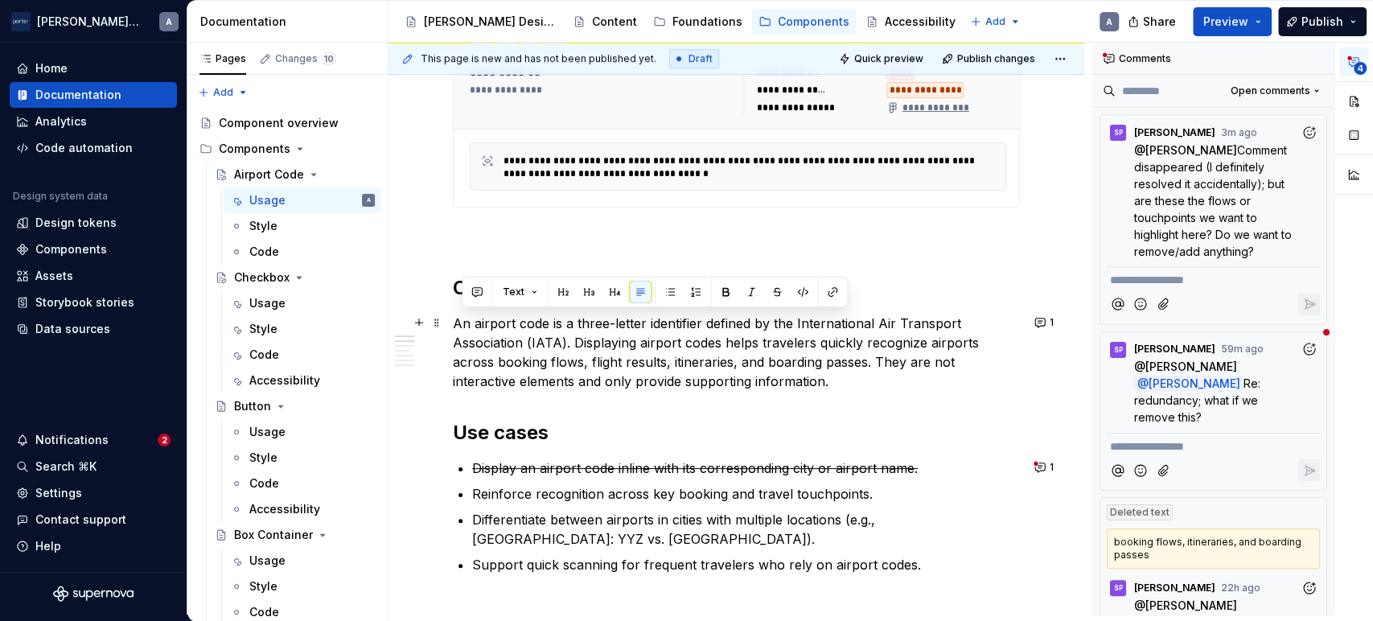
click at [748, 348] on p "An airport code is a three-letter identifier defined by the International Air T…" at bounding box center [736, 352] width 567 height 77
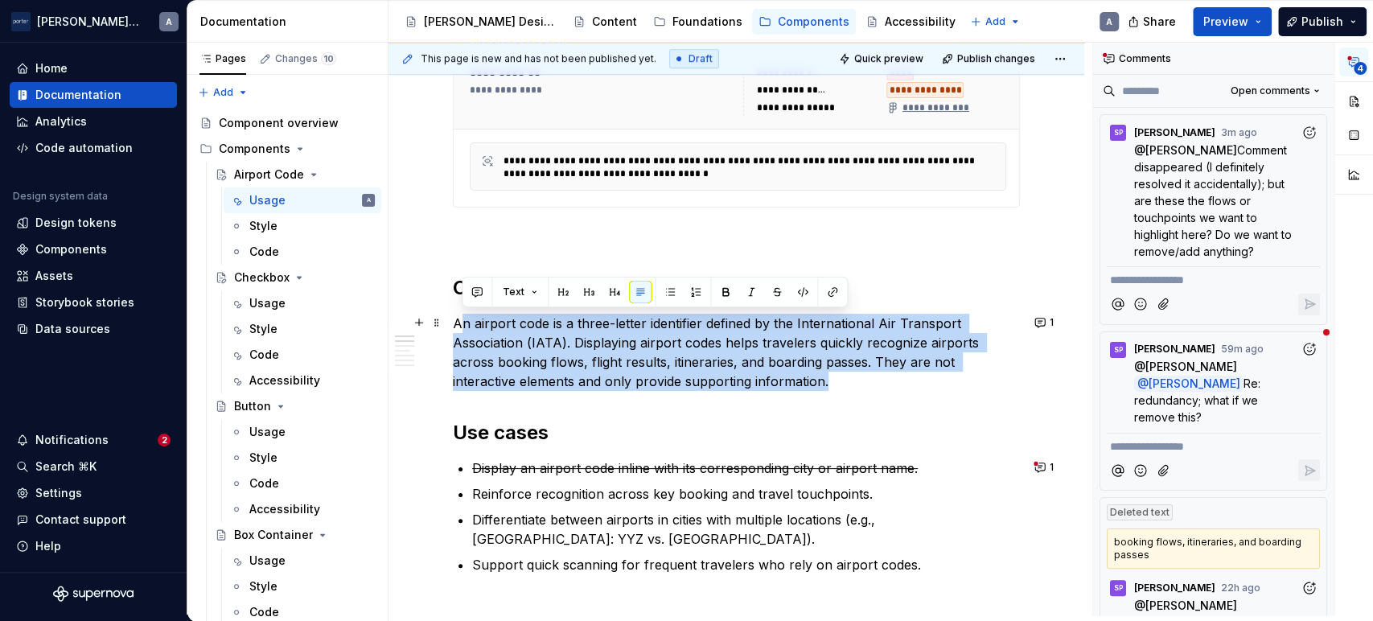
drag, startPoint x: 905, startPoint y: 384, endPoint x: 463, endPoint y: 326, distance: 445.3
click at [463, 326] on p "An airport code is a three-letter identifier defined by the International Air T…" at bounding box center [736, 352] width 567 height 77
click at [1030, 316] on button "1" at bounding box center [1044, 322] width 31 height 23
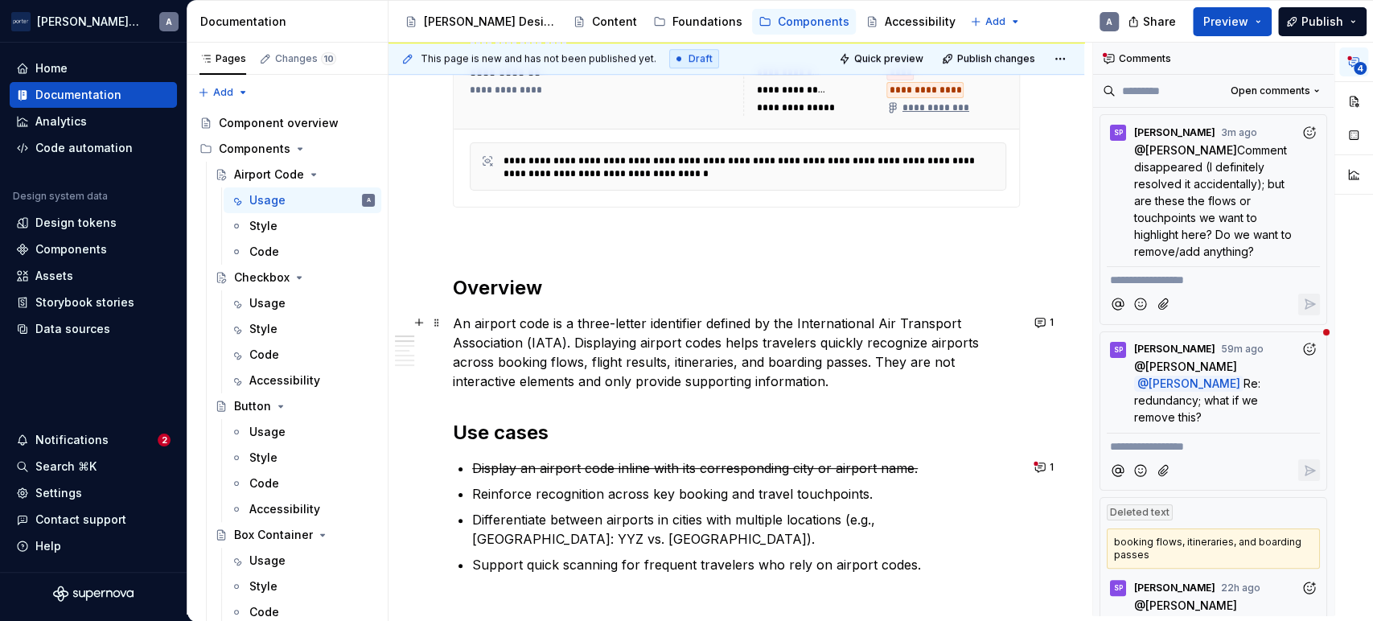
click at [654, 353] on p "An airport code is a three-letter identifier defined by the International Air T…" at bounding box center [736, 352] width 567 height 77
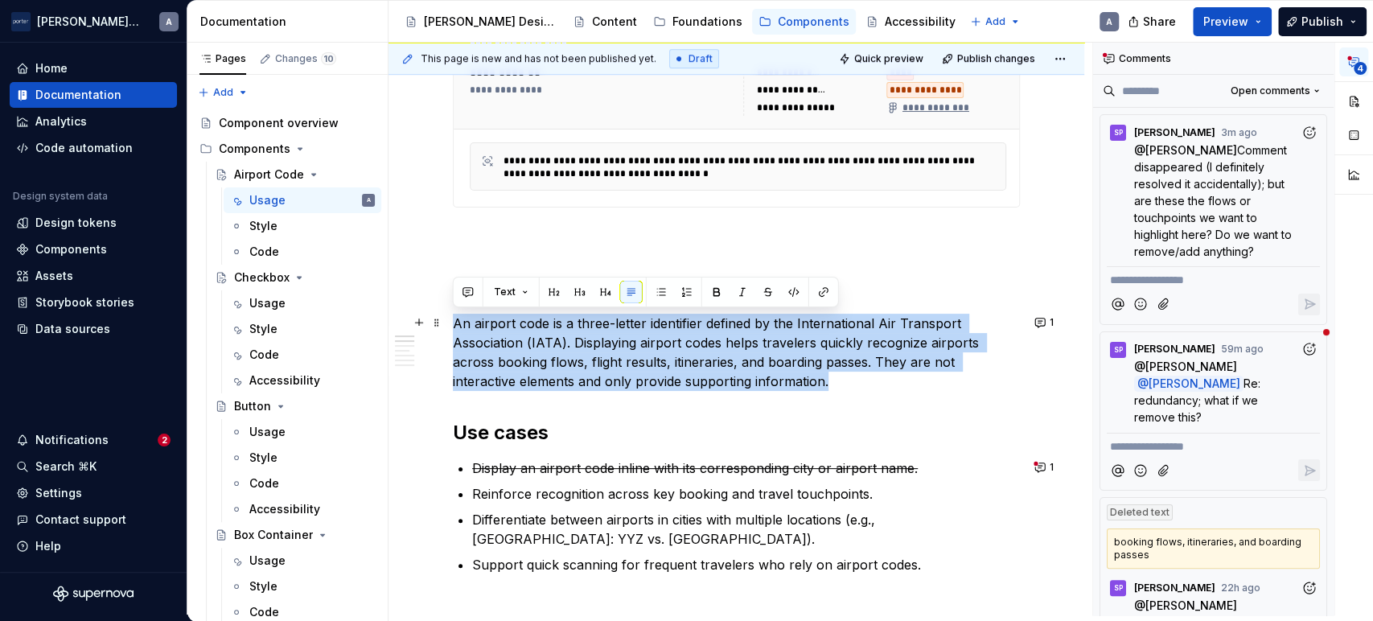
drag, startPoint x: 841, startPoint y: 384, endPoint x: 447, endPoint y: 317, distance: 399.8
copy p "An airport code is a three-letter identifier defined by the International Air T…"
click at [715, 370] on p "An airport code is a three-letter identifier defined by the International Air T…" at bounding box center [736, 352] width 567 height 77
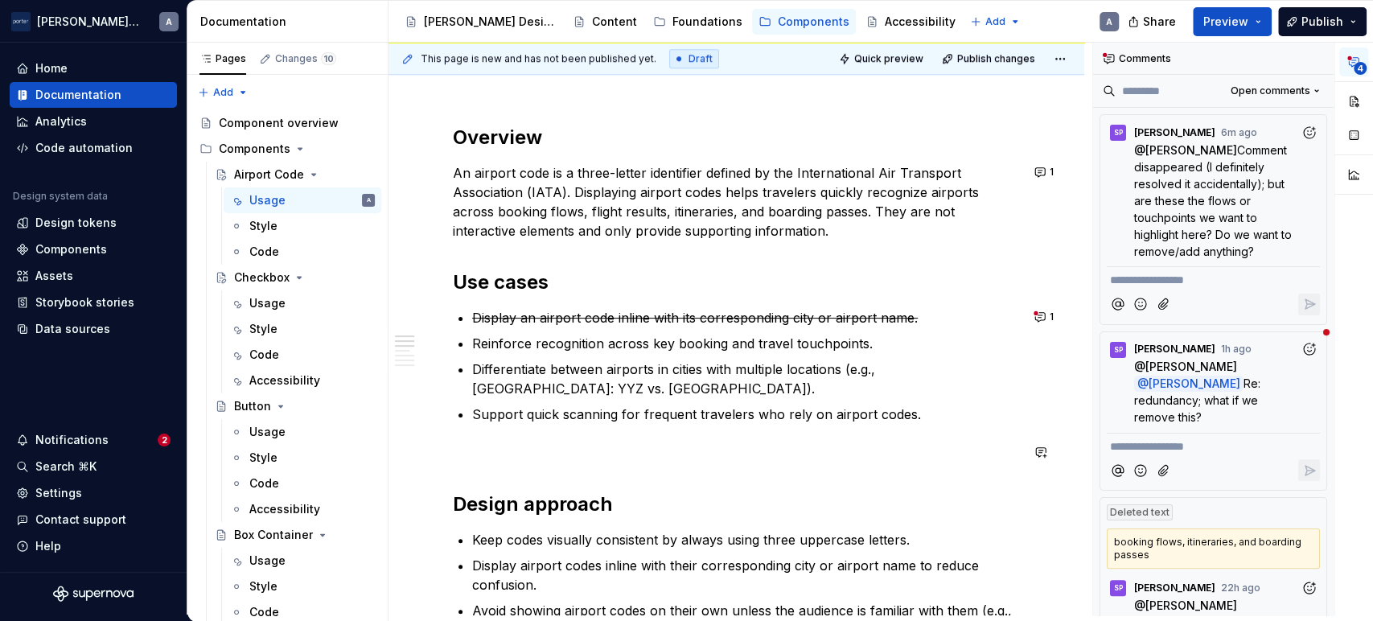
scroll to position [1042, 0]
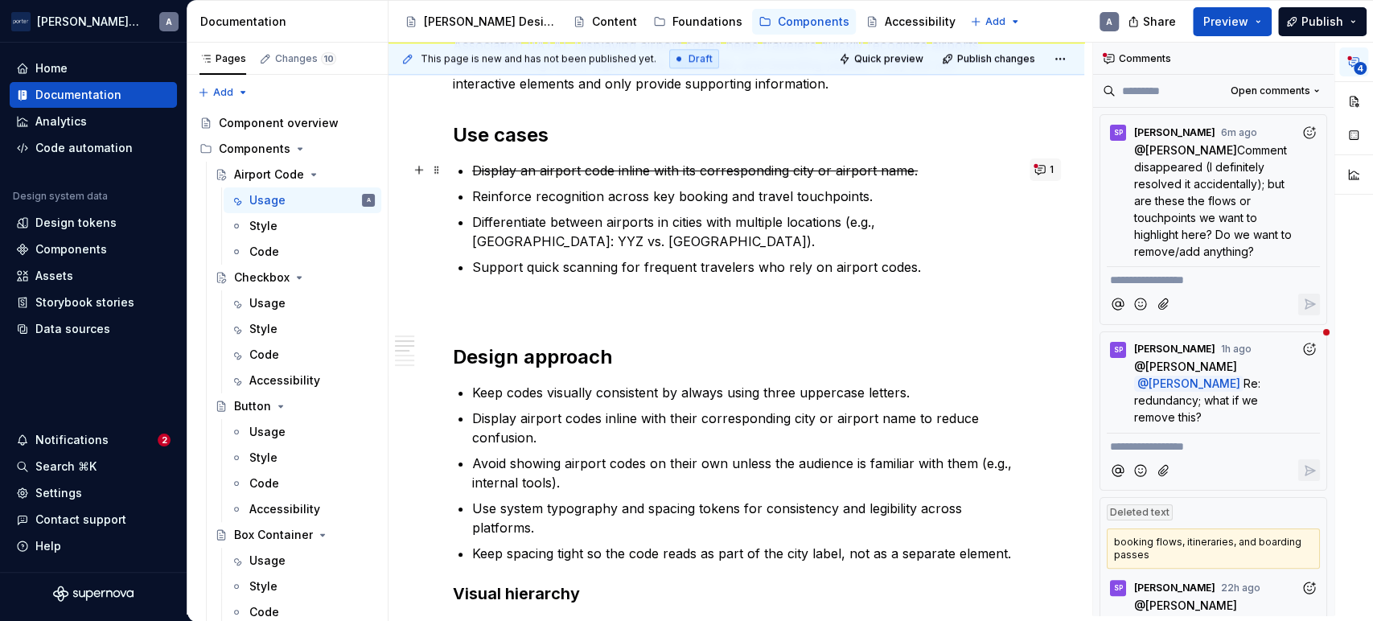
click at [1040, 171] on button "1" at bounding box center [1044, 169] width 31 height 23
click at [714, 239] on p "Differentiate between airports in cities with multiple locations (e.g., [GEOGRA…" at bounding box center [746, 231] width 548 height 39
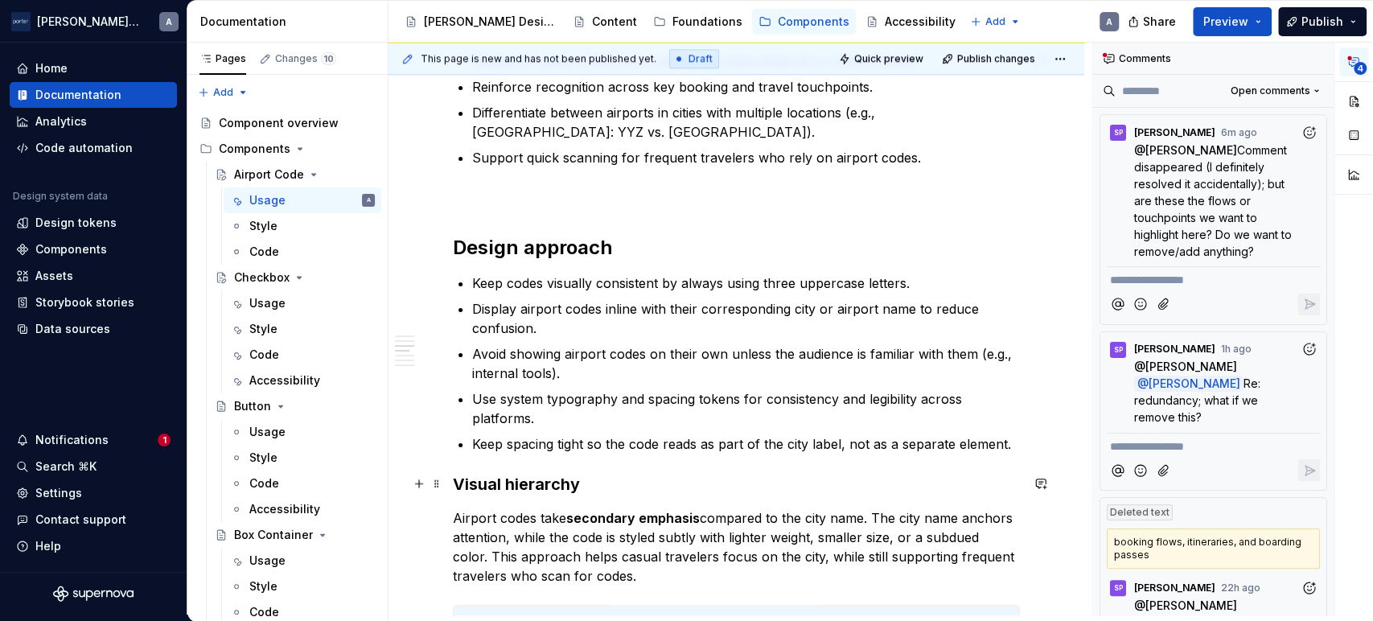
scroll to position [1340, 0]
